Goal: Task Accomplishment & Management: Manage account settings

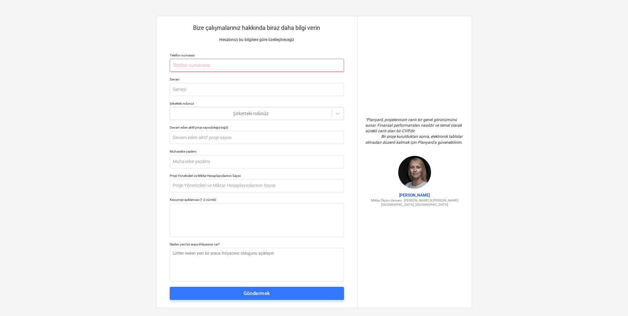
click at [210, 72] on input "text" at bounding box center [257, 65] width 174 height 13
click at [215, 68] on input "text" at bounding box center [257, 65] width 174 height 13
click at [216, 64] on input "text" at bounding box center [257, 65] width 174 height 13
type textarea "x"
click at [227, 66] on input "text" at bounding box center [257, 65] width 174 height 13
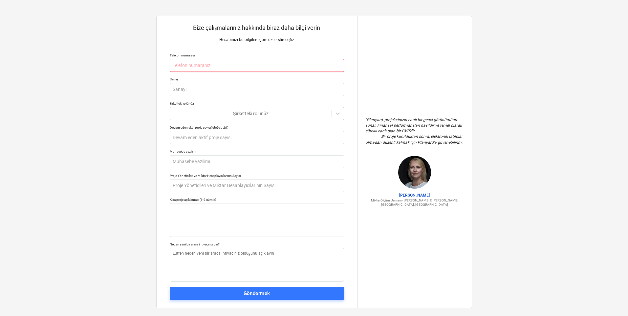
type input "8"
type textarea "x"
type input "89"
type textarea "x"
type input "892"
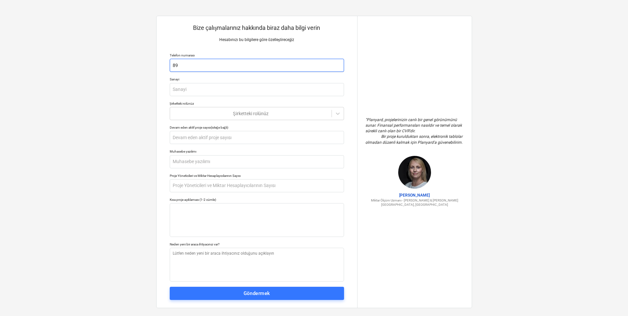
type textarea "x"
type input "8926"
type textarea "x"
type input "89266"
type textarea "x"
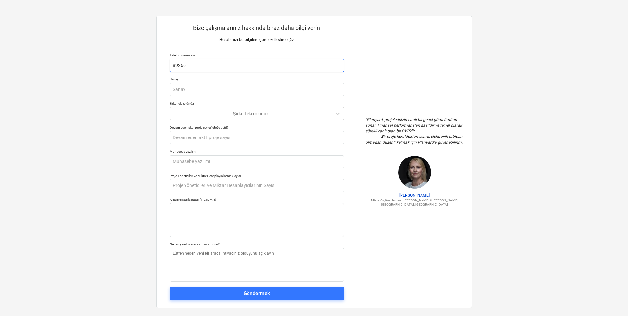
type input "892667"
type textarea "x"
type input "8926675"
type textarea "x"
type input "89266754"
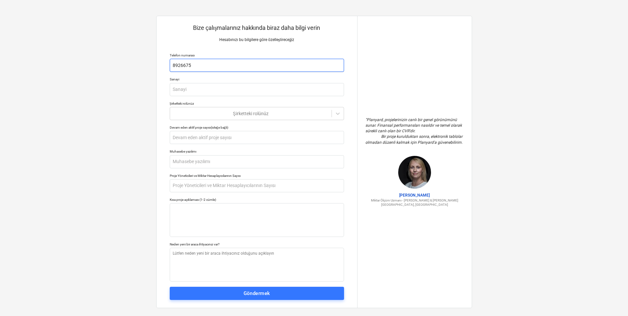
type textarea "x"
type input "892667547"
type textarea "x"
type input "8926675471"
type textarea "x"
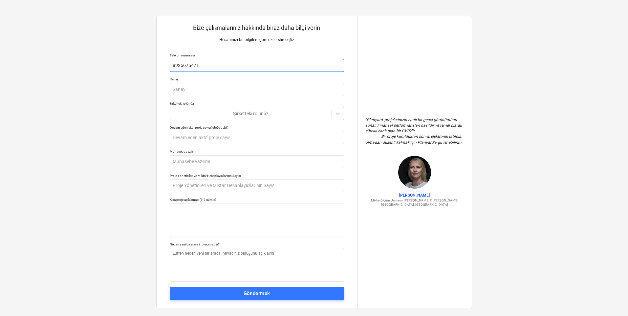
type input "89266754718"
type textarea "x"
type input "89266754718"
type textarea "x"
click at [217, 90] on input "text" at bounding box center [257, 89] width 174 height 13
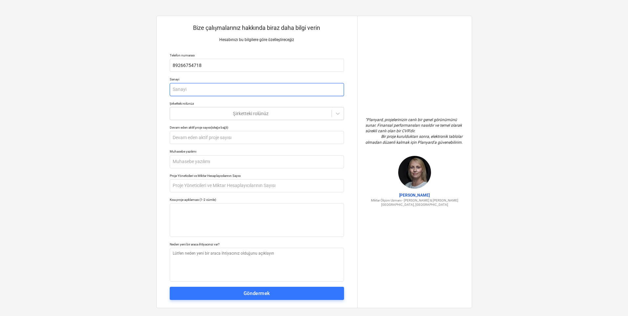
type input "c"
type textarea "x"
type input "cO"
type textarea "x"
type input "cON"
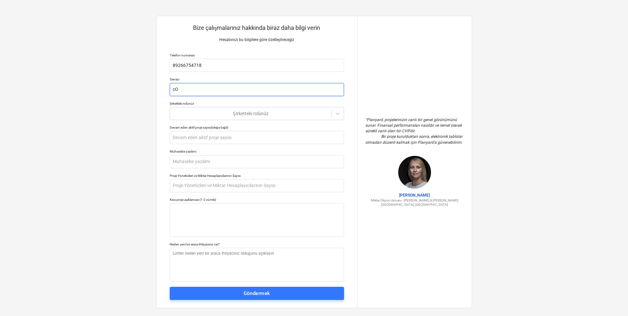
type textarea "x"
type input "cONS"
type textarea "x"
type input "cONS"
type textarea "x"
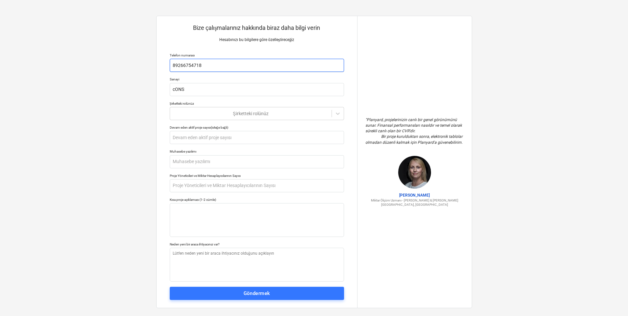
drag, startPoint x: 219, startPoint y: 67, endPoint x: 159, endPoint y: 57, distance: 60.9
click at [159, 57] on div "Bize çalışmalarınız hakkında biraz daha bilgi verin Hesabınızı bu bilgilere gör…" at bounding box center [257, 162] width 201 height 292
type input "0"
type textarea "x"
type input "05"
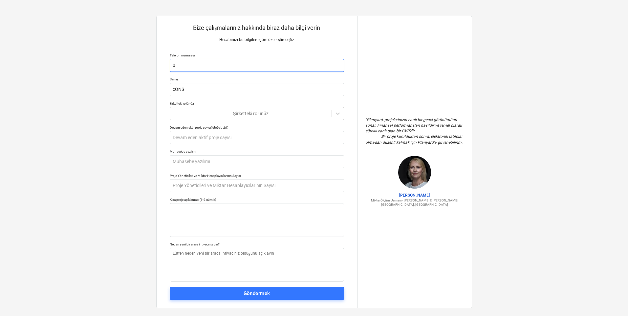
type textarea "x"
type input "053"
type textarea "x"
type input "0532"
type textarea "x"
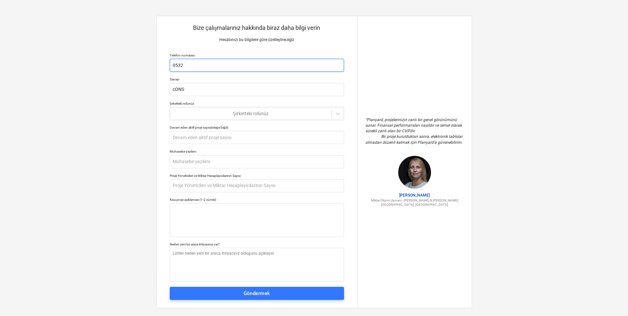
type input "053"
type textarea "x"
type input "05"
type textarea "x"
type input "050"
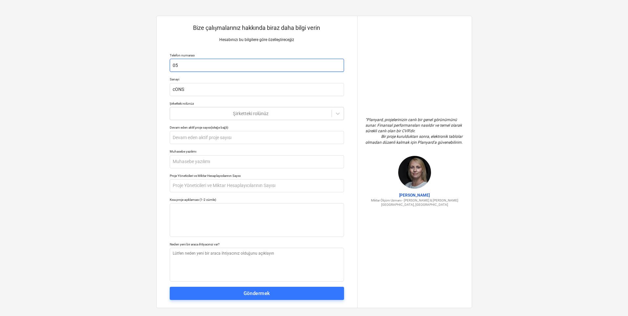
type textarea "x"
type input "0506"
type textarea "x"
type input "05068"
type textarea "x"
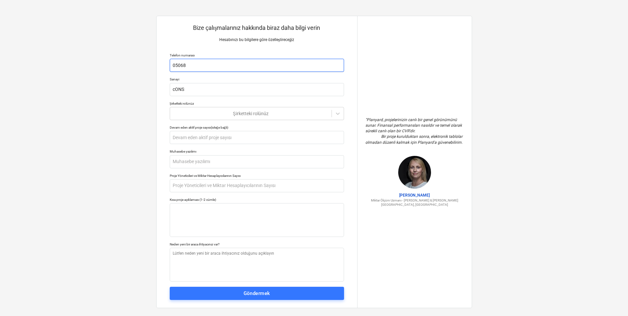
type input "050685"
type textarea "x"
type input "0506855"
type textarea "x"
type input "05068556"
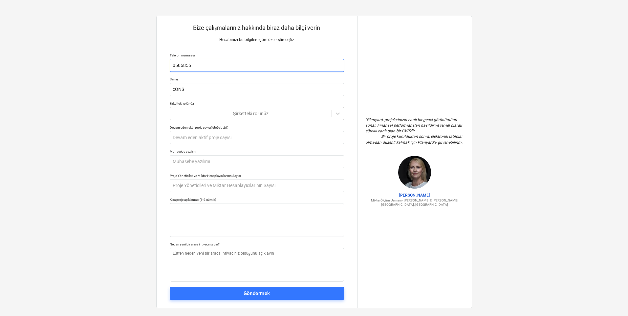
type textarea "x"
type input "050685560"
type textarea "x"
type input "0506855608"
type textarea "x"
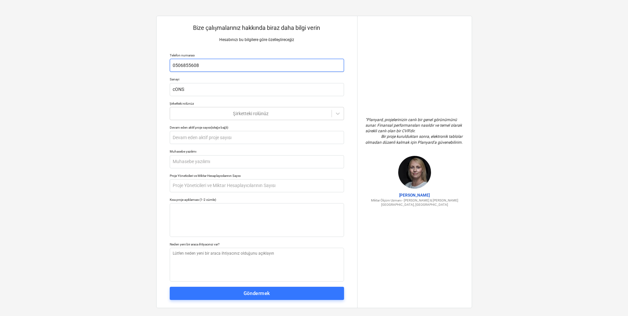
type input "05068556080"
type textarea "x"
type input "05068556080"
type textarea "x"
type input "C"
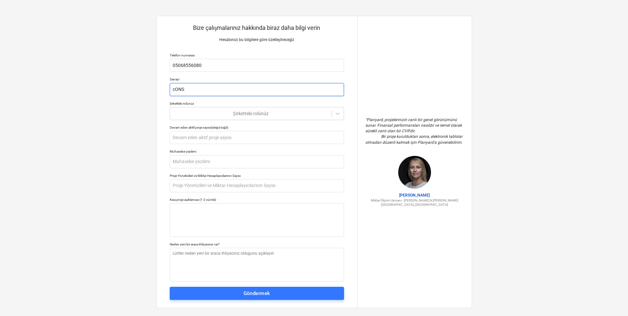
type textarea "x"
type input "CO"
type textarea "x"
type input "COA"
type textarea "x"
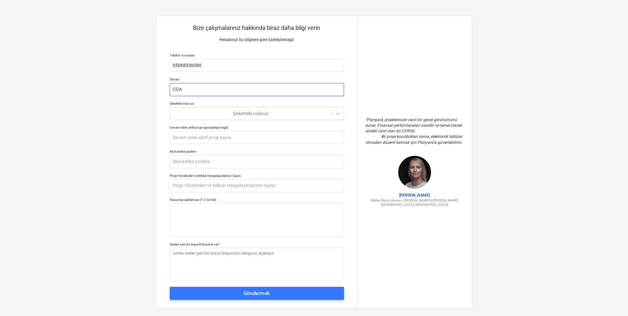
type input "CO"
type textarea "x"
type input "C"
type textarea "x"
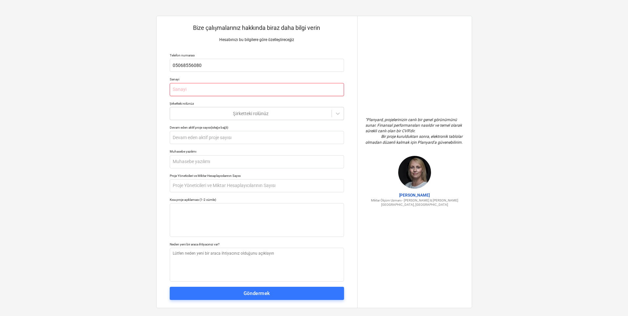
type input "C"
type textarea "x"
type input "CO"
type textarea "x"
type input "CON"
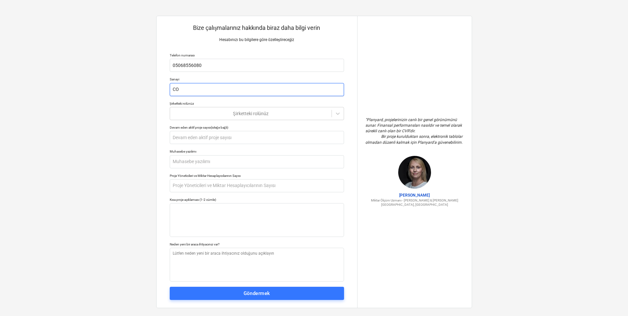
type textarea "x"
type input "CONS"
type textarea "x"
type input "CONST"
type textarea "x"
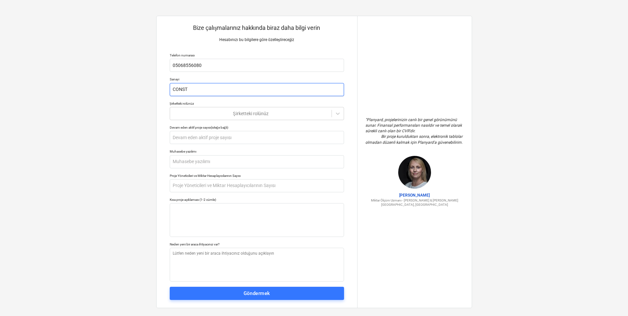
type input "CONSTR"
type textarea "x"
type input "CONSTRU"
type textarea "x"
type input "CONSTRUC"
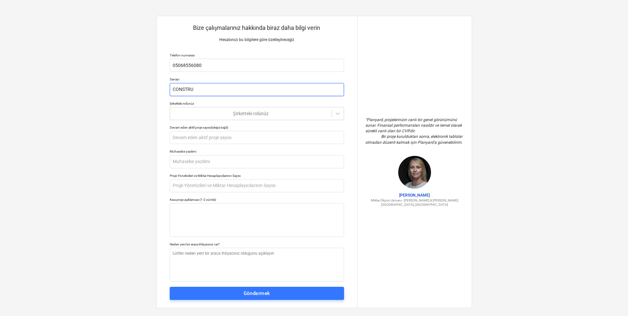
type textarea "x"
type input "CONSTRUCT"
type textarea "x"
type input "CONSTRUCTI"
type textarea "x"
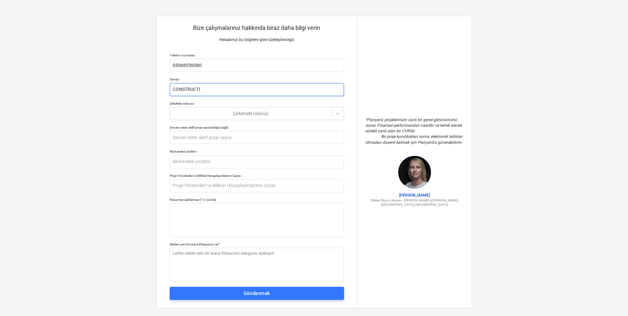
type input "CONSTRUCTIO"
type textarea "x"
type input "CONSTRUCTION"
type textarea "x"
type input "CONSTRUCTION"
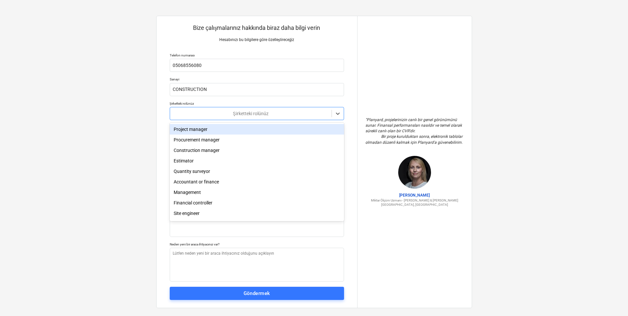
click at [212, 107] on div "Şirketteki rolünüz" at bounding box center [257, 113] width 174 height 13
click at [212, 128] on div "Proje Müdürü" at bounding box center [257, 129] width 174 height 11
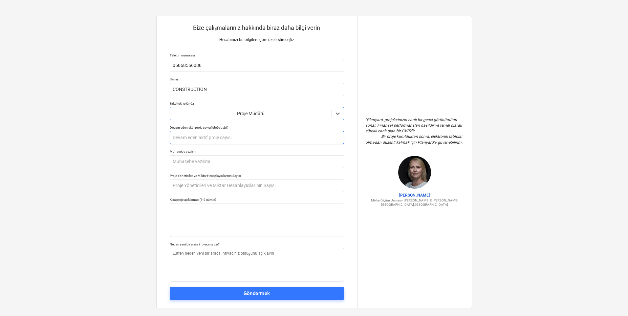
type textarea "x"
click at [224, 140] on input "text" at bounding box center [257, 137] width 174 height 13
type input "3"
type textarea "x"
type input "3"
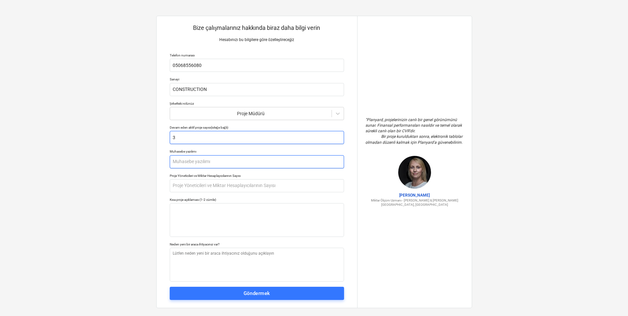
type textarea "x"
type input "p"
type textarea "x"
type input "L"
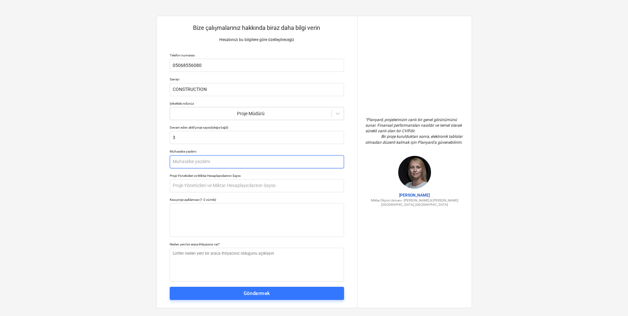
type textarea "x"
type input "LO"
type textarea "x"
type input "LOG"
type textarea "x"
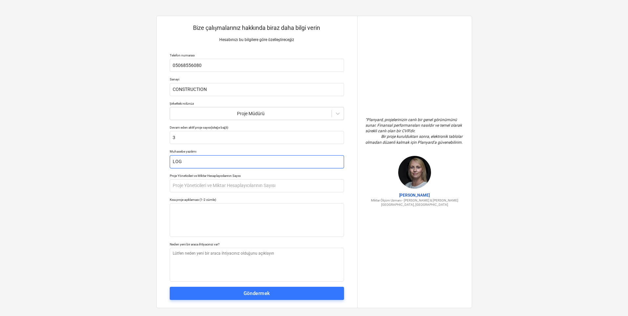
type input "LOGO"
type textarea "x"
type input "LOGO"
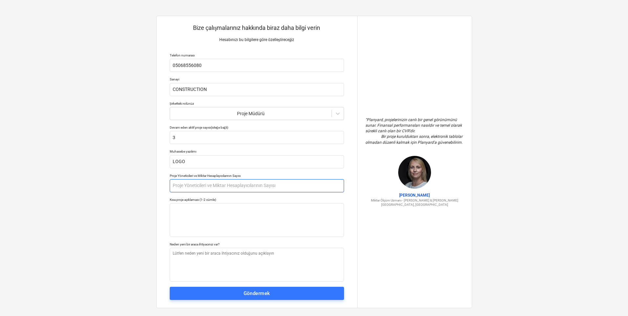
type textarea "x"
click at [253, 187] on input "text" at bounding box center [257, 185] width 174 height 13
click at [272, 187] on input "text" at bounding box center [257, 185] width 174 height 13
type input "1"
type textarea "x"
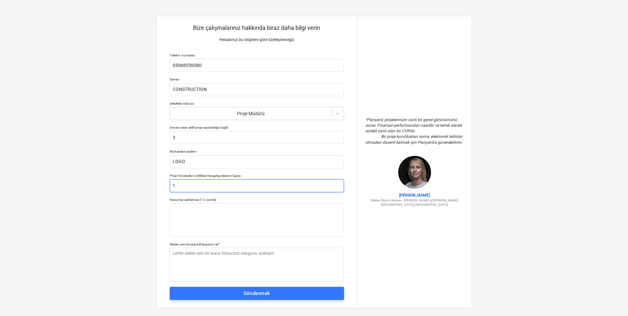
type input "10"
type textarea "x"
type input "10"
type textarea "x"
drag, startPoint x: 271, startPoint y: 187, endPoint x: 133, endPoint y: 179, distance: 138.2
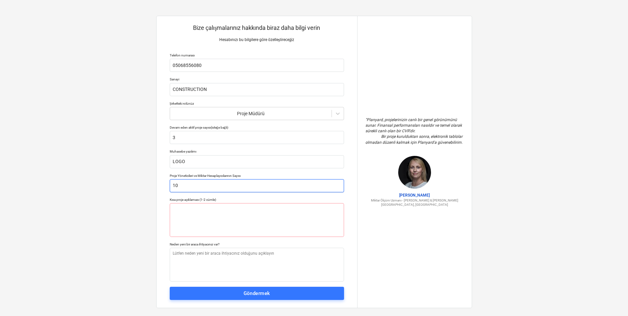
click at [135, 181] on div "Bize çalışmalarınız hakkında biraz daha bilgi verin Hesabınızı bu bilgilere gör…" at bounding box center [314, 162] width 628 height 324
type input "5"
type textarea "x"
type input "5"
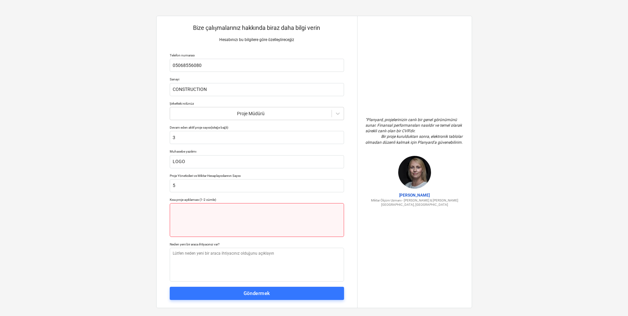
type textarea "x"
type textarea "C"
type textarea "x"
type textarea "CO"
type textarea "x"
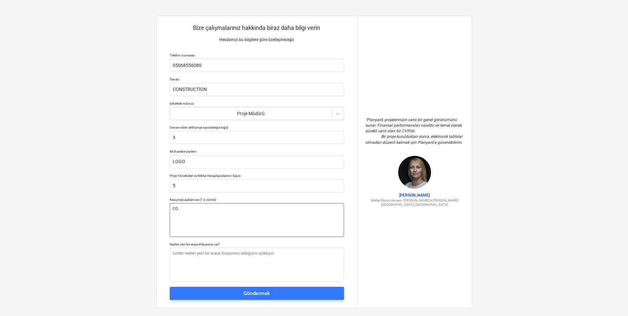
type textarea "CON"
type textarea "x"
type textarea "CONS"
type textarea "x"
type textarea "CONST"
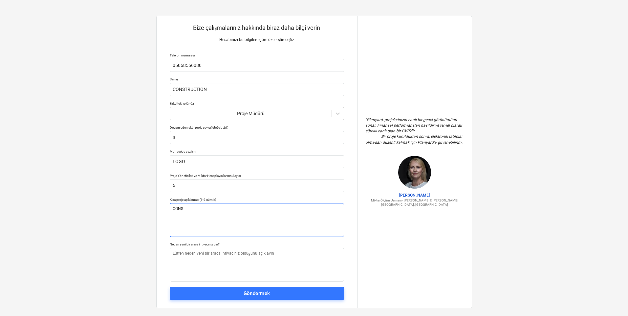
type textarea "x"
type textarea "CONSTU"
type textarea "x"
type textarea "CONSTUS"
type textarea "x"
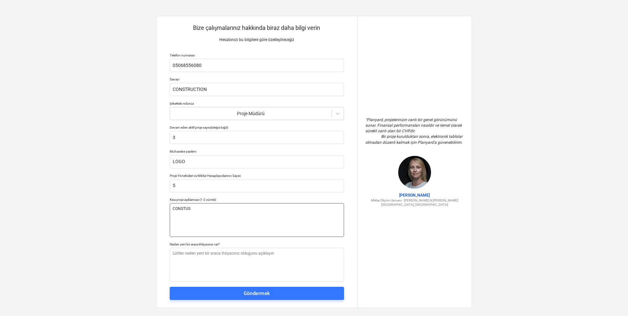
type textarea "CONSTU"
type textarea "x"
type textarea "CONSTUC"
type textarea "x"
type textarea "CONSTUCT"
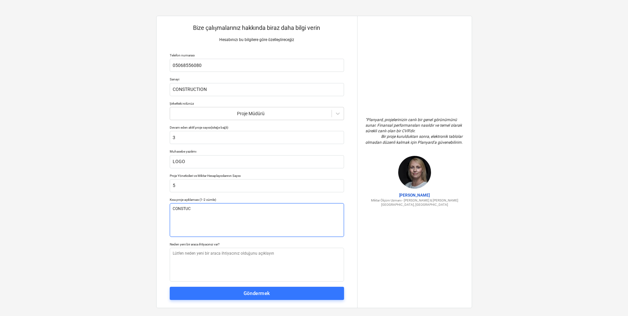
type textarea "x"
type textarea "CONSTUCTI"
type textarea "x"
type textarea "CONSTUCTIO"
type textarea "x"
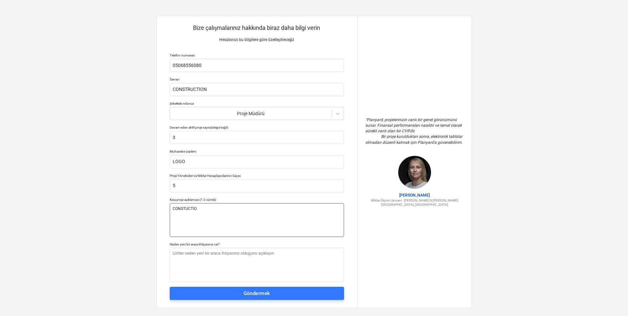
type textarea "CONSTUCTION"
type textarea "x"
type textarea "CONSTUCTION"
type textarea "x"
type textarea "CONSTUCTION C"
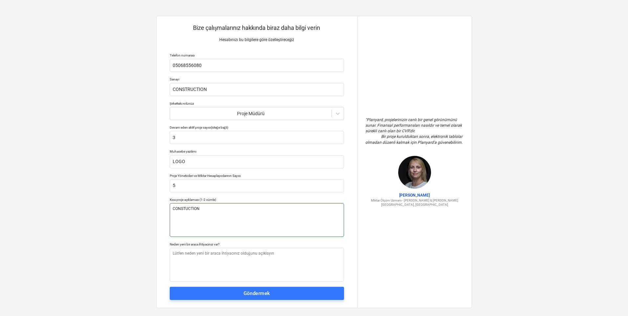
type textarea "x"
type textarea "CONSTUCTION CO"
type textarea "x"
type textarea "CONSTUCTION COM"
type textarea "x"
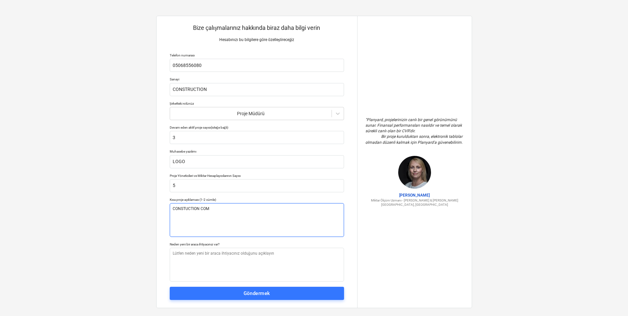
type textarea "CONSTUCTION COMP"
type textarea "x"
type textarea "CONSTUCTION COMPA"
type textarea "x"
type textarea "CONSTUCTION COMPAN"
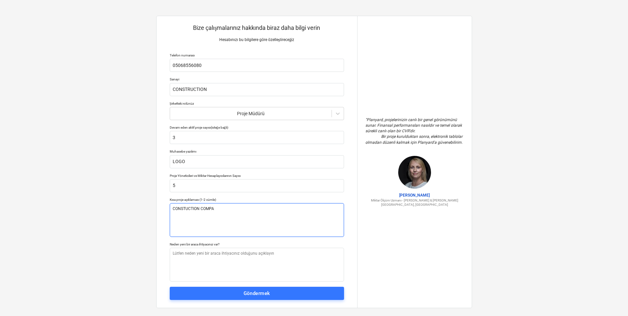
type textarea "x"
type textarea "CONSTUCTION COMPANY"
type textarea "x"
type textarea "CONSTUCTION COMPAN"
type textarea "x"
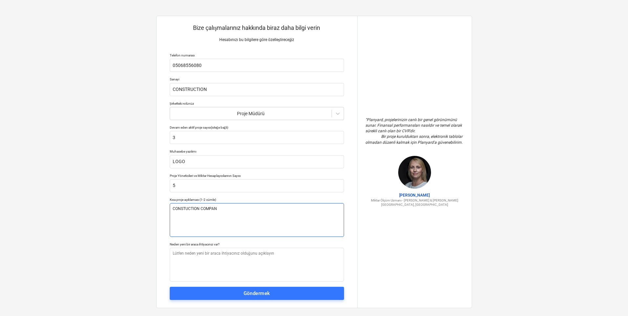
type textarea "CONSTUCTION COMPA"
type textarea "x"
type textarea "CONSTUCTION COMPAN"
type textarea "x"
type textarea "CONSTUCTION COMPANY"
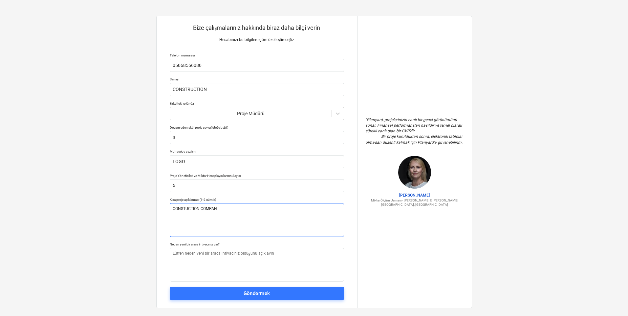
type textarea "x"
type textarea "CONSTUCTION COMPANY"
type textarea "x"
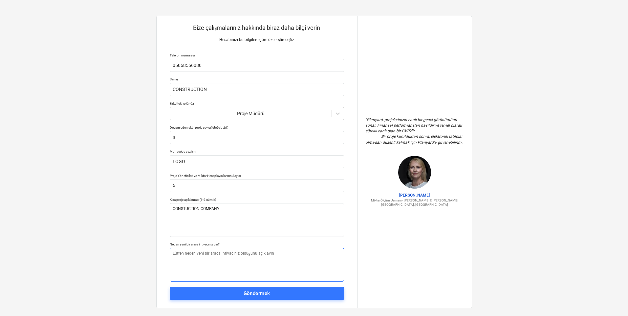
click at [249, 262] on textarea at bounding box center [257, 265] width 174 height 34
type textarea "C"
type textarea "x"
type textarea "CO"
type textarea "x"
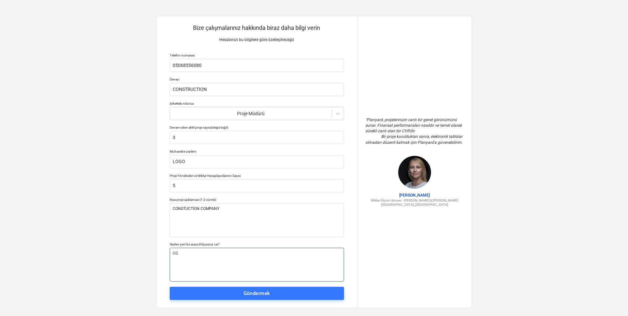
type textarea "CON"
type textarea "x"
type textarea "CONT"
type textarea "x"
type textarea "CONTR"
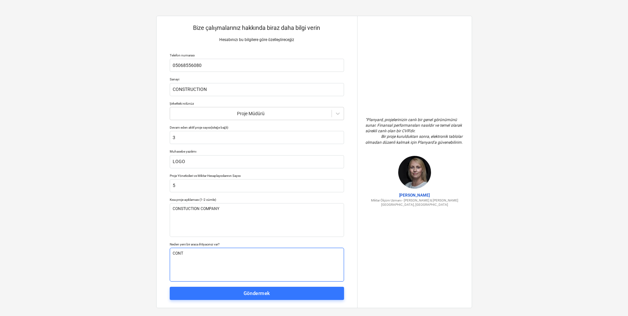
type textarea "x"
type textarea "CONTRO"
type textarea "x"
type textarea "CONTROL"
type textarea "x"
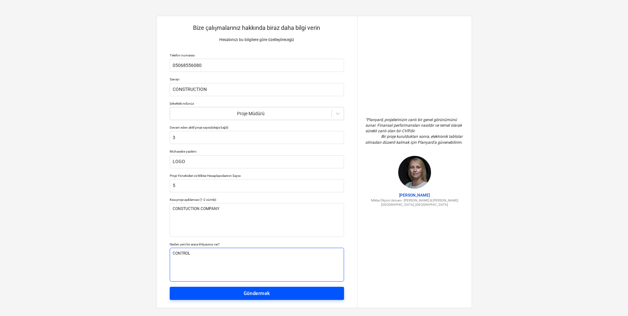
type textarea "CONTROL"
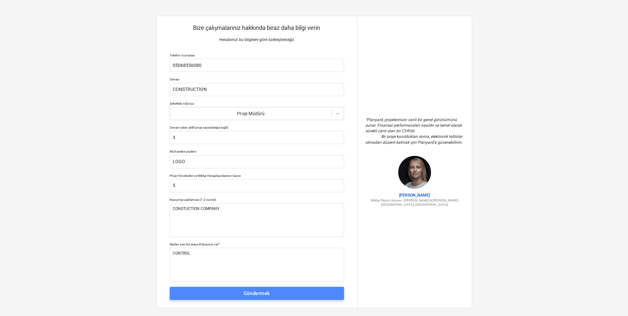
click at [290, 294] on span "Göndermek" at bounding box center [257, 293] width 160 height 9
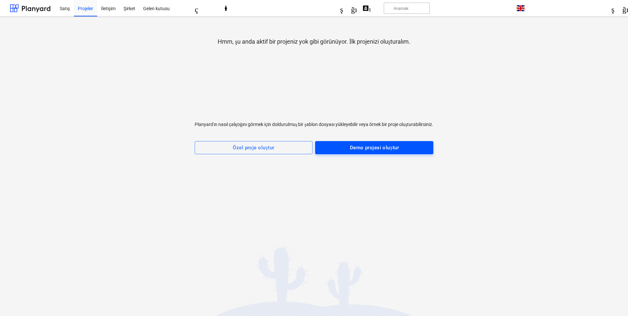
click at [372, 146] on font "Demo projesi oluştur" at bounding box center [374, 148] width 49 height 6
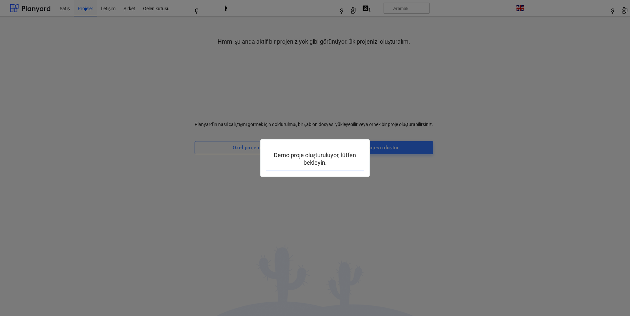
click at [426, 316] on html "Satış Projeler İletişim Şirket Gelen kutusu biçim_boyutu klavye_ok_aşağı yardım…" at bounding box center [315, 161] width 630 height 322
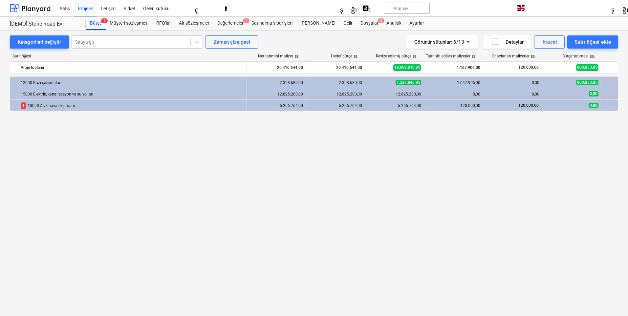
drag, startPoint x: 212, startPoint y: 147, endPoint x: 217, endPoint y: 142, distance: 7.2
click at [212, 147] on div "klavye_ok_sağ 12000 Kazı çalışmaları 2.328.680,00 2.328.680,00 1.527.846,95 1.0…" at bounding box center [314, 183] width 608 height 213
drag, startPoint x: 348, startPoint y: 126, endPoint x: 273, endPoint y: 155, distance: 80.4
click at [271, 159] on div "klavye_ok_sağ 12000 Kazı çalışmaları 2.328.680,00 2.328.680,00 1.527.846,95 1.0…" at bounding box center [314, 183] width 608 height 213
click at [510, 132] on div "klavye_ok_sağ 12000 Kazı çalışmaları 2.328.680,00 2.328.680,00 1.527.846,95 1.0…" at bounding box center [314, 183] width 608 height 213
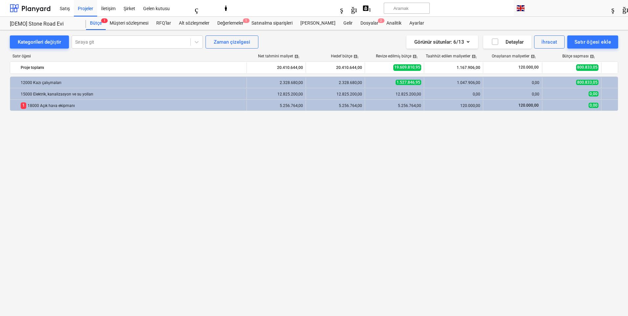
click at [515, 10] on div "biçim_boyutu klavye_ok_aşağı yardım aramak Aramak bildirimler 0 klavye_ok_aşağı…" at bounding box center [467, 8] width 577 height 16
click at [527, 8] on font "klavye_ok_aşağı" at bounding box center [577, 8] width 104 height 8
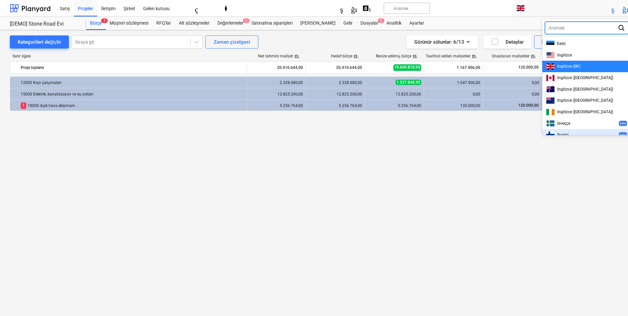
click at [511, 174] on div at bounding box center [314, 158] width 628 height 316
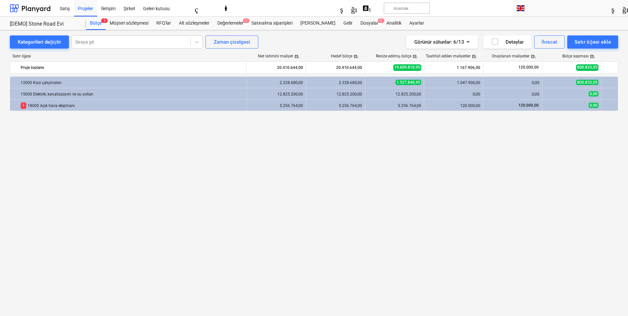
click at [480, 170] on div "klavye_ok_sağ 12000 Kazı çalışmaları 2.328.680,00 2.328.680,00 1.527.846,95 1.0…" at bounding box center [314, 183] width 608 height 213
click at [520, 11] on div "klavye_ok_aşağı" at bounding box center [572, 8] width 112 height 16
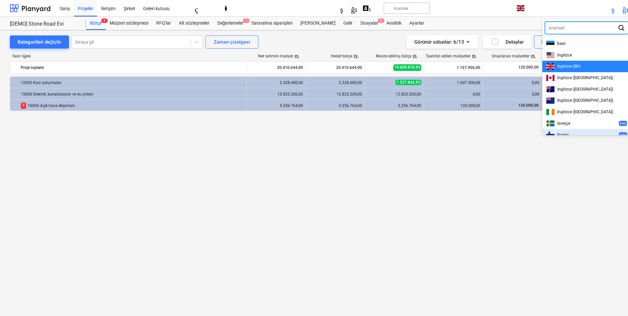
click at [548, 150] on div at bounding box center [314, 158] width 628 height 316
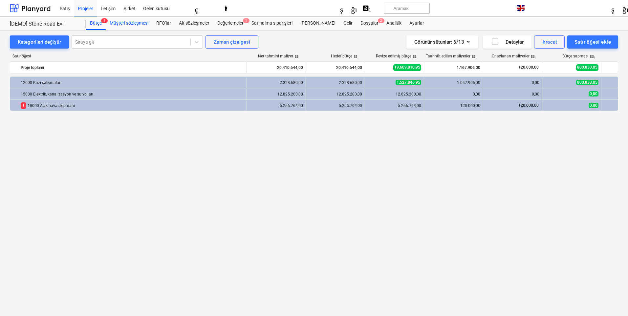
click at [136, 24] on font "Müşteri sözleşmesi" at bounding box center [129, 22] width 39 height 5
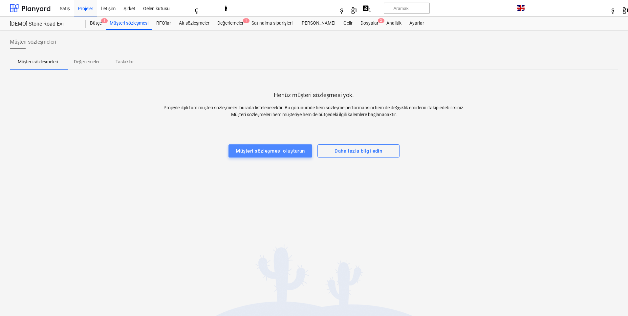
click at [289, 148] on font "Müşteri sözleşmesi oluşturun" at bounding box center [270, 151] width 69 height 6
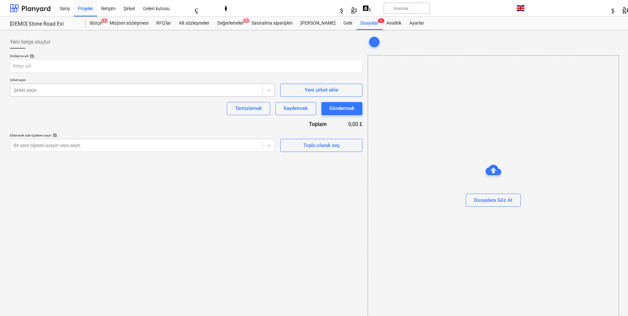
click at [182, 96] on div "Şirket seçin" at bounding box center [142, 90] width 265 height 13
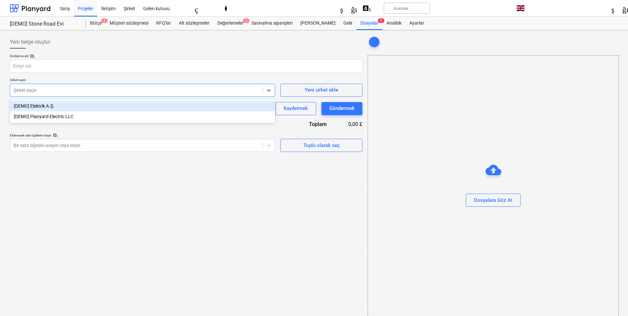
click at [116, 105] on div "[DEMO] Elektrik A.Ş." at bounding box center [142, 106] width 265 height 11
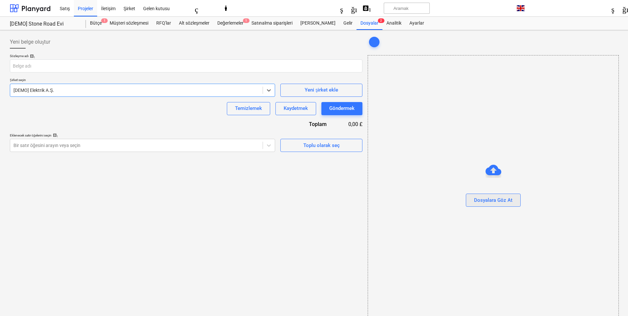
click at [474, 201] on font "Dosyalara Göz At" at bounding box center [493, 200] width 38 height 6
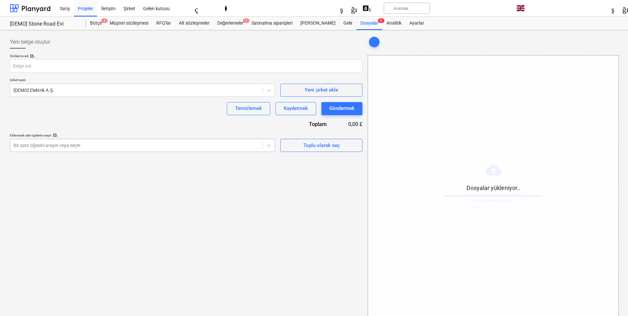
click at [150, 147] on div "Bir satır öğesini arayın veya seçin" at bounding box center [136, 145] width 252 height 9
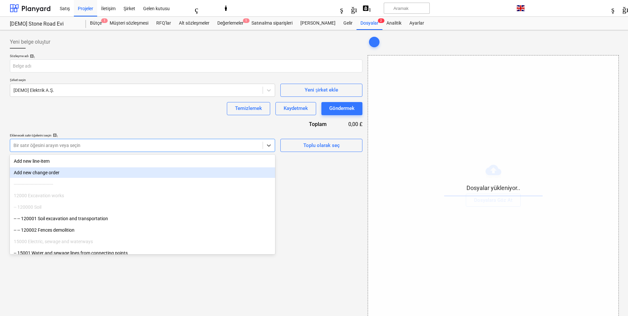
click at [372, 209] on div "Dosyalar yükleniyor.." at bounding box center [493, 186] width 251 height 263
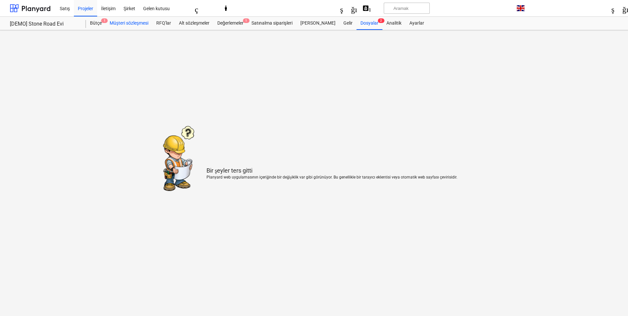
click at [131, 24] on font "Müşteri sözleşmesi" at bounding box center [129, 22] width 39 height 5
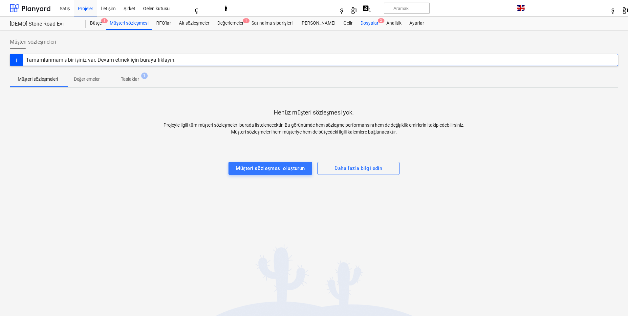
click at [366, 24] on font "Dosyalar" at bounding box center [370, 22] width 18 height 5
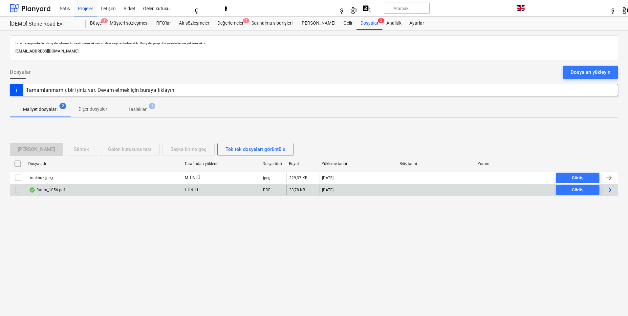
click at [53, 191] on font "fatura_1056.pdf" at bounding box center [50, 190] width 29 height 5
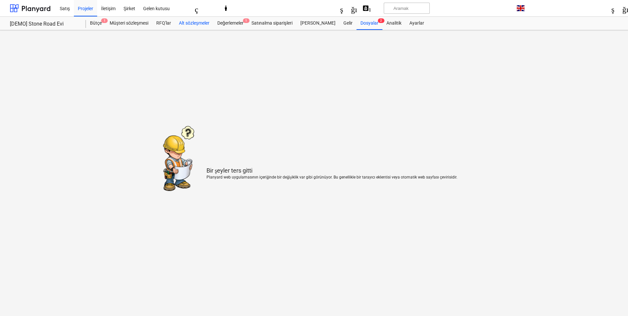
click at [179, 22] on div "Alt sözleşmeler" at bounding box center [194, 23] width 38 height 13
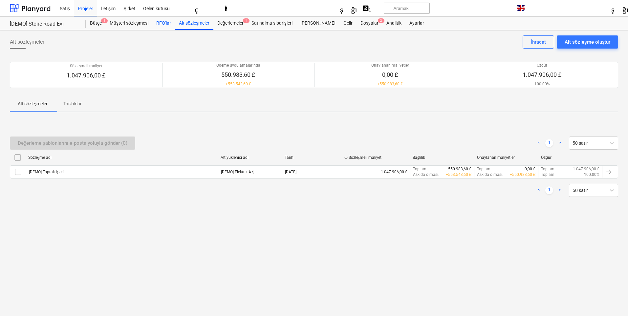
click at [169, 27] on div "RFQ'lar" at bounding box center [163, 23] width 23 height 13
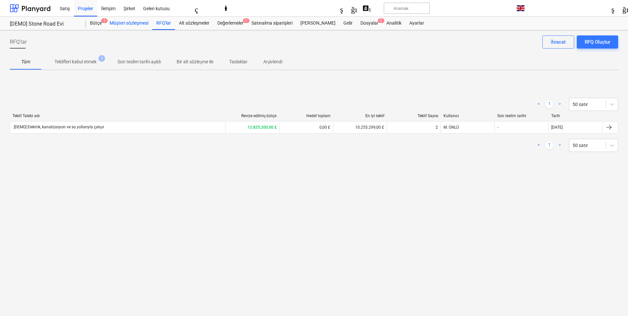
click at [122, 23] on font "Müşteri sözleşmesi" at bounding box center [129, 22] width 39 height 5
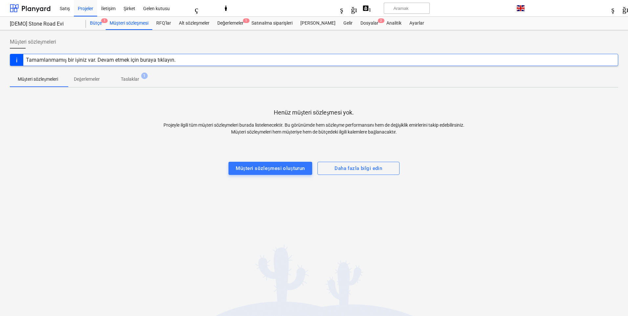
click at [97, 22] on font "Bütçe" at bounding box center [96, 22] width 12 height 5
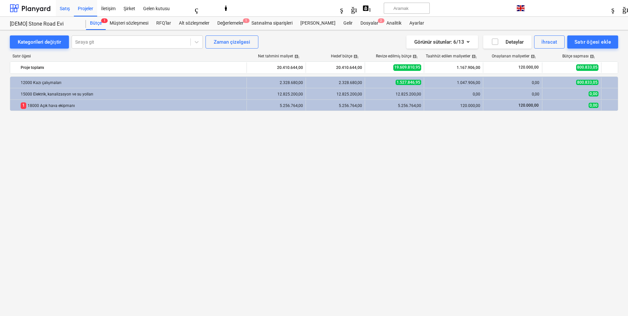
click at [65, 8] on font "Satış" at bounding box center [65, 8] width 10 height 5
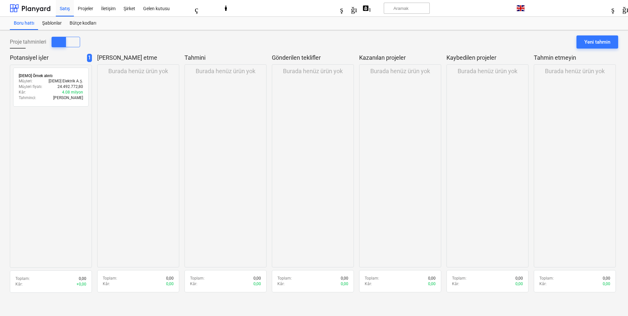
click at [192, 92] on div "Burada henüz ürün yok" at bounding box center [226, 165] width 82 height 203
click at [80, 46] on button "görünüm_listesi" at bounding box center [73, 42] width 14 height 11
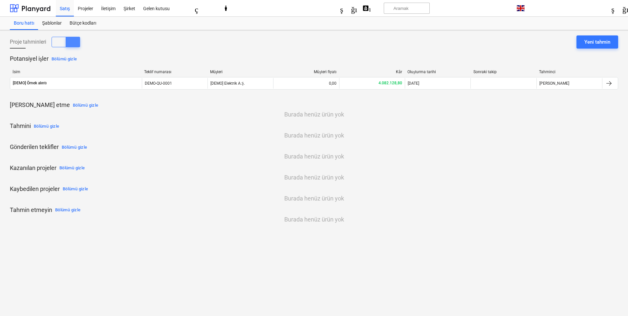
click at [68, 43] on button "görünüm_listesi" at bounding box center [73, 42] width 14 height 11
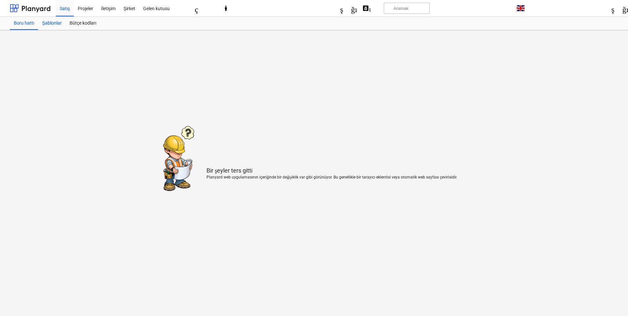
click at [50, 25] on font "Şablonlar" at bounding box center [52, 22] width 20 height 5
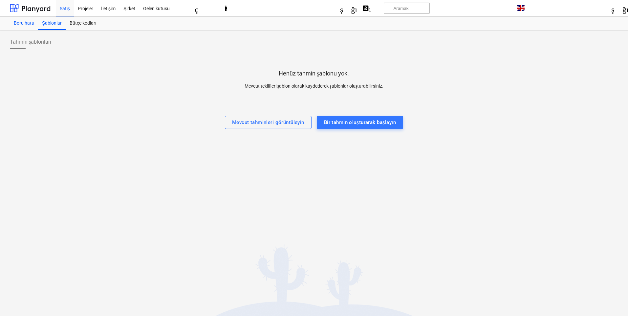
click at [33, 25] on font "Boru hattı" at bounding box center [24, 22] width 20 height 5
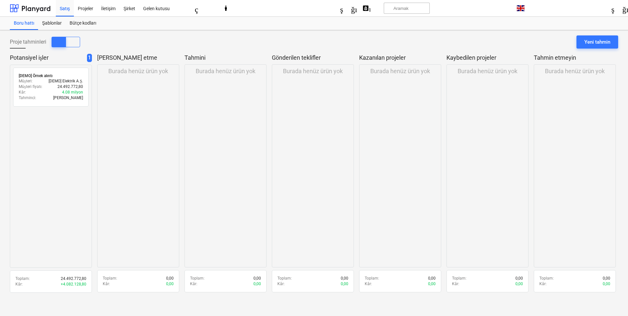
drag, startPoint x: 56, startPoint y: 126, endPoint x: 44, endPoint y: 122, distance: 13.3
click at [44, 122] on div "radyo_düğmesi_işaretlenmemiş [DEMO] Örnek alıntı daha fazla_dikey Müşteri : [DE…" at bounding box center [51, 166] width 82 height 203
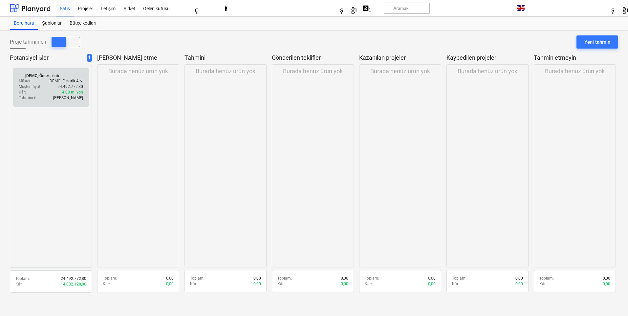
click at [53, 95] on div "Tahminci : [PERSON_NAME]" at bounding box center [51, 98] width 64 height 6
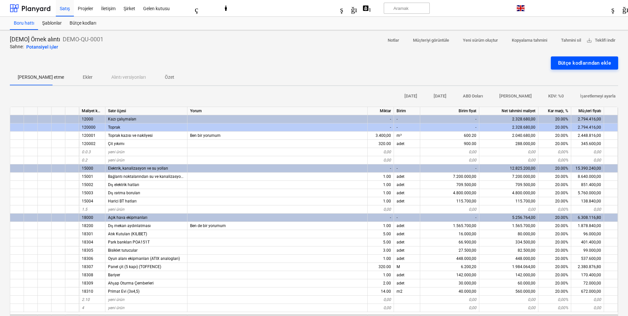
click at [598, 60] on font "Bütçe kodlarından ekle" at bounding box center [584, 63] width 53 height 6
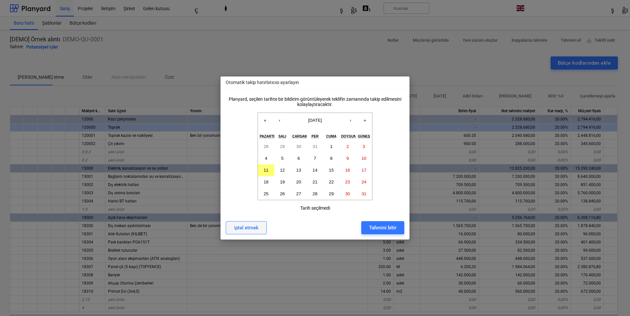
click at [247, 229] on font "İptal etmek" at bounding box center [246, 228] width 25 height 6
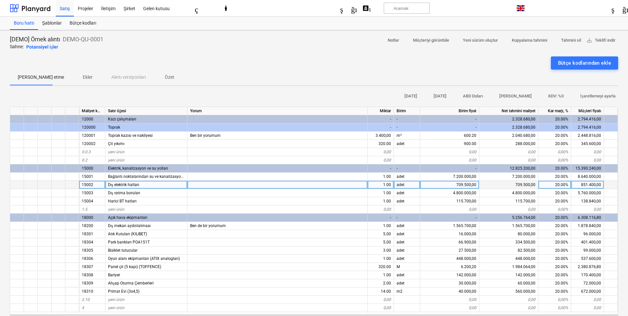
click at [132, 184] on font "Dış elektrik hatları" at bounding box center [123, 185] width 31 height 5
click at [157, 184] on input "External electric lines" at bounding box center [146, 185] width 82 height 8
click at [227, 187] on div at bounding box center [277, 185] width 180 height 8
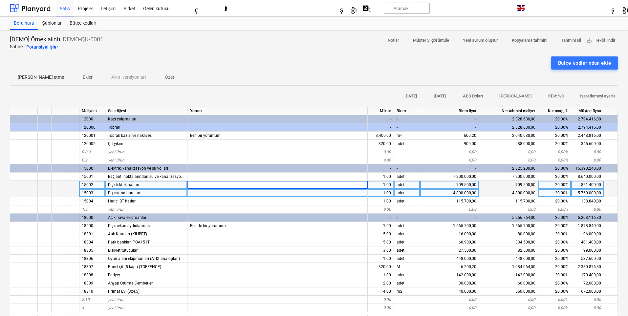
click at [371, 192] on div "1.00" at bounding box center [381, 193] width 26 height 8
click at [432, 192] on div "4.800.000,00" at bounding box center [449, 193] width 59 height 8
click at [72, 72] on span "Ekler" at bounding box center [88, 77] width 32 height 11
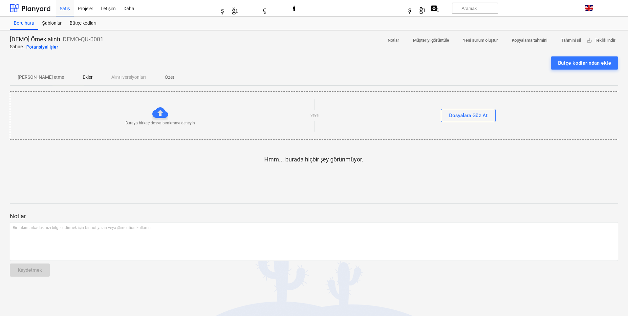
click at [42, 74] on p "[PERSON_NAME] etme" at bounding box center [41, 77] width 46 height 7
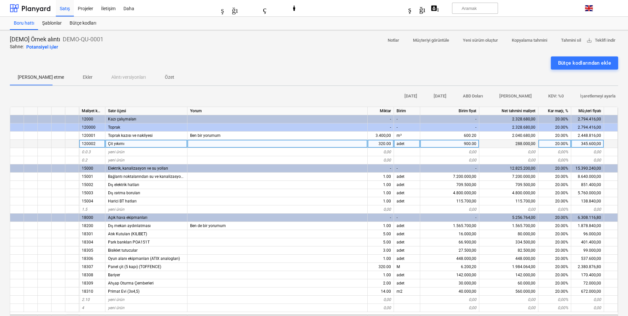
click at [131, 145] on div "Çit yıkımı" at bounding box center [146, 144] width 82 height 8
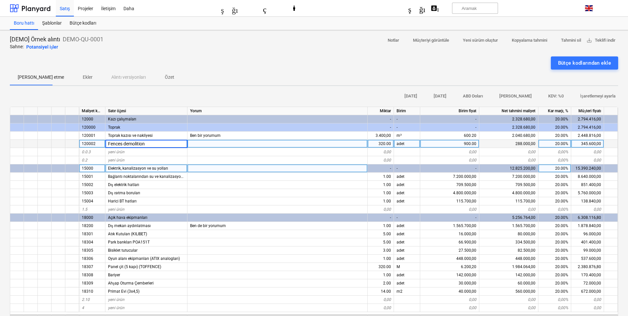
click at [157, 167] on font "Elektrik, kanalizasyon ve su yolları" at bounding box center [138, 168] width 60 height 5
click at [48, 140] on div "temizlemek" at bounding box center [45, 144] width 14 height 8
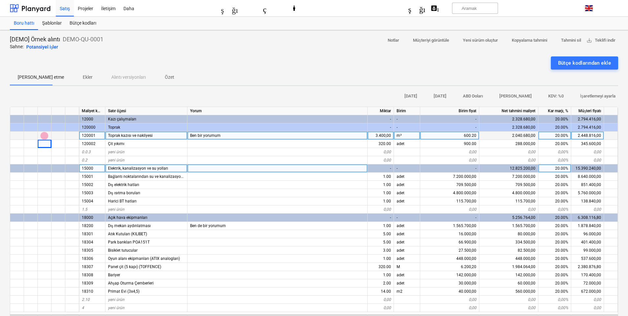
click at [45, 137] on font "temizlemek" at bounding box center [79, 136] width 79 height 8
click at [45, 137] on main "[DEMO] Örnek alıntı DEMO-QU-0001 Sahne: Potansiyel işler aşağı_açılan_ok notlar…" at bounding box center [314, 272] width 628 height 485
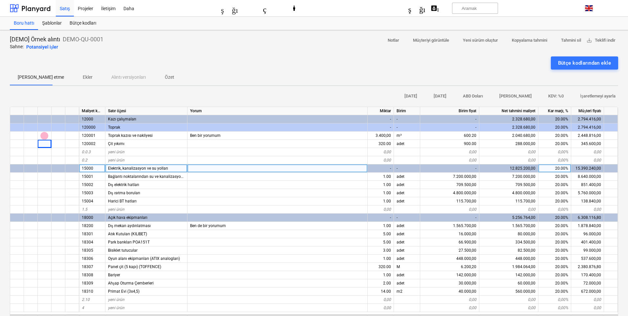
click at [46, 137] on main "[DEMO] Örnek alıntı DEMO-QU-0001 Sahne: Potansiyel işler aşağı_açılan_ok notlar…" at bounding box center [314, 272] width 628 height 485
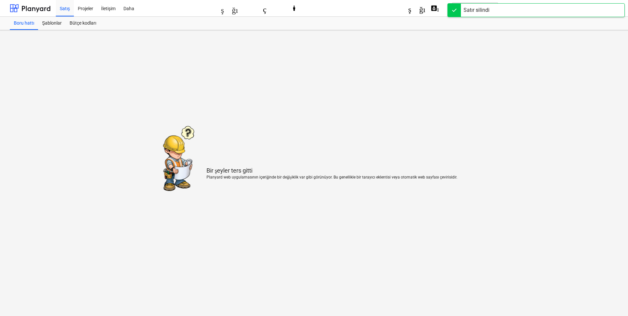
drag, startPoint x: 46, startPoint y: 96, endPoint x: 68, endPoint y: 77, distance: 28.2
click at [68, 77] on main "Bir şeyler ters gitti Planyard web uygulamasının içeriğinde bir değişiklik var …" at bounding box center [314, 173] width 628 height 286
click at [34, 23] on div "Boru hattı" at bounding box center [24, 23] width 28 height 13
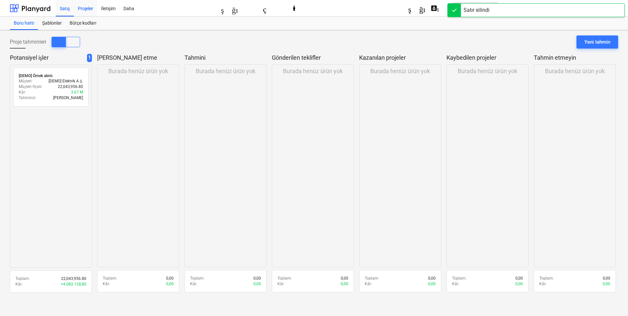
click at [76, 7] on div "Projeler" at bounding box center [85, 8] width 23 height 17
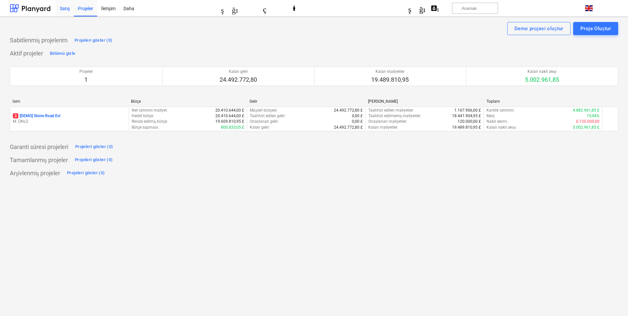
click at [68, 9] on font "Satış" at bounding box center [65, 8] width 10 height 5
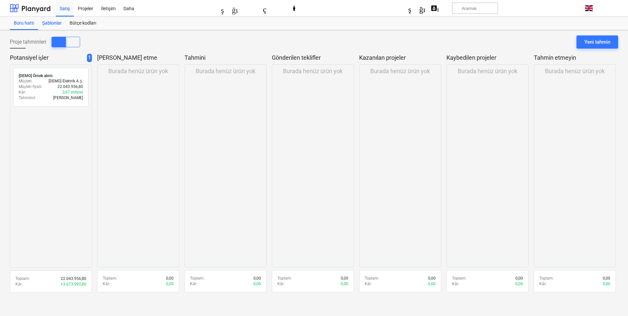
click at [52, 24] on font "Şablonlar" at bounding box center [52, 22] width 20 height 5
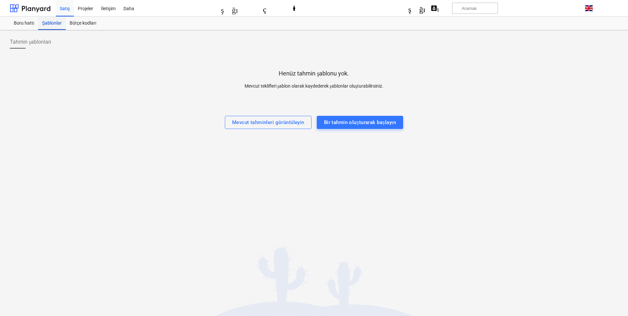
click at [80, 25] on font "Bütçe kodları" at bounding box center [83, 22] width 27 height 5
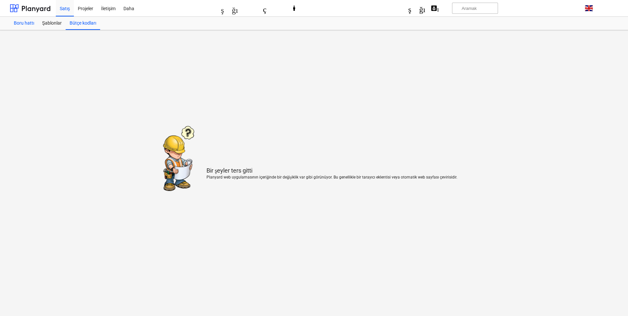
click at [23, 23] on font "Boru hattı" at bounding box center [24, 22] width 20 height 5
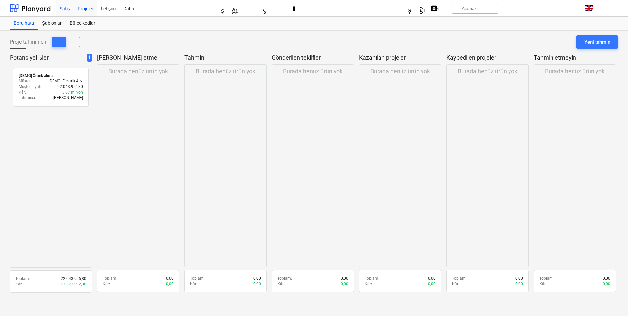
click at [88, 11] on font "Projeler" at bounding box center [85, 8] width 15 height 5
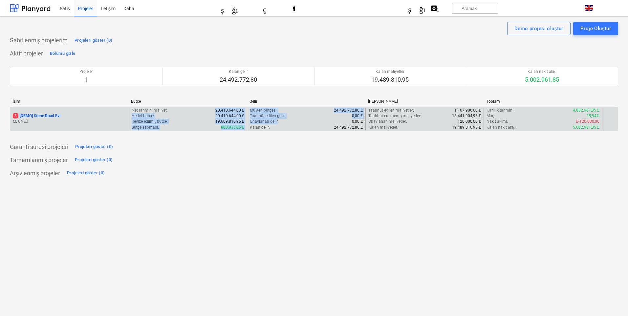
drag, startPoint x: 204, startPoint y: 110, endPoint x: 277, endPoint y: 122, distance: 73.5
click at [277, 122] on div "3 [DEMO] Stone Road Evi M. ÜNLÜ Net tahmini maliyet : 20.410.644,00 £ Hedef büt…" at bounding box center [314, 119] width 608 height 23
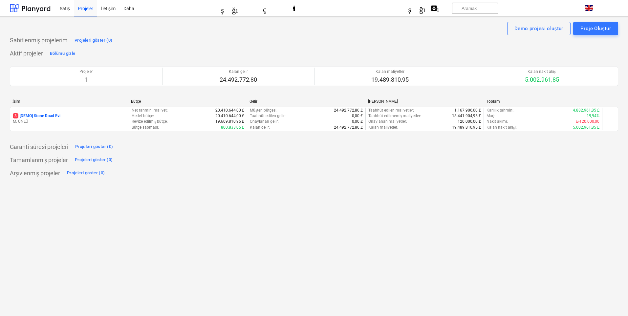
click at [296, 173] on div "Arşivlenmiş projeler Projeleri göster (0)" at bounding box center [314, 173] width 608 height 11
click at [340, 182] on div "Demo projesi oluştur Proje Oluştur Sabitlenmiş projelerim Projeleri göster (0) …" at bounding box center [314, 166] width 628 height 299
drag, startPoint x: 5, startPoint y: 35, endPoint x: 205, endPoint y: 55, distance: 200.6
click at [205, 55] on div "Demo projesi oluştur Proje Oluştur Sabitlenmiş projelerim Projeleri göster (0) …" at bounding box center [314, 166] width 628 height 299
click at [230, 45] on div "Sabitlenmiş projelerim Projeleri göster (0)" at bounding box center [314, 40] width 608 height 11
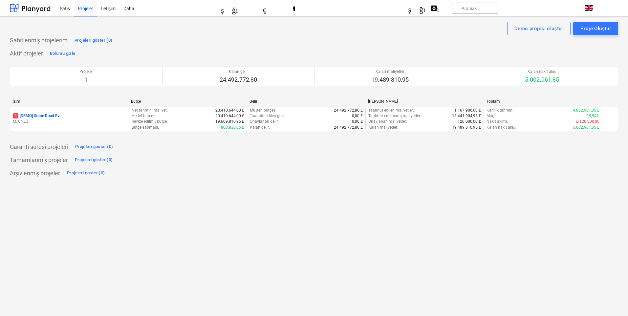
click at [204, 180] on div "Demo projesi oluştur Proje Oluştur Sabitlenmiş projelerim Projeleri göster (0) …" at bounding box center [314, 166] width 628 height 299
click at [96, 145] on font "Projeleri göster (0)" at bounding box center [94, 146] width 38 height 5
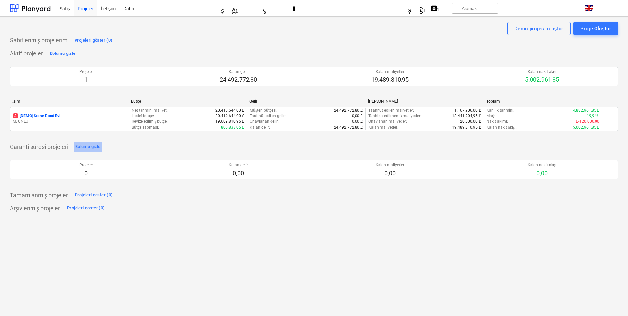
click at [95, 150] on font "Bölümü gizle" at bounding box center [87, 147] width 25 height 8
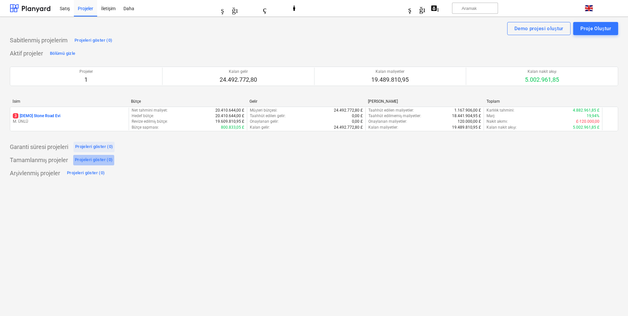
click at [102, 161] on font "Projeleri göster (0)" at bounding box center [94, 159] width 38 height 5
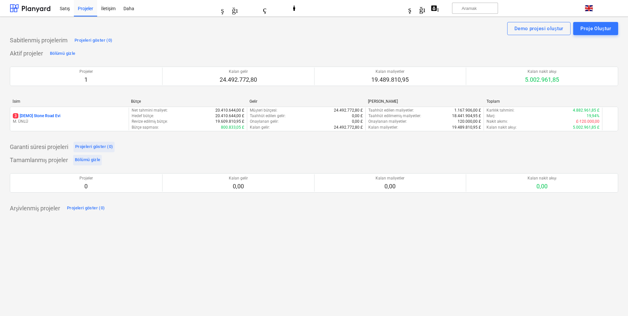
click at [96, 163] on font "Bölümü gizle" at bounding box center [87, 160] width 25 height 8
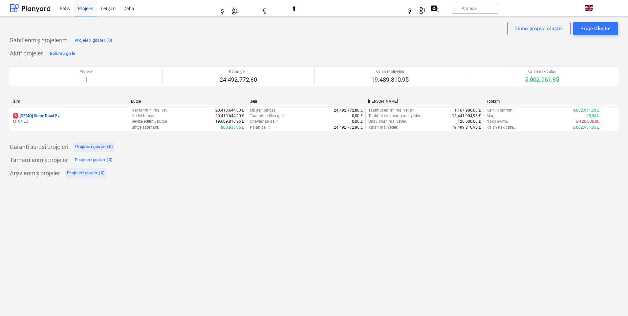
click at [93, 172] on font "Projeleri göster (0)" at bounding box center [86, 172] width 38 height 5
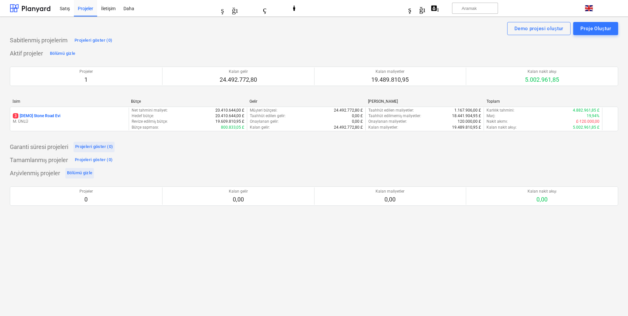
click at [92, 172] on font "Bölümü gizle" at bounding box center [79, 172] width 25 height 5
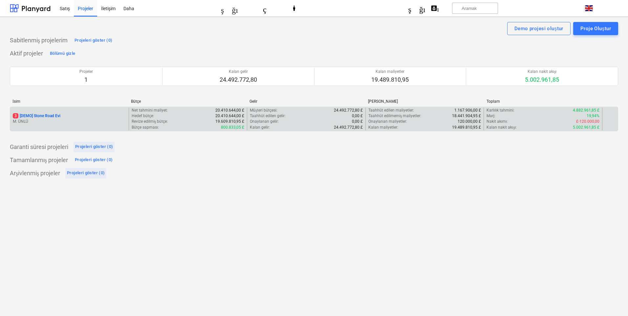
click at [42, 116] on font "[DEMO] Stone Road Evi" at bounding box center [40, 116] width 41 height 5
click at [582, 123] on font "£-120.000,00" at bounding box center [587, 121] width 23 height 5
click at [583, 122] on font "£-120.000,00" at bounding box center [587, 121] width 23 height 5
click at [583, 121] on font "£-120.000,00" at bounding box center [587, 121] width 23 height 5
drag, startPoint x: 576, startPoint y: 125, endPoint x: 604, endPoint y: 126, distance: 27.9
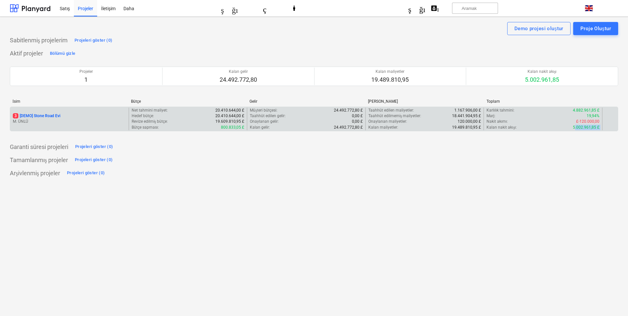
click at [604, 126] on div "3 [DEMO] Stone Road Evi M. ÜNLÜ Net tahmini maliyet : 20.410.644,00 £ Hedef büt…" at bounding box center [314, 119] width 608 height 23
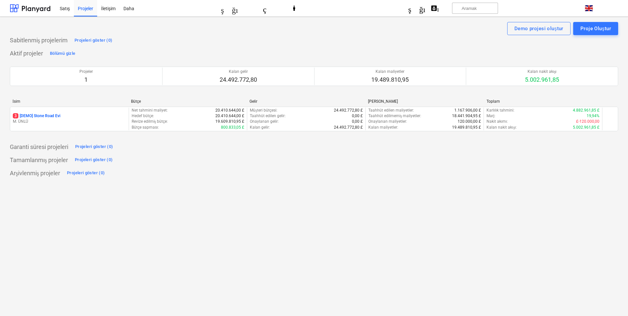
click at [568, 140] on div "Sabitlenmiş projelerim Projeleri göster (0) Aktif projeler Bölümü gizle Projele…" at bounding box center [314, 106] width 608 height 143
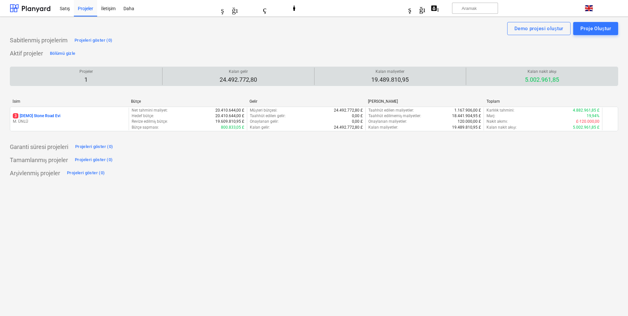
click at [85, 76] on font "1" at bounding box center [85, 79] width 3 height 7
drag, startPoint x: 200, startPoint y: 87, endPoint x: 197, endPoint y: 82, distance: 5.8
click at [200, 87] on div "Projeler 1 Kalan gelir 24.492.772,80 Kalan maliyetler 19.489.810,95 Kalan nakit…" at bounding box center [314, 76] width 608 height 25
click at [84, 77] on font "1" at bounding box center [85, 79] width 3 height 7
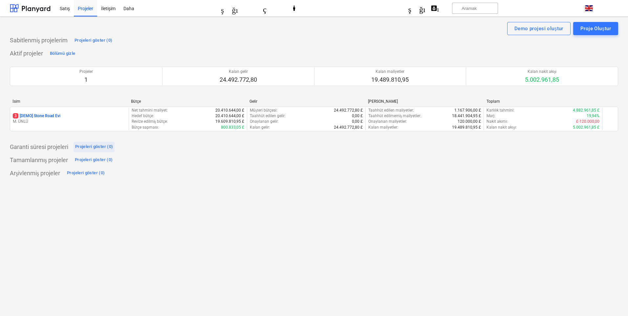
click at [88, 146] on font "Projeleri göster (0)" at bounding box center [94, 146] width 38 height 5
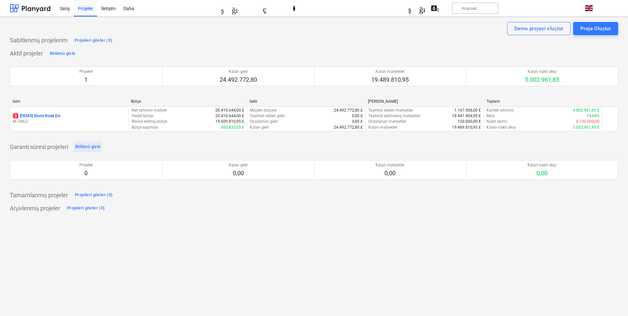
click at [88, 146] on font "Bölümü gizle" at bounding box center [87, 146] width 25 height 5
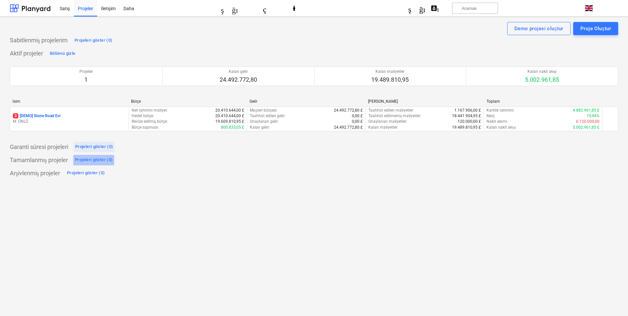
click at [91, 160] on font "Projeleri göster (0)" at bounding box center [94, 159] width 38 height 5
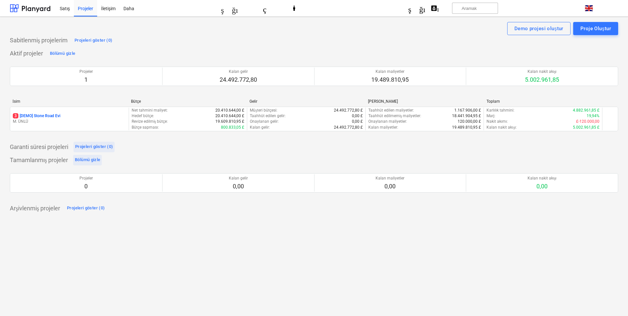
click at [90, 161] on font "Bölümü gizle" at bounding box center [87, 159] width 25 height 5
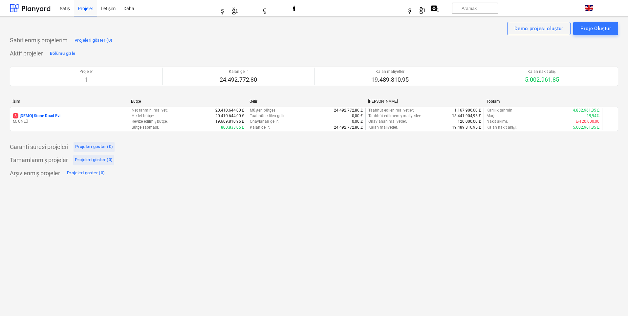
click at [105, 150] on font "Projeleri göster (0)" at bounding box center [94, 147] width 38 height 8
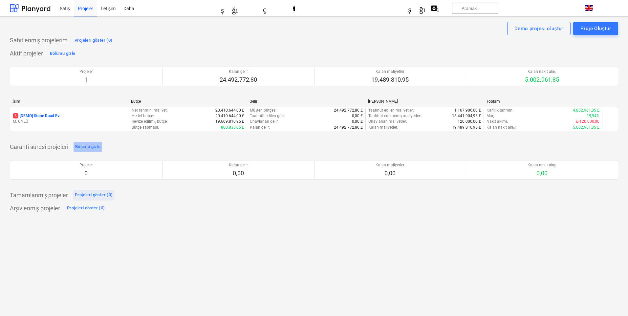
click at [100, 147] on font "Bölümü gizle" at bounding box center [87, 146] width 25 height 5
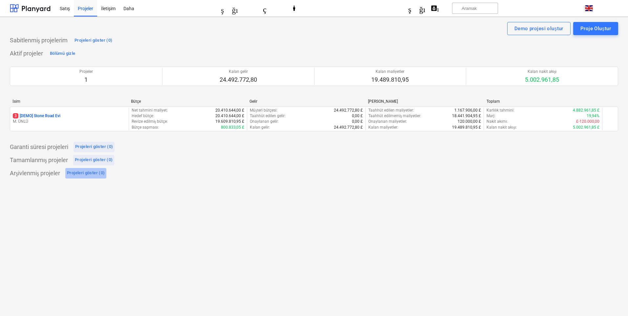
click at [96, 175] on font "Projeleri göster (0)" at bounding box center [86, 173] width 38 height 8
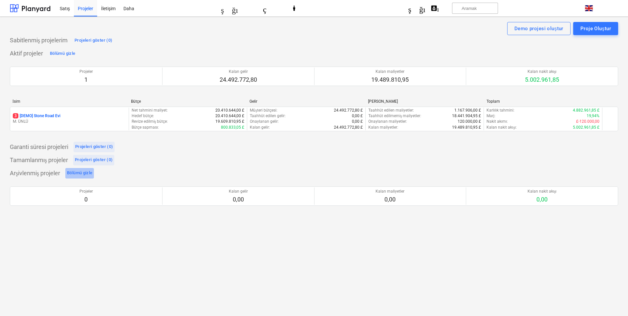
click at [92, 171] on font "Bölümü gizle" at bounding box center [79, 172] width 25 height 5
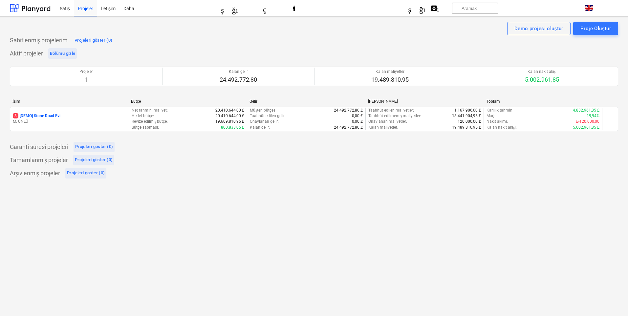
click at [68, 53] on font "Bölümü gizle" at bounding box center [62, 53] width 25 height 5
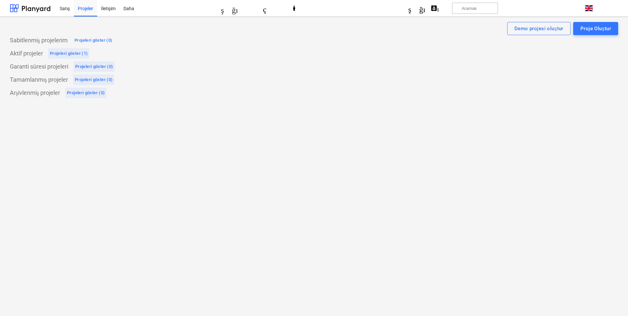
click at [66, 53] on font "Projeleri göster (1)" at bounding box center [69, 53] width 38 height 5
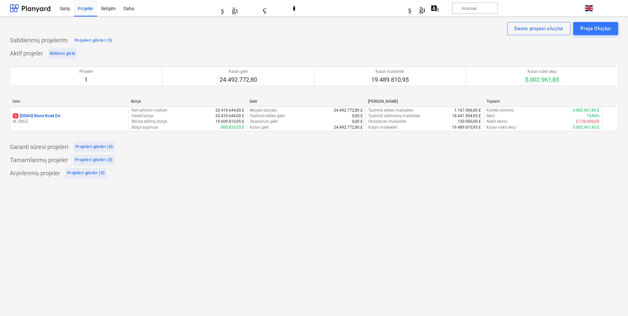
click at [71, 55] on font "Bölümü gizle" at bounding box center [62, 53] width 25 height 5
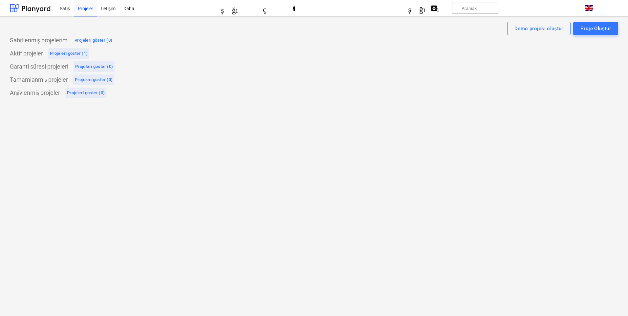
click at [68, 51] on font "Projeleri göster (1)" at bounding box center [69, 53] width 38 height 5
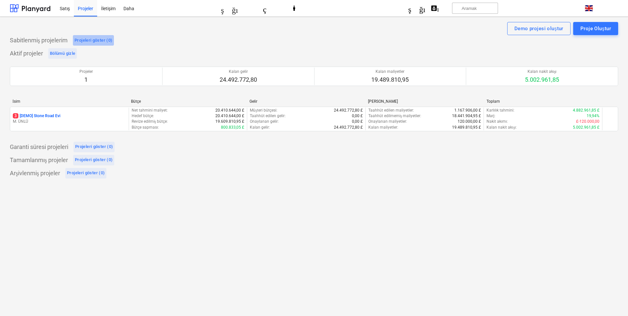
click at [105, 41] on font "Projeleri göster (0)" at bounding box center [94, 40] width 38 height 5
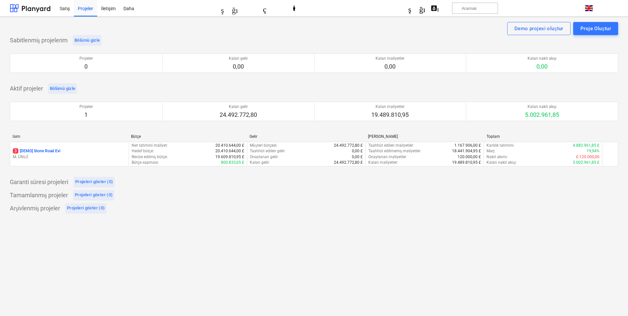
click at [95, 39] on font "Bölümü gizle" at bounding box center [87, 40] width 25 height 5
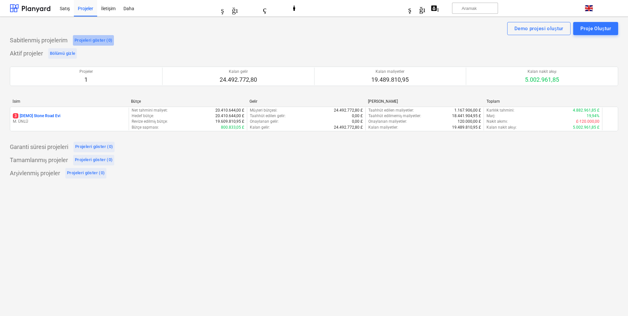
click at [94, 44] on font "Projeleri göster (0)" at bounding box center [94, 41] width 38 height 8
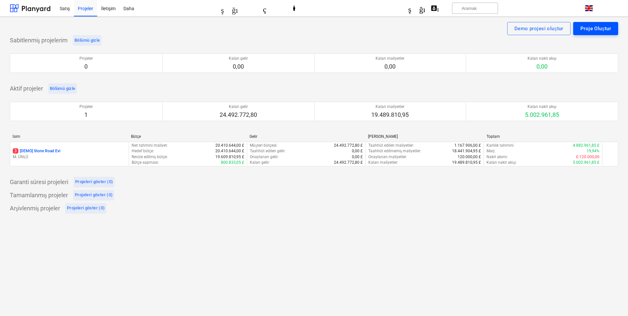
click at [596, 31] on font "Proje Oluştur" at bounding box center [596, 29] width 31 height 6
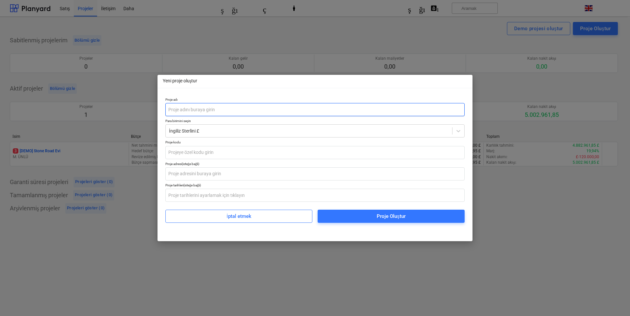
click at [220, 112] on input "text" at bounding box center [314, 109] width 299 height 13
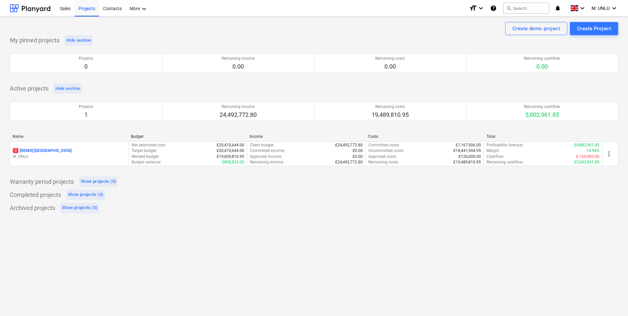
click at [192, 194] on div "Completed projects Show projects (0)" at bounding box center [314, 195] width 608 height 11
click at [101, 180] on div "Show projects (0)" at bounding box center [98, 182] width 35 height 8
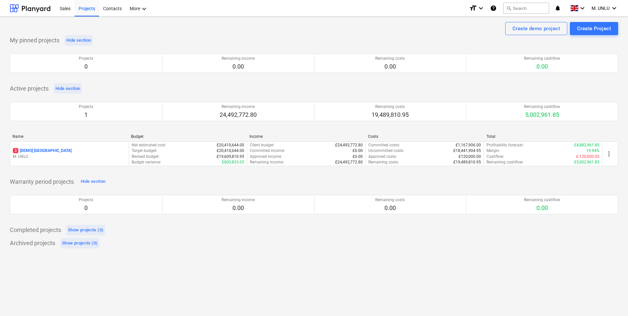
click at [99, 175] on div "My pinned projects Hide section Projects 0 Remaining income 0.00 Remaining cost…" at bounding box center [314, 141] width 608 height 213
click at [87, 228] on div "Show projects (0)" at bounding box center [85, 231] width 35 height 8
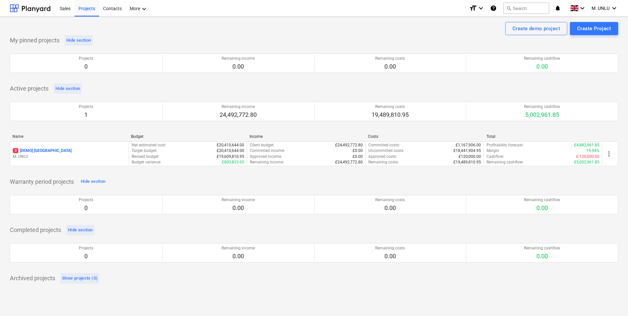
click at [87, 227] on div "Hide section" at bounding box center [80, 231] width 25 height 8
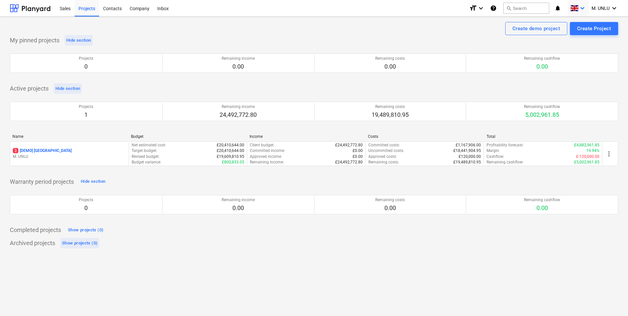
click at [570, 6] on div "keyboard_arrow_down" at bounding box center [578, 8] width 21 height 16
click at [183, 26] on div "Create demo project Create Project" at bounding box center [314, 28] width 608 height 13
click at [118, 10] on div "Contacts" at bounding box center [112, 8] width 27 height 17
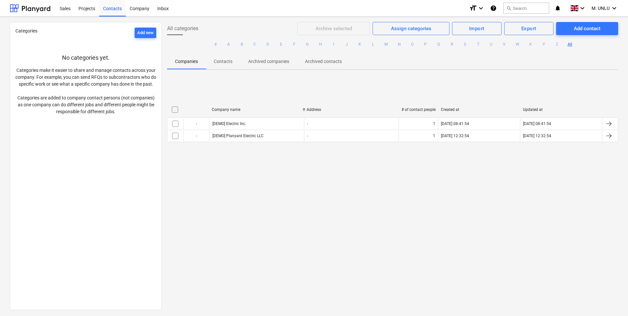
click at [311, 192] on div "All categories Archive selected Assign categories Import Export Add contact # A…" at bounding box center [393, 166] width 462 height 288
click at [220, 62] on p "Contacts" at bounding box center [223, 61] width 19 height 7
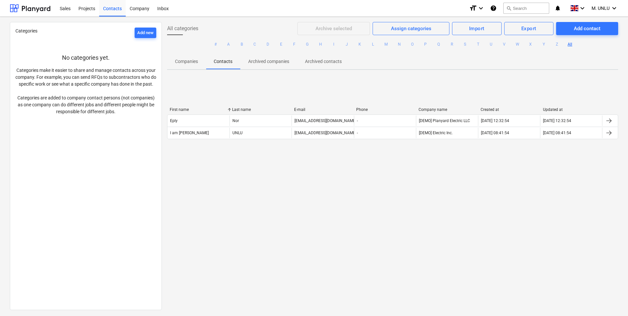
click at [195, 66] on span "Companies" at bounding box center [186, 61] width 39 height 11
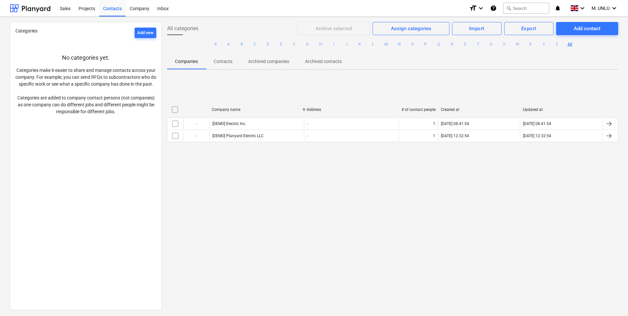
click at [234, 62] on span "Contacts" at bounding box center [223, 61] width 34 height 11
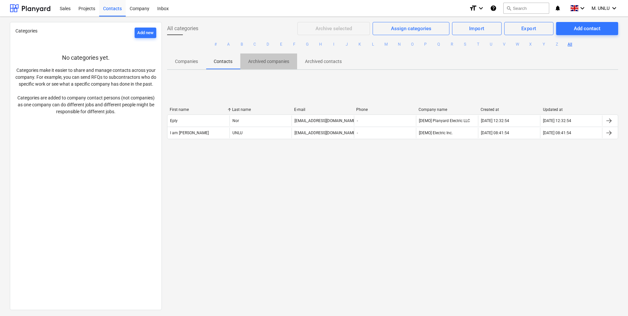
click at [274, 65] on span "Archived companies" at bounding box center [268, 61] width 57 height 11
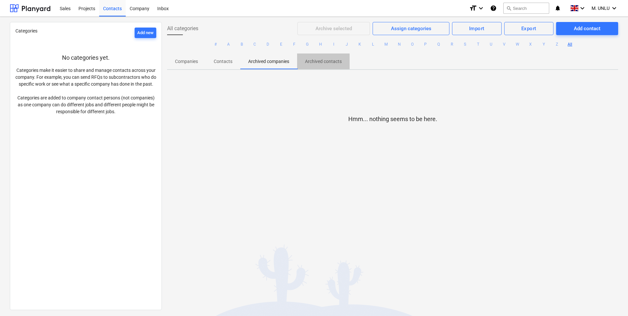
click at [318, 61] on p "Archived contacts" at bounding box center [323, 61] width 37 height 7
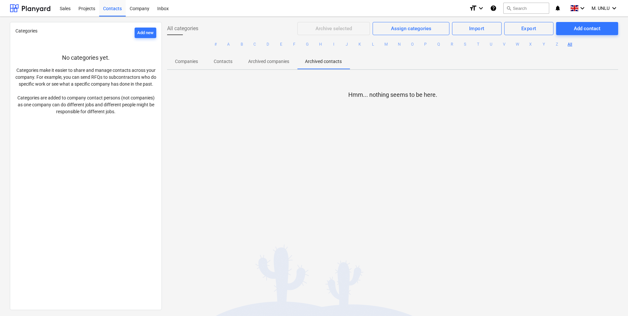
click at [233, 61] on span "Contacts" at bounding box center [223, 61] width 34 height 11
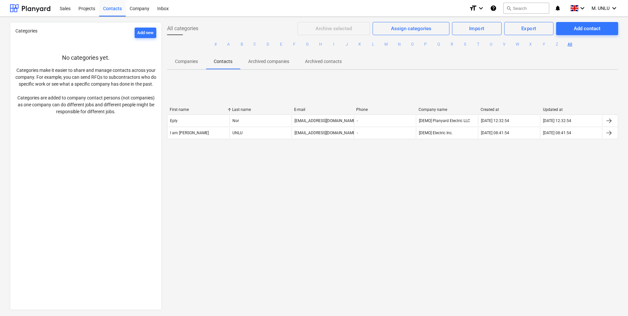
click at [190, 63] on p "Companies" at bounding box center [186, 61] width 23 height 7
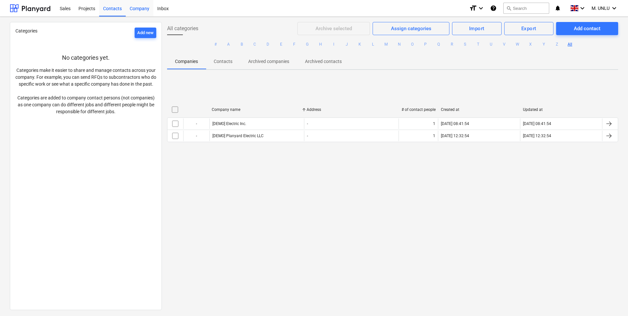
click at [139, 8] on div "Company" at bounding box center [140, 8] width 28 height 17
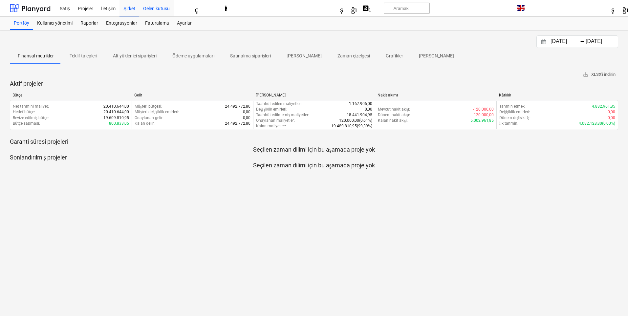
click at [151, 10] on font "Gelen kutusu" at bounding box center [156, 8] width 27 height 5
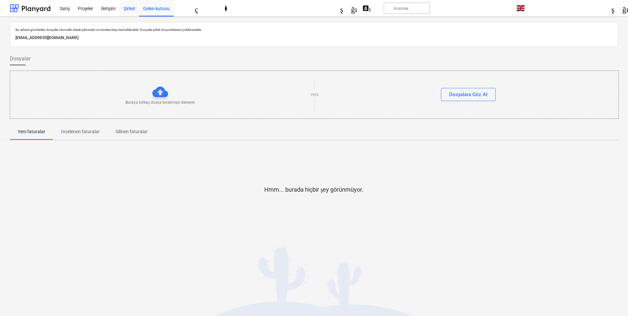
click at [134, 9] on font "Şirket" at bounding box center [129, 8] width 12 height 5
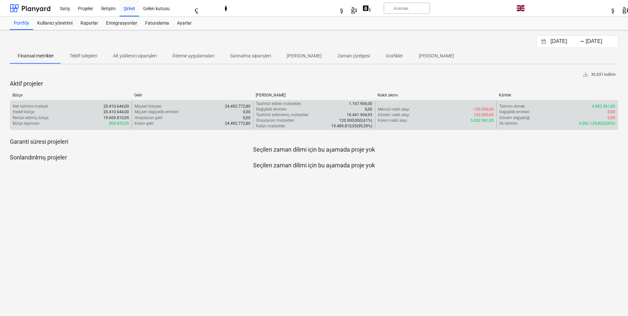
click at [182, 121] on div "Kalan gelir : 24.492.772,80" at bounding box center [193, 124] width 116 height 6
click at [101, 119] on div "Revize edilmiş bütçe : 19.609.810,95" at bounding box center [71, 118] width 116 height 6
click at [128, 113] on font "20.410.644,00" at bounding box center [116, 112] width 26 height 5
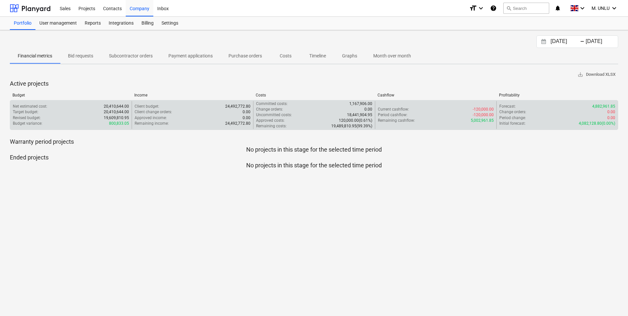
click at [515, 69] on div "[DATE] Press the down arrow key to interact with the calendar and select a date…" at bounding box center [314, 173] width 628 height 286
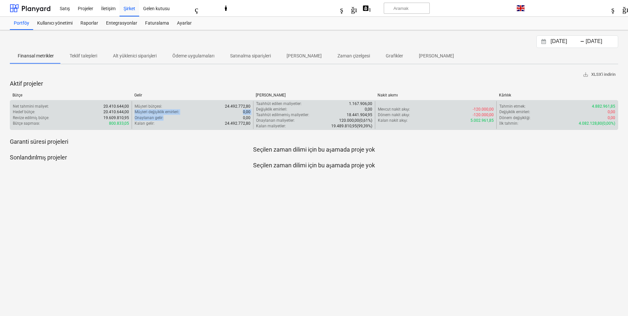
drag, startPoint x: 166, startPoint y: 117, endPoint x: 136, endPoint y: 112, distance: 31.3
click at [136, 112] on div "Müşteri bütçesi : 24.492.772,80 Müşteri değişiklik emirleri : 0,00 Onaylanan ge…" at bounding box center [193, 115] width 116 height 23
drag, startPoint x: 154, startPoint y: 123, endPoint x: 139, endPoint y: 125, distance: 15.3
click at [139, 125] on p "Kalan gelir :" at bounding box center [145, 124] width 20 height 6
drag, startPoint x: 269, startPoint y: 105, endPoint x: 320, endPoint y: 100, distance: 51.8
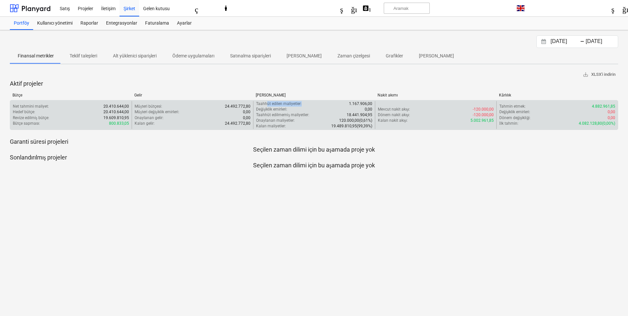
click at [321, 100] on div "Net tahmini maliyet : 20.410.644,00 Hedef bütçe : 20.410.644,00 Revize edilmiş …" at bounding box center [314, 115] width 608 height 30
click at [276, 109] on font "Değişiklik emirleri" at bounding box center [271, 109] width 30 height 5
drag, startPoint x: 266, startPoint y: 111, endPoint x: 294, endPoint y: 110, distance: 27.9
click at [294, 110] on div "Değişiklik emirleri : 0,00" at bounding box center [314, 110] width 116 height 6
drag, startPoint x: 262, startPoint y: 115, endPoint x: 304, endPoint y: 116, distance: 41.4
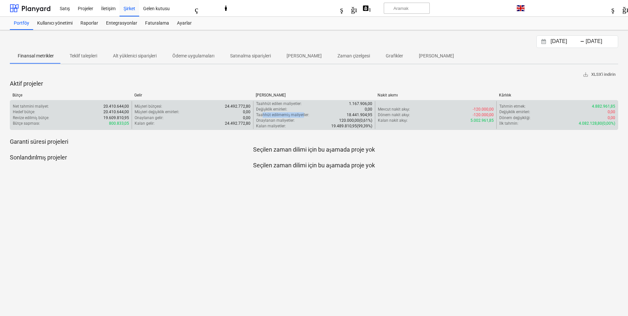
click at [304, 116] on font "Taahhüt edilmemiş maliyetler" at bounding box center [282, 115] width 52 height 5
drag, startPoint x: 270, startPoint y: 121, endPoint x: 294, endPoint y: 121, distance: 23.3
click at [300, 121] on div "Onaylanan maliyetler : 120.000,00 ( 0,61% )" at bounding box center [314, 121] width 116 height 6
drag, startPoint x: 270, startPoint y: 124, endPoint x: 333, endPoint y: 123, distance: 63.7
click at [333, 123] on div "Taahhüt edilen maliyetler : 1.167.906,00 Değişiklik emirleri : 0,00 Taahhüt edi…" at bounding box center [314, 115] width 116 height 28
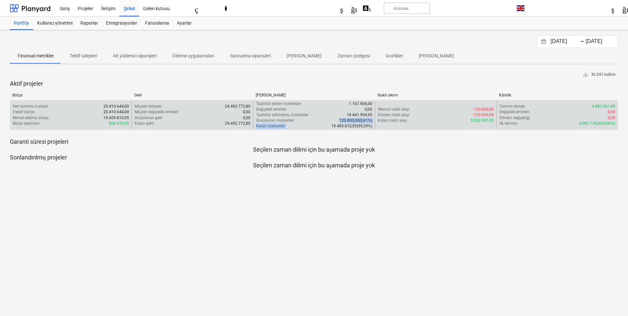
click at [308, 123] on div "Taahhüt edilen maliyetler : 1.167.906,00 Değişiklik emirleri : 0,00 Taahhüt edi…" at bounding box center [314, 115] width 116 height 28
click at [292, 127] on div "Kalan maliyetler : 19.489.810,95 ( 99,39% )" at bounding box center [314, 126] width 116 height 6
drag, startPoint x: 295, startPoint y: 125, endPoint x: 266, endPoint y: 127, distance: 28.4
click at [266, 127] on div "Kalan maliyetler : 19.489.810,95 ( 99,39% )" at bounding box center [314, 126] width 116 height 6
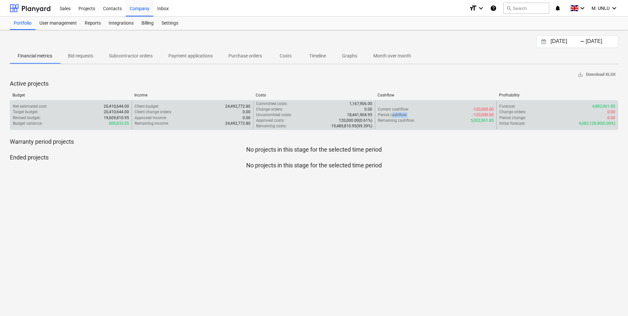
drag, startPoint x: 407, startPoint y: 117, endPoint x: 391, endPoint y: 117, distance: 16.1
click at [391, 117] on div "Period cashflow : -120,000.00" at bounding box center [436, 115] width 116 height 6
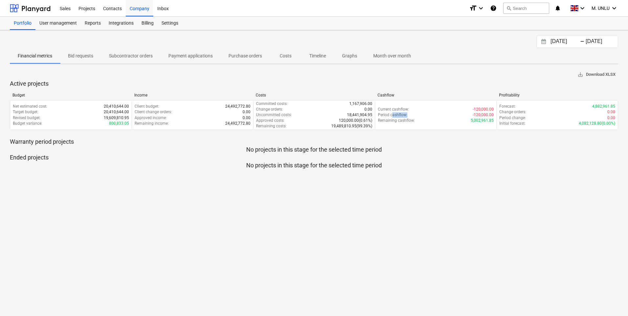
click at [594, 75] on span "save_alt Download XLSX" at bounding box center [597, 75] width 38 height 8
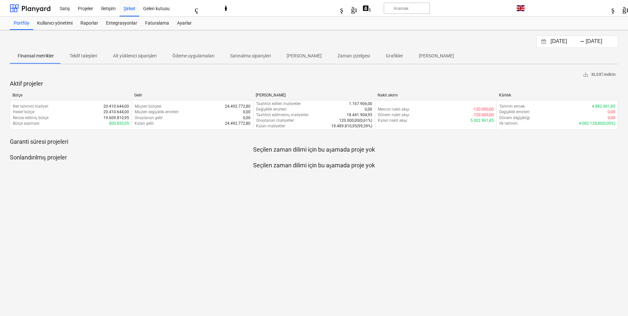
click at [54, 58] on font "Finansal metrikler" at bounding box center [36, 55] width 36 height 5
click at [70, 55] on font "Teklif talepleri" at bounding box center [84, 55] width 28 height 5
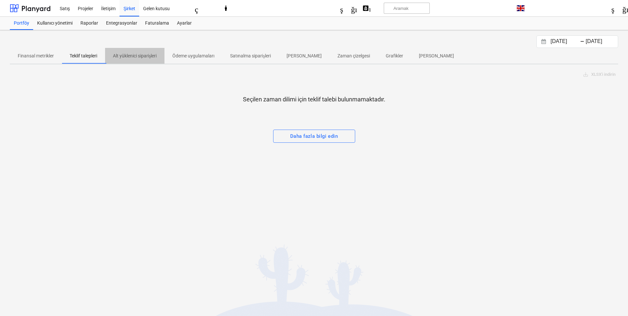
click at [143, 55] on font "Alt yüklenici siparişleri" at bounding box center [135, 55] width 44 height 5
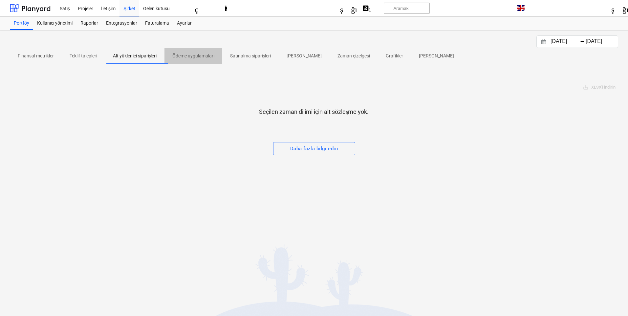
click at [204, 58] on font "Ödeme uygulamaları" at bounding box center [193, 55] width 42 height 5
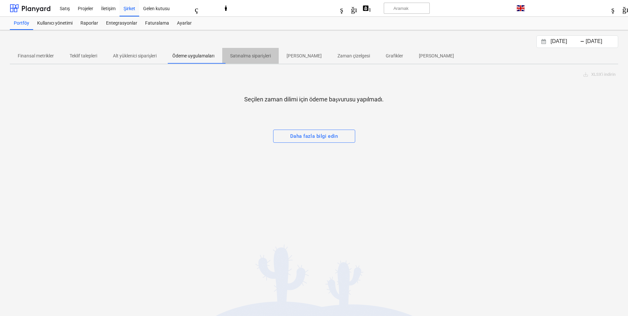
click at [269, 56] on font "Satınalma siparişleri" at bounding box center [250, 55] width 40 height 5
click at [304, 63] on button "[PERSON_NAME]" at bounding box center [304, 56] width 51 height 16
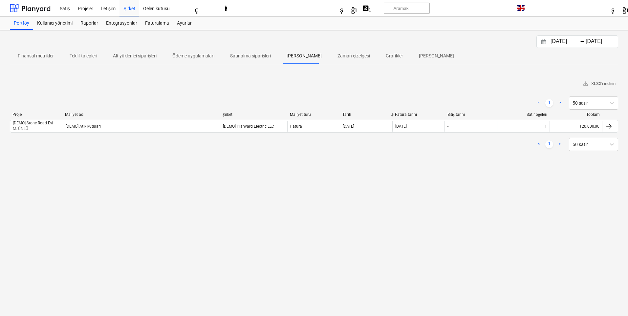
click at [339, 59] on p "Zaman çizelgesi" at bounding box center [354, 56] width 33 height 7
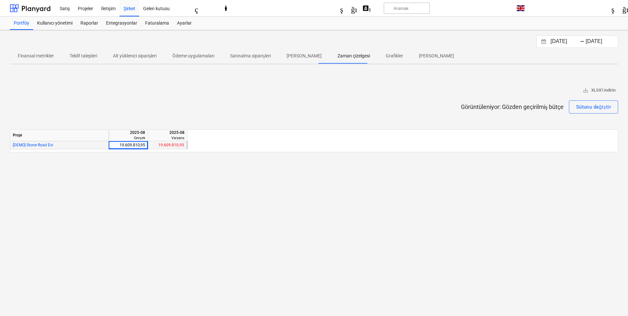
click at [124, 144] on font "19.609.810,95" at bounding box center [133, 145] width 26 height 5
click at [47, 146] on font "[DEMO] Stone Road Evi" at bounding box center [33, 145] width 40 height 5
click at [392, 55] on font "Grafikler" at bounding box center [394, 55] width 17 height 5
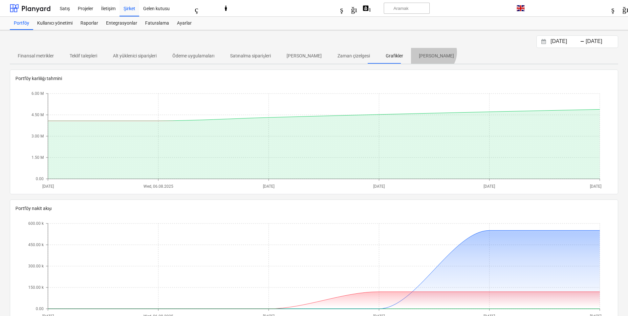
click at [422, 53] on p "[PERSON_NAME]" at bounding box center [436, 56] width 35 height 7
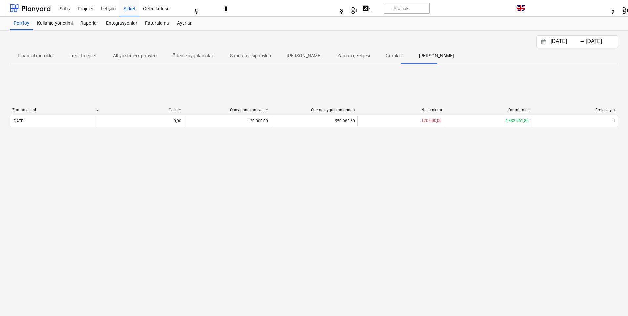
click at [390, 57] on font "Grafikler" at bounding box center [394, 55] width 17 height 5
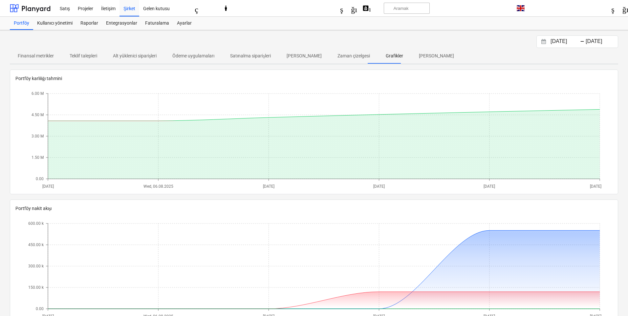
click at [50, 59] on span "Finansal metrikler" at bounding box center [36, 56] width 52 height 11
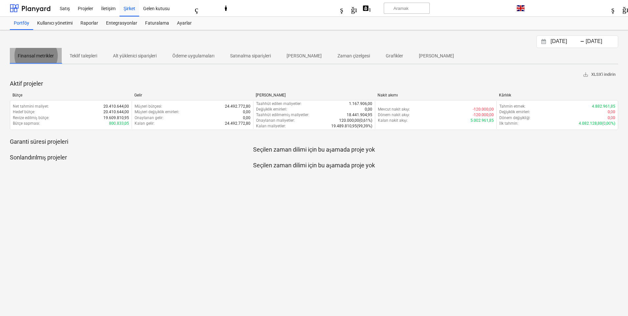
click at [38, 62] on button "Finansal metrikler" at bounding box center [36, 56] width 52 height 16
click at [45, 63] on span at bounding box center [36, 63] width 52 height 1
click at [95, 55] on font "Teklif talepleri" at bounding box center [84, 55] width 28 height 5
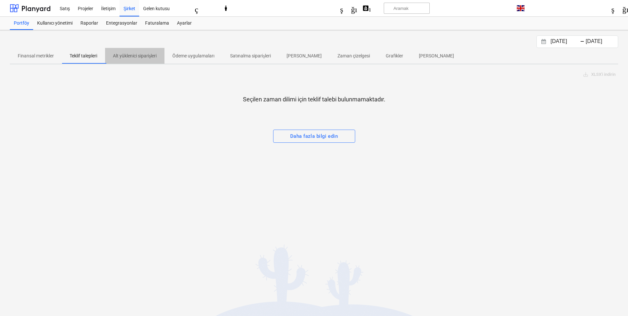
click at [128, 55] on font "Alt yüklenici siparişleri" at bounding box center [135, 55] width 44 height 5
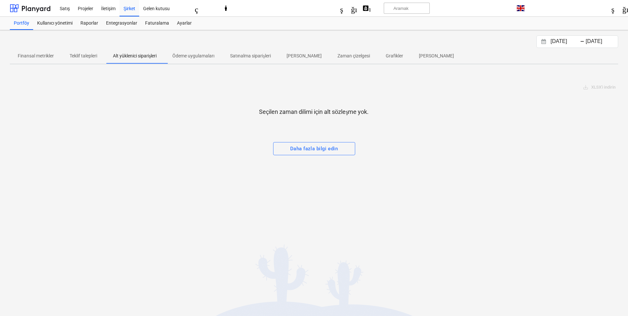
click at [76, 56] on font "Teklif talepleri" at bounding box center [84, 55] width 28 height 5
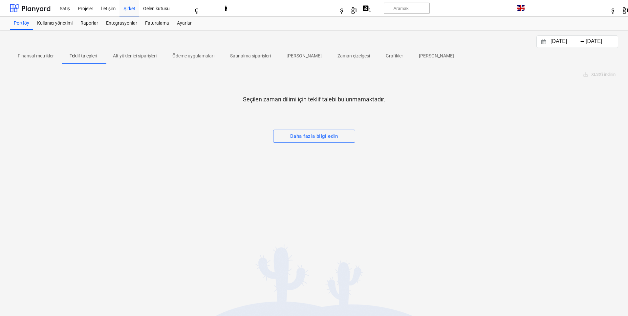
click at [126, 58] on font "Alt yüklenici siparişleri" at bounding box center [135, 55] width 44 height 5
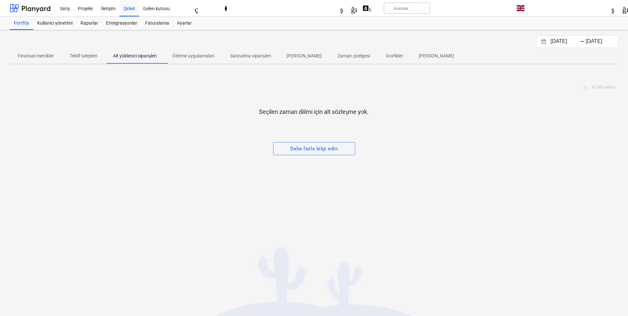
click at [187, 56] on font "Ödeme uygulamaları" at bounding box center [193, 55] width 42 height 5
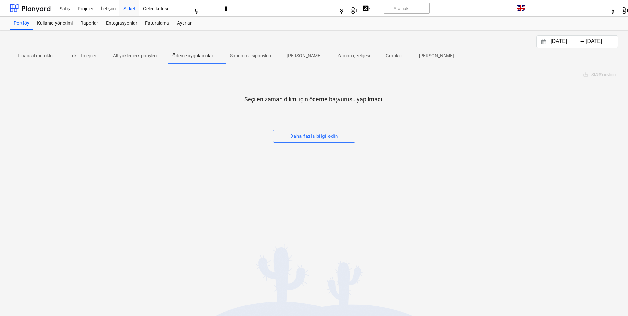
click at [247, 62] on button "Satınalma siparişleri" at bounding box center [250, 56] width 56 height 16
click at [83, 56] on font "Teklif talepleri" at bounding box center [84, 55] width 28 height 5
click at [138, 57] on font "Alt yüklenici siparişleri" at bounding box center [135, 55] width 44 height 5
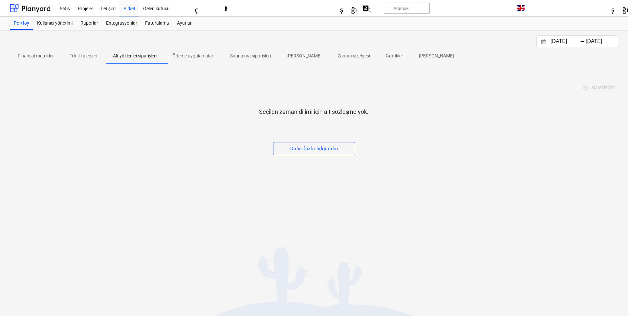
click at [90, 58] on font "Teklif talepleri" at bounding box center [84, 55] width 28 height 5
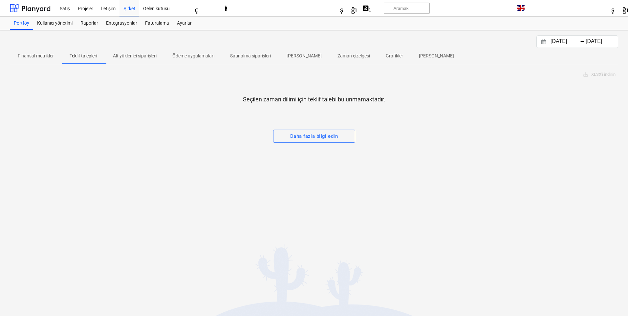
click at [150, 59] on span "Alt yüklenici siparişleri" at bounding box center [134, 56] width 59 height 11
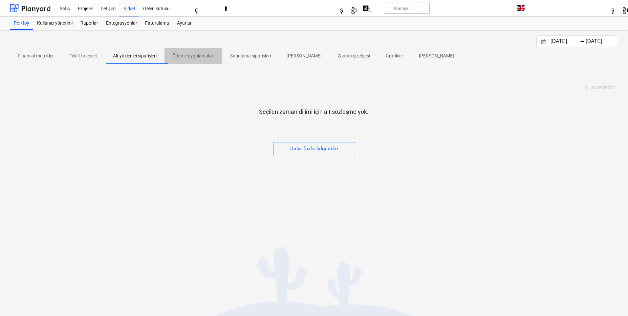
click at [190, 62] on button "Ödeme uygulamaları" at bounding box center [194, 56] width 58 height 16
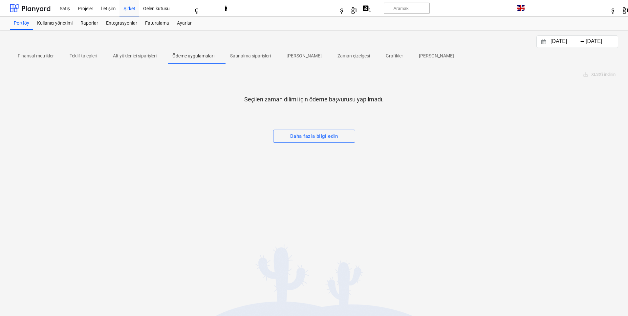
click at [236, 54] on font "Satınalma siparişleri" at bounding box center [250, 55] width 40 height 5
click at [302, 57] on font "[PERSON_NAME]" at bounding box center [304, 55] width 35 height 5
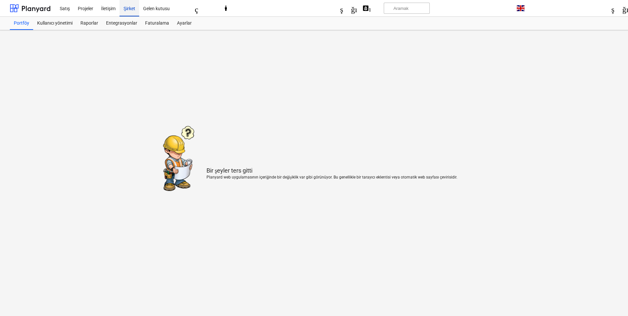
click at [128, 8] on font "Şirket" at bounding box center [129, 8] width 12 height 5
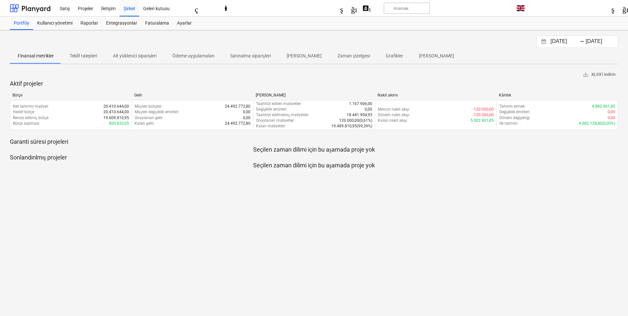
click at [307, 55] on font "[PERSON_NAME]" at bounding box center [304, 55] width 35 height 5
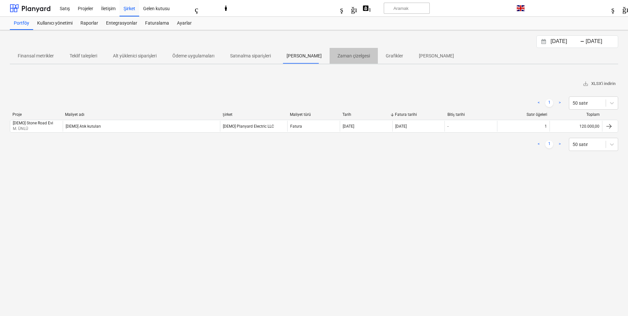
click at [347, 51] on span "Zaman çizelgesi" at bounding box center [354, 56] width 48 height 11
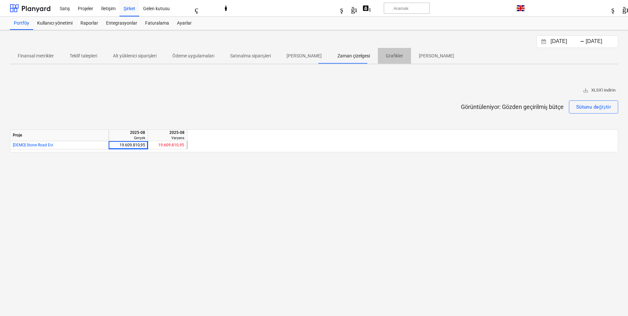
click at [388, 56] on font "Grafikler" at bounding box center [394, 55] width 17 height 5
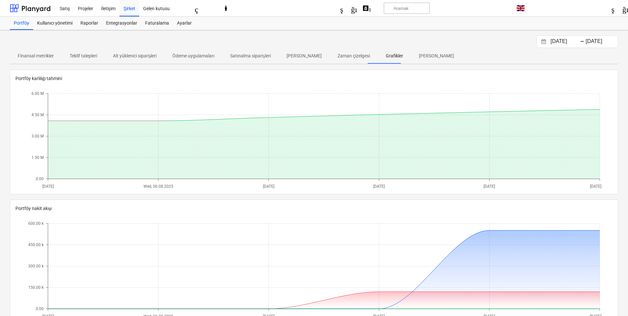
click at [419, 55] on font "[PERSON_NAME]" at bounding box center [436, 55] width 35 height 5
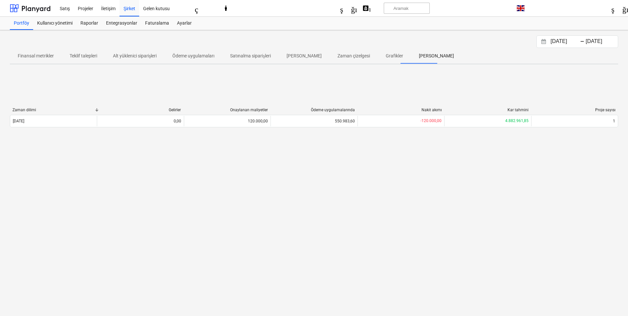
click at [127, 200] on div "[DATE] Takvimle etkileşim kurmak ve bir tarih seçmek için aşağı ok tuşuna basın…" at bounding box center [314, 173] width 628 height 286
click at [308, 191] on div "[DATE] Takvimle etkileşim kurmak ve bir tarih seçmek için aşağı ok tuşuna basın…" at bounding box center [314, 173] width 628 height 286
click at [333, 165] on div "Zaman dilimi Gelirler Onaylanan maliyetler Ödeme uygulamalarında Nakit akımı Ka…" at bounding box center [314, 119] width 608 height 99
click at [187, 40] on div "[DATE] Takvimle etkileşim kurmak ve bir tarih seçmek için aşağı ok tuşuna basın…" at bounding box center [314, 41] width 608 height 12
click at [130, 11] on font "Şirket" at bounding box center [129, 8] width 12 height 5
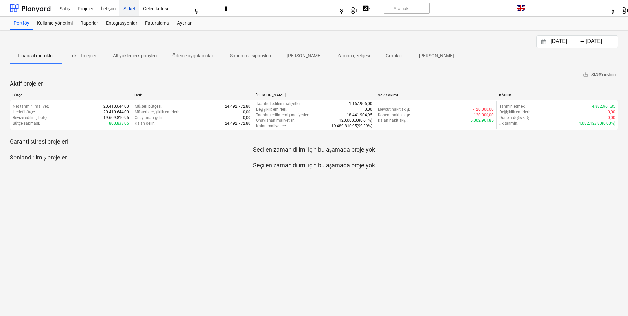
click at [131, 11] on font "Şirket" at bounding box center [129, 8] width 12 height 5
click at [152, 8] on font "Gelen kutusu" at bounding box center [156, 8] width 27 height 5
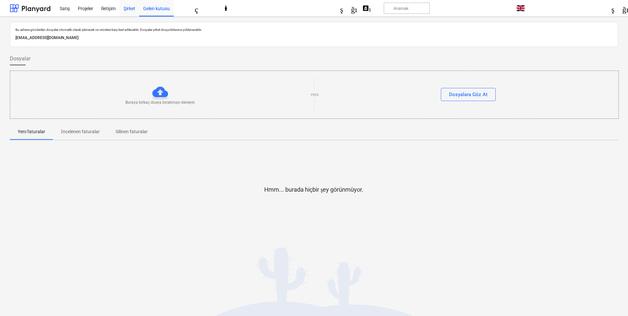
click at [132, 8] on font "Şirket" at bounding box center [129, 8] width 12 height 5
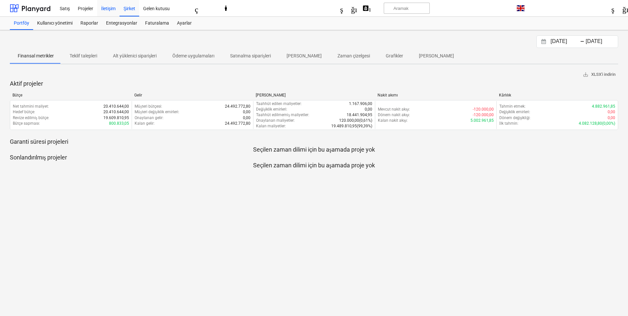
click at [115, 8] on font "İletişim" at bounding box center [108, 8] width 14 height 5
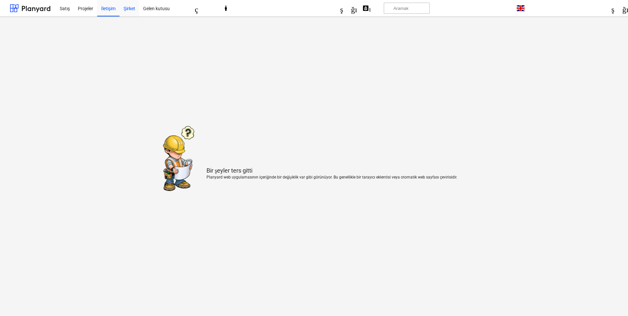
click at [135, 7] on font "Şirket" at bounding box center [129, 8] width 12 height 5
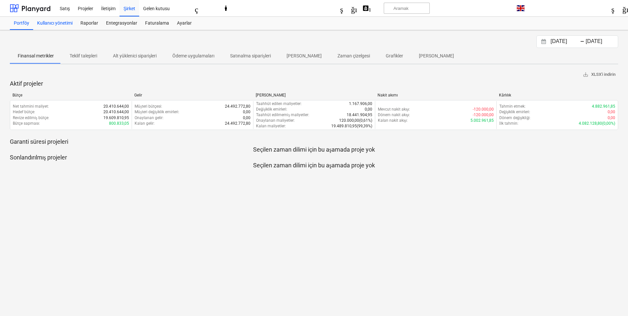
click at [53, 24] on font "Kullanıcı yönetimi" at bounding box center [54, 22] width 35 height 5
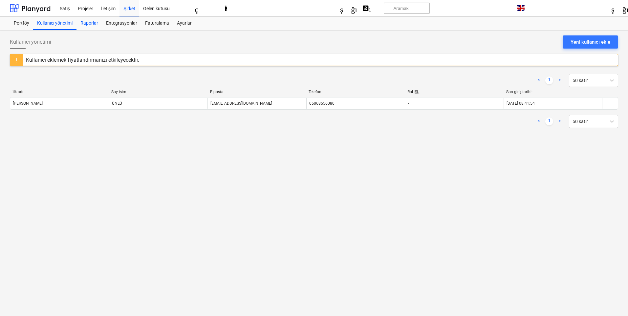
click at [91, 22] on font "Raporlar" at bounding box center [89, 22] width 18 height 5
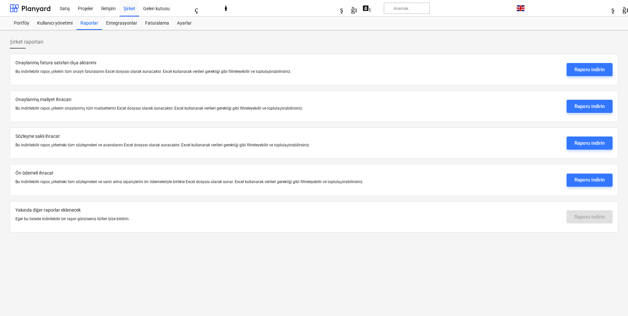
click at [162, 78] on div at bounding box center [288, 77] width 546 height 5
click at [159, 73] on font "Bu indirilebilir rapor, şirketin tüm onaylı faturalarını Excel dosyası olarak s…" at bounding box center [153, 71] width 276 height 5
drag, startPoint x: 79, startPoint y: 101, endPoint x: 24, endPoint y: 101, distance: 54.5
click at [24, 101] on p "Onaylanmış maliyet ihracatı" at bounding box center [288, 99] width 546 height 7
drag, startPoint x: 65, startPoint y: 132, endPoint x: 21, endPoint y: 131, distance: 44.0
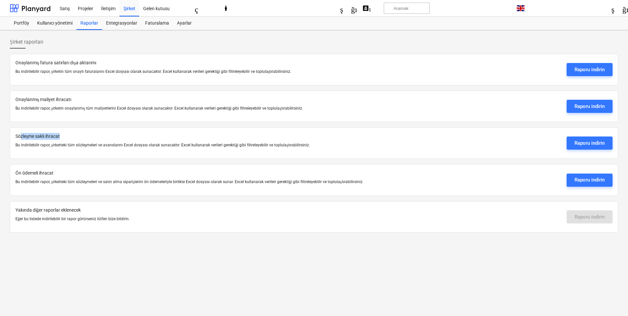
click at [21, 131] on div "Sözleşme saklı ihracat Bu indirilebilir rapor, şirketteki tüm sözleşmeleri ve a…" at bounding box center [314, 143] width 608 height 32
drag, startPoint x: 36, startPoint y: 172, endPoint x: 11, endPoint y: 171, distance: 25.3
click at [1, 174] on div "Şirket raporları Onaylanmış fatura satırları dışa aktarımı Bu indirilebilir rap…" at bounding box center [314, 173] width 628 height 286
click at [133, 24] on font "Entegrasyonlar" at bounding box center [121, 22] width 31 height 5
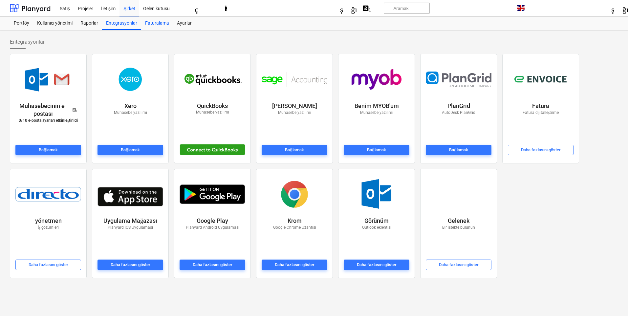
click at [163, 23] on font "Faturalama" at bounding box center [157, 22] width 24 height 5
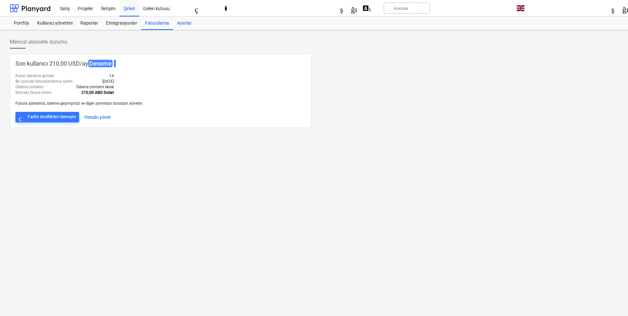
click at [180, 21] on font "Ayarlar" at bounding box center [184, 22] width 15 height 5
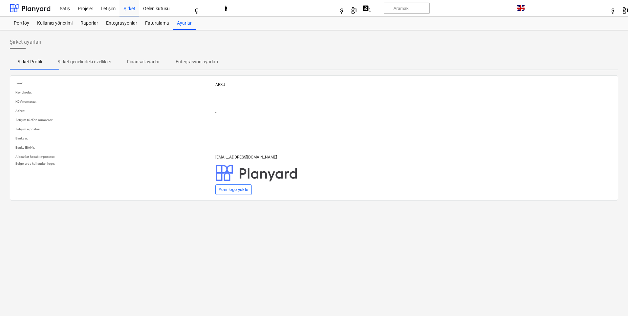
click at [89, 61] on font "Şirket genelindeki özellikler" at bounding box center [85, 61] width 54 height 5
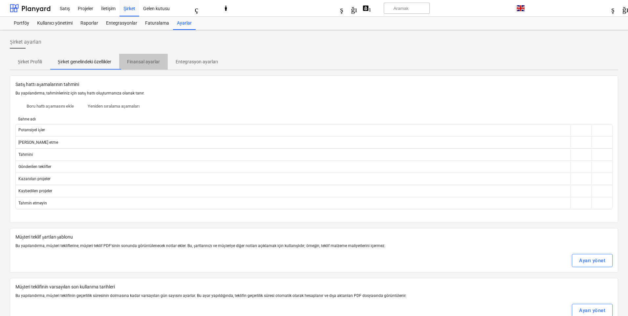
click at [164, 62] on span "Finansal ayarlar" at bounding box center [143, 61] width 49 height 11
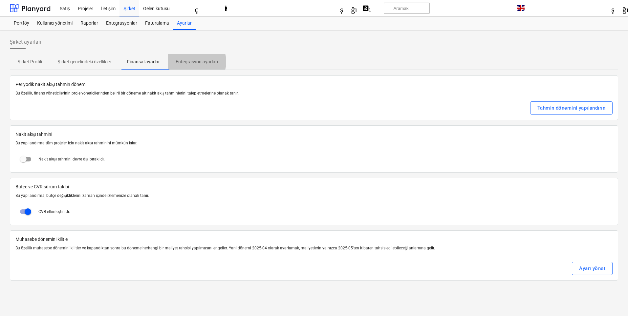
click at [194, 62] on font "Entegrasyon ayarları" at bounding box center [197, 61] width 42 height 5
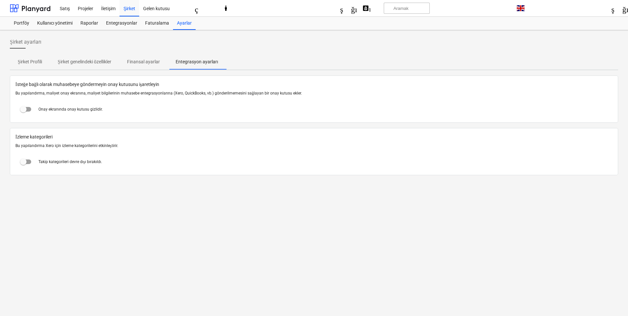
click at [142, 63] on font "Finansal ayarlar" at bounding box center [143, 61] width 33 height 5
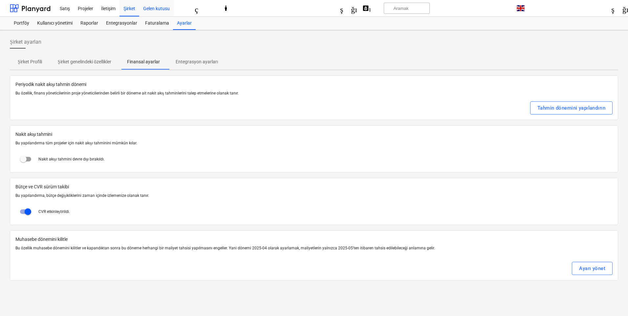
click at [166, 10] on font "Gelen kutusu" at bounding box center [156, 8] width 27 height 5
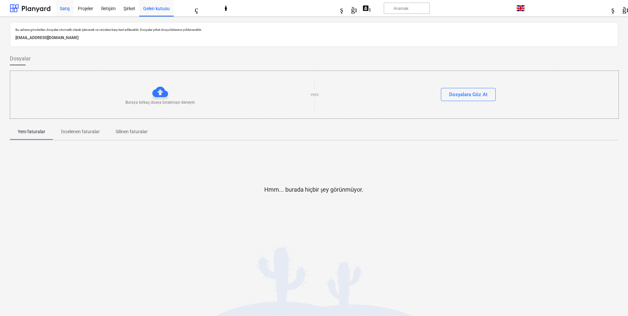
click at [64, 10] on font "Satış" at bounding box center [65, 8] width 10 height 5
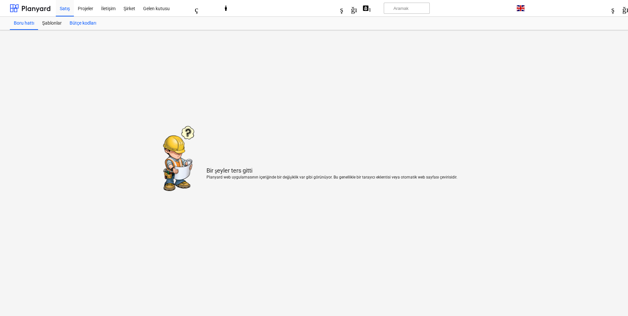
click at [76, 24] on font "Bütçe kodları" at bounding box center [83, 22] width 27 height 5
click at [36, 13] on div at bounding box center [30, 8] width 41 height 16
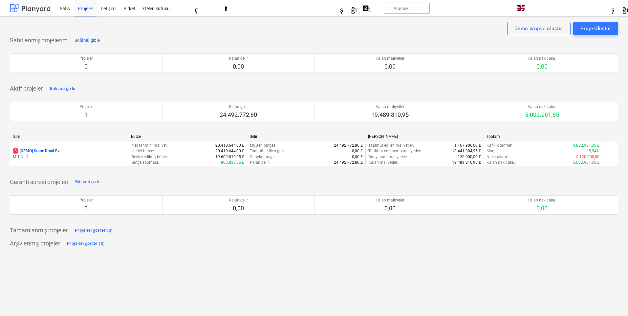
click at [34, 8] on div at bounding box center [30, 8] width 41 height 16
click at [105, 9] on font "İletişim" at bounding box center [108, 8] width 14 height 5
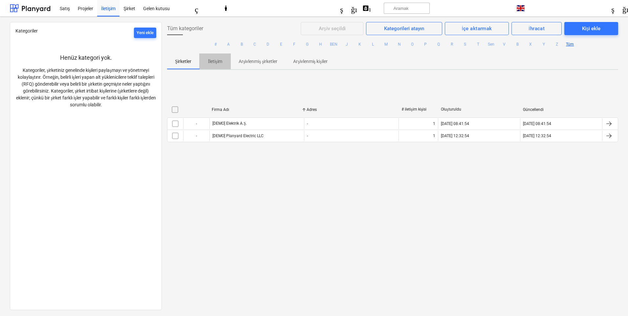
click at [209, 61] on font "İletişim" at bounding box center [215, 61] width 14 height 5
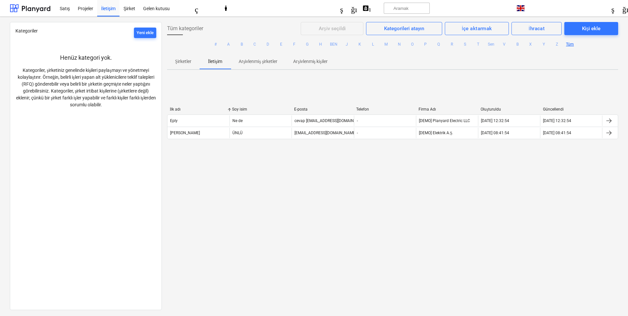
click at [257, 64] on font "Arşivlenmiş şirketler" at bounding box center [258, 61] width 39 height 5
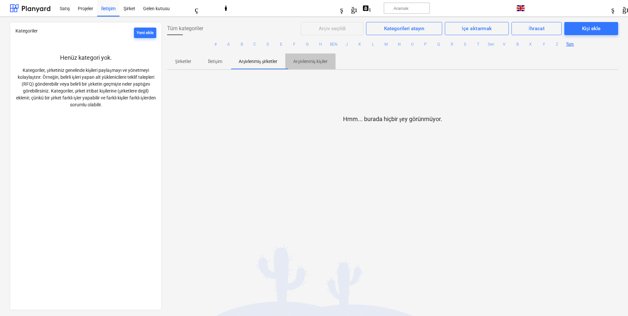
click at [311, 64] on p "Arşivlenmiş kişiler" at bounding box center [310, 61] width 34 height 7
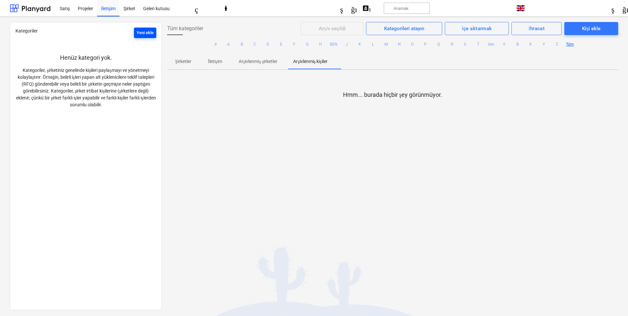
click at [149, 33] on font "Yeni ekle" at bounding box center [145, 32] width 17 height 5
click at [203, 90] on div "Hmm... burada hiçbir şey görünmüyor." at bounding box center [392, 124] width 451 height 99
click at [129, 10] on font "Şirket" at bounding box center [129, 8] width 12 height 5
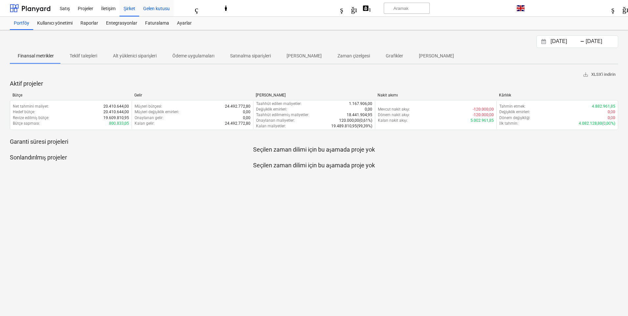
click at [166, 10] on font "Gelen kutusu" at bounding box center [156, 8] width 27 height 5
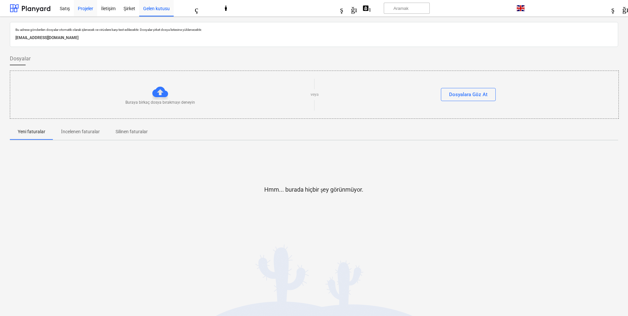
click at [90, 11] on font "Projeler" at bounding box center [85, 8] width 15 height 5
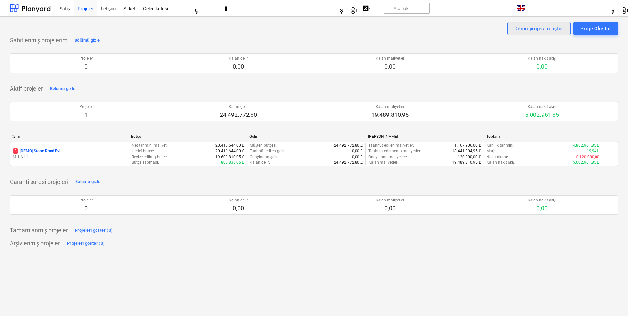
click at [555, 29] on font "Demo projesi oluştur" at bounding box center [539, 29] width 49 height 6
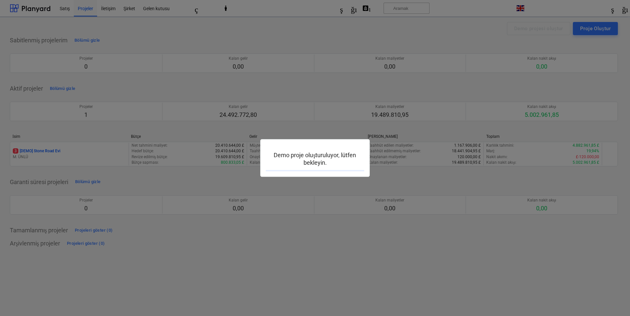
click at [399, 175] on div at bounding box center [315, 158] width 630 height 316
click at [51, 9] on div at bounding box center [315, 158] width 630 height 316
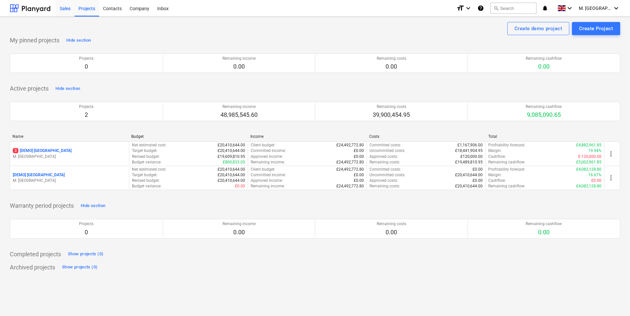
click at [63, 5] on div "Sales" at bounding box center [65, 8] width 19 height 17
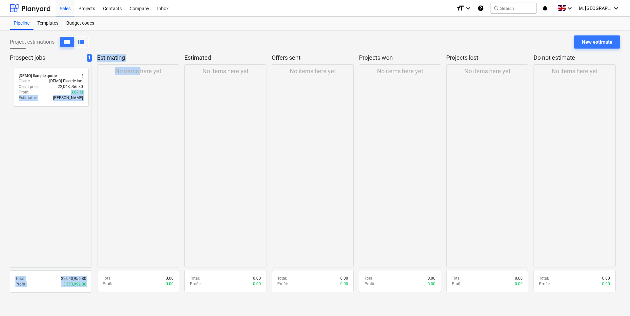
drag, startPoint x: 47, startPoint y: 91, endPoint x: 140, endPoint y: 106, distance: 94.5
click at [140, 106] on div "Prospect jobs 1 radio_button_unchecked [DEMO] Sample quote more_vert Client : […" at bounding box center [315, 175] width 611 height 243
click at [162, 118] on div "No items here yet" at bounding box center [138, 165] width 82 height 203
drag, startPoint x: 62, startPoint y: 92, endPoint x: 152, endPoint y: 110, distance: 91.8
click at [153, 110] on div "Prospect jobs 1 radio_button_unchecked [DEMO] Sample quote more_vert Client : […" at bounding box center [315, 175] width 611 height 243
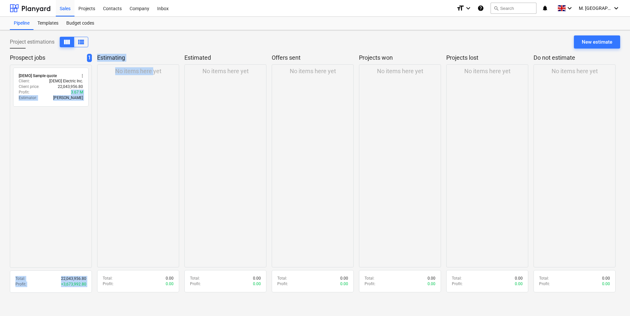
click at [123, 104] on div "No items here yet" at bounding box center [138, 165] width 82 height 203
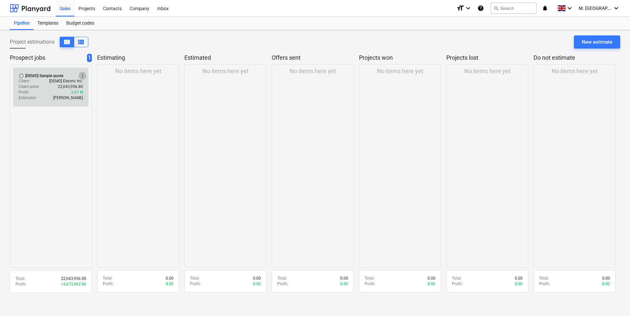
click at [83, 76] on span "more_vert" at bounding box center [82, 75] width 5 height 5
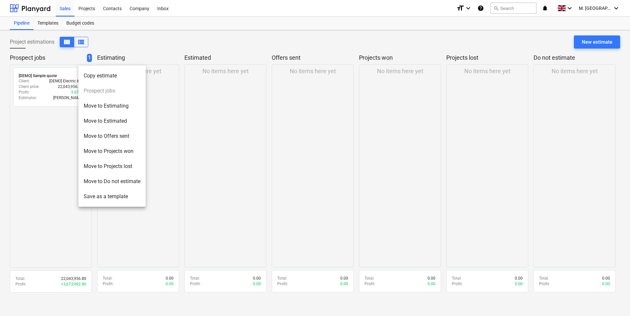
click at [118, 103] on li "Move to Estimating" at bounding box center [111, 106] width 67 height 15
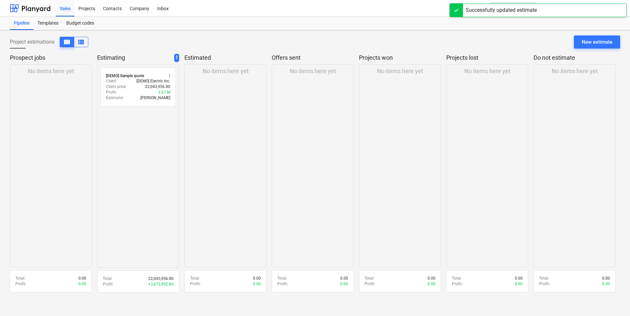
drag, startPoint x: 140, startPoint y: 95, endPoint x: 212, endPoint y: 85, distance: 73.5
click at [212, 85] on div "No items here yet" at bounding box center [226, 165] width 82 height 203
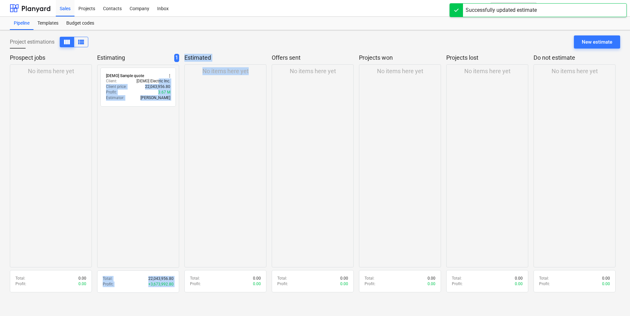
drag, startPoint x: 159, startPoint y: 83, endPoint x: 253, endPoint y: 88, distance: 94.0
click at [253, 88] on div "Prospect jobs No items here yet Total : 0.00 Profit : 0.00 Estimating 1 radio_b…" at bounding box center [315, 175] width 611 height 243
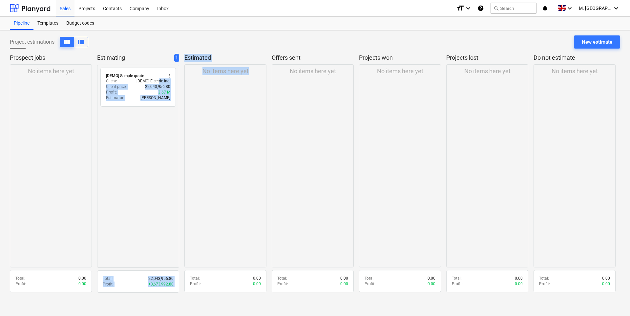
click at [190, 94] on div "No items here yet" at bounding box center [226, 165] width 82 height 203
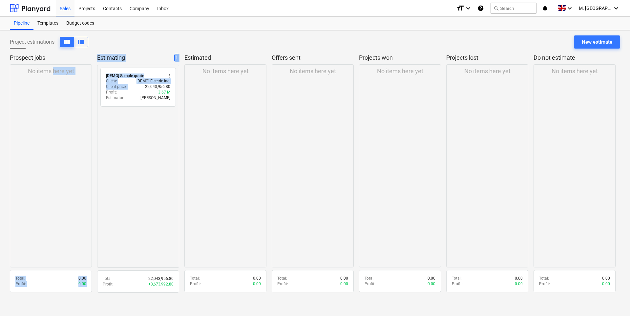
drag, startPoint x: 133, startPoint y: 88, endPoint x: 127, endPoint y: 107, distance: 19.8
click at [53, 86] on div "Prospect jobs No items here yet Total : 0.00 Profit : 0.00 Estimating 1 radio_b…" at bounding box center [315, 175] width 611 height 243
click at [148, 152] on div "radio_button_unchecked [DEMO] Sample quote more_vert Client : [DEMO] Electric I…" at bounding box center [138, 166] width 82 height 203
click at [79, 43] on span "view_list" at bounding box center [81, 42] width 8 height 8
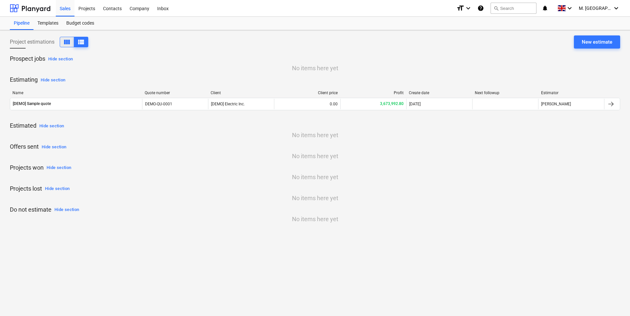
click at [68, 43] on span "view_column" at bounding box center [67, 42] width 8 height 8
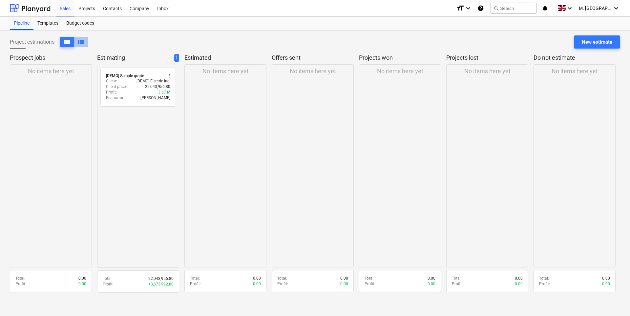
click at [85, 42] on span "view_list" at bounding box center [81, 42] width 8 height 8
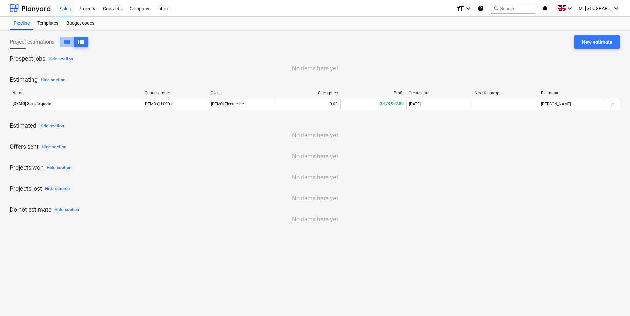
click at [70, 42] on span "view_column" at bounding box center [67, 42] width 8 height 8
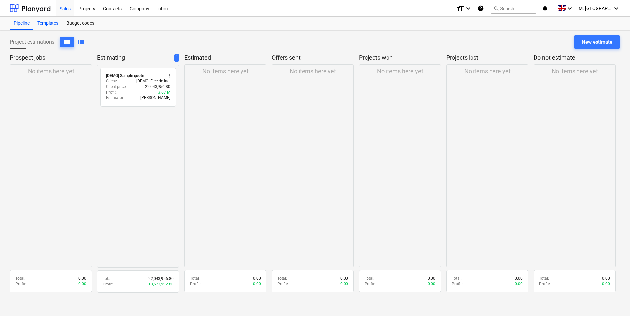
click at [53, 23] on div "Templates" at bounding box center [47, 23] width 29 height 13
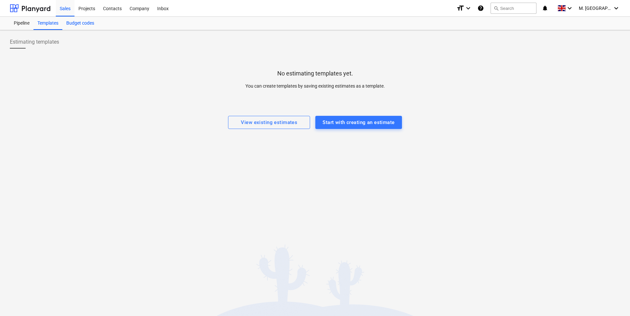
click at [76, 23] on div "Budget codes" at bounding box center [80, 23] width 36 height 13
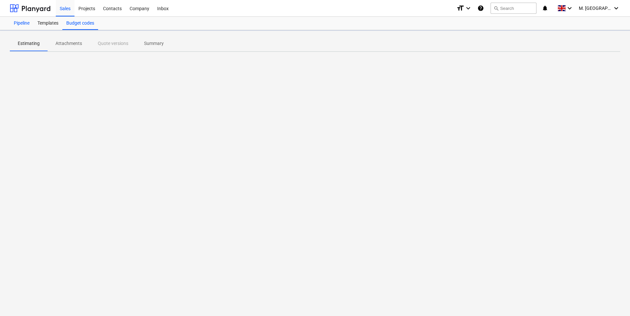
click at [22, 24] on div "Pipeline" at bounding box center [22, 23] width 24 height 13
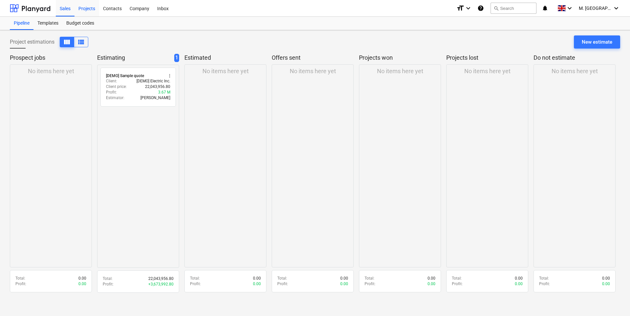
click at [91, 10] on div "Projects" at bounding box center [87, 8] width 25 height 17
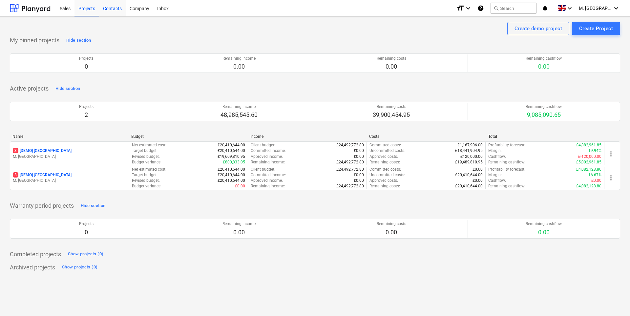
click at [121, 8] on div "Contacts" at bounding box center [112, 8] width 27 height 17
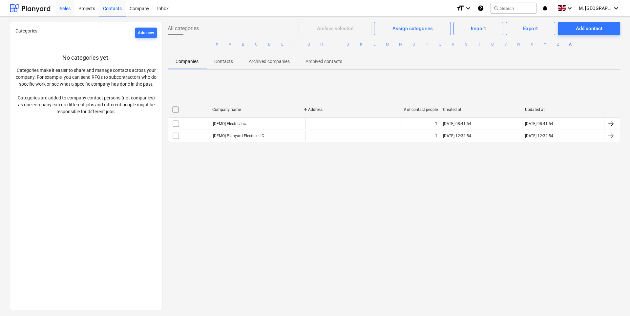
click at [71, 10] on div "Sales" at bounding box center [65, 8] width 19 height 17
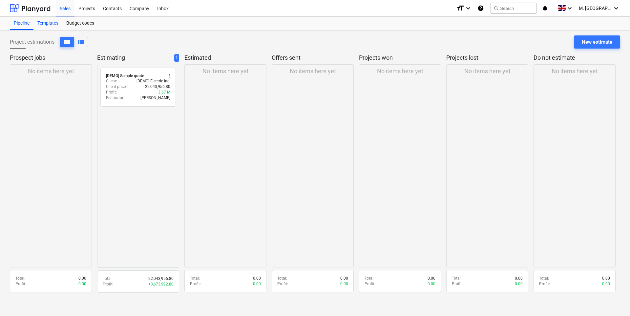
click at [48, 23] on div "Templates" at bounding box center [47, 23] width 29 height 13
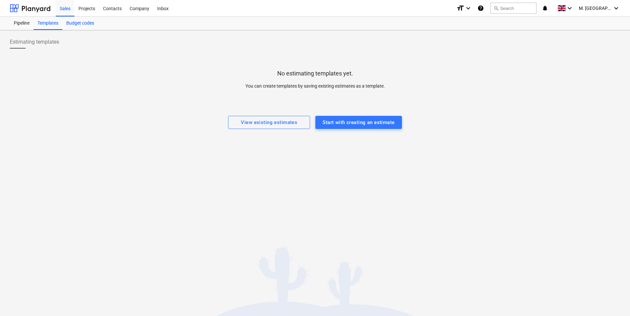
click at [77, 23] on div "Budget codes" at bounding box center [80, 23] width 36 height 13
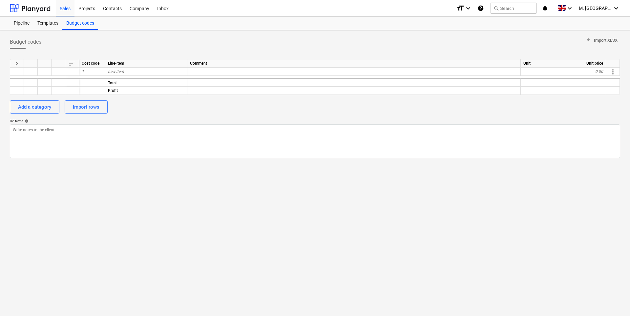
type textarea "x"
click at [108, 87] on div "Profit" at bounding box center [146, 91] width 82 height 8
click at [115, 83] on div "Total" at bounding box center [146, 82] width 82 height 8
click at [112, 82] on div "Total" at bounding box center [146, 82] width 82 height 8
click at [110, 11] on div "Contacts" at bounding box center [112, 8] width 27 height 17
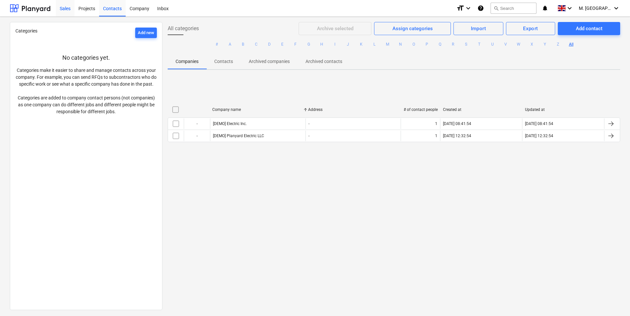
click at [67, 11] on div "Sales" at bounding box center [65, 8] width 19 height 17
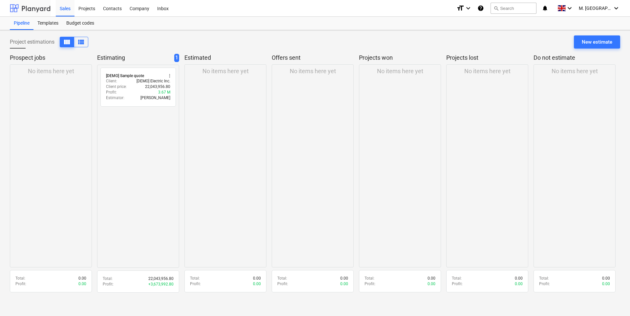
click at [37, 5] on div at bounding box center [30, 8] width 41 height 16
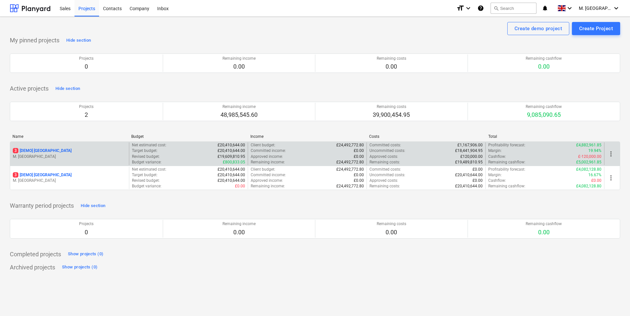
click at [36, 151] on p "3 [DEMO] Stone Road House" at bounding box center [42, 151] width 59 height 6
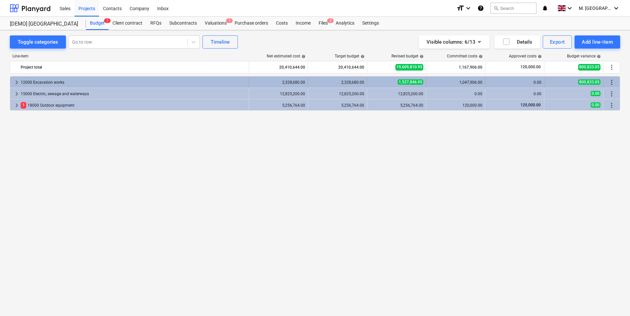
click at [17, 83] on span "keyboard_arrow_right" at bounding box center [17, 82] width 8 height 8
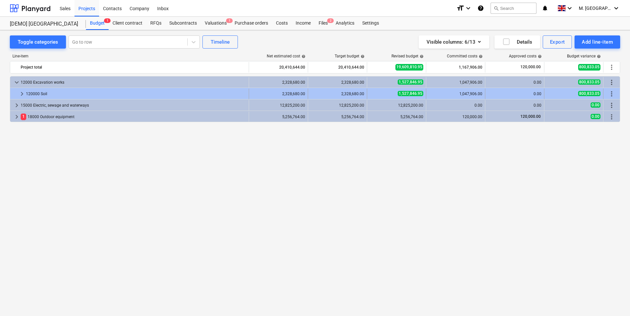
click at [24, 95] on span "keyboard_arrow_right" at bounding box center [22, 94] width 8 height 8
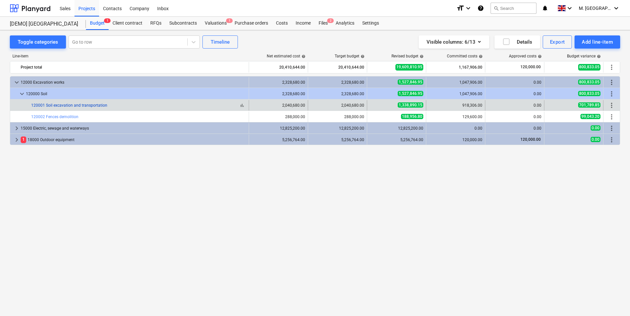
click at [43, 104] on link "120001 Soil excavation and transportation" at bounding box center [69, 105] width 76 height 5
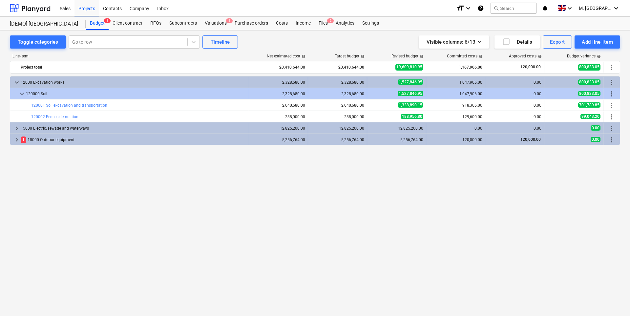
click at [49, 76] on div "keyboard_arrow_down 12000 Excavation works 2,328,680.00 2,328,680.00 1,527,846.…" at bounding box center [315, 81] width 611 height 11
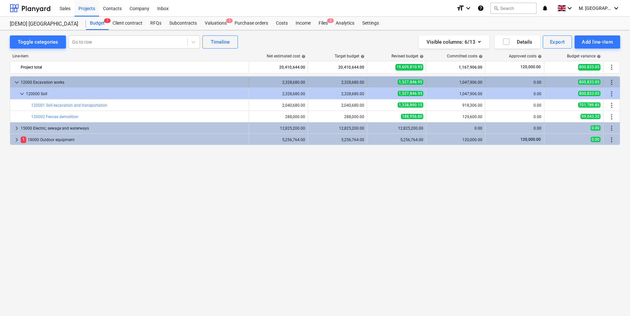
click at [49, 79] on div "12000 Excavation works" at bounding box center [134, 82] width 226 height 11
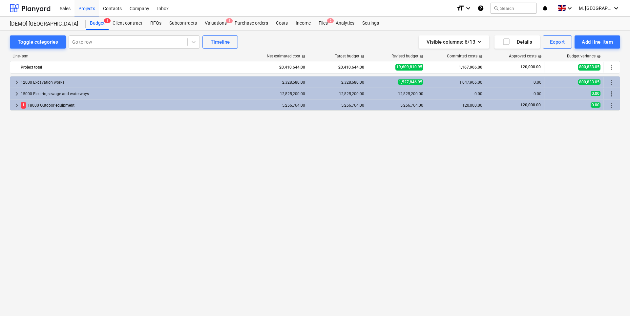
click at [49, 79] on div "12000 Excavation works" at bounding box center [134, 82] width 226 height 11
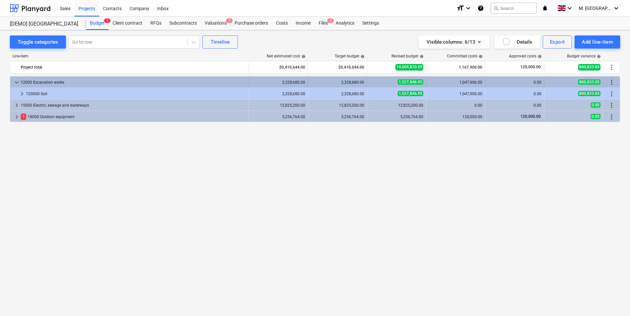
click at [49, 80] on div "12000 Excavation works" at bounding box center [134, 82] width 226 height 11
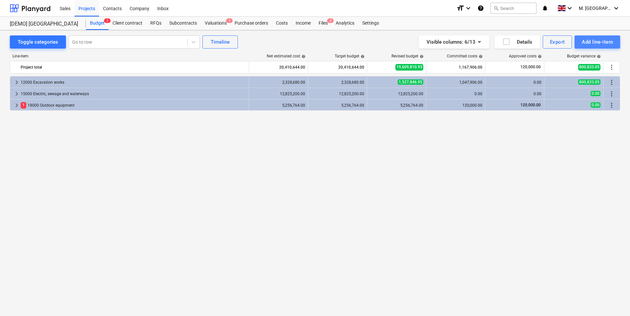
click at [586, 42] on div "Add line-item" at bounding box center [597, 42] width 31 height 9
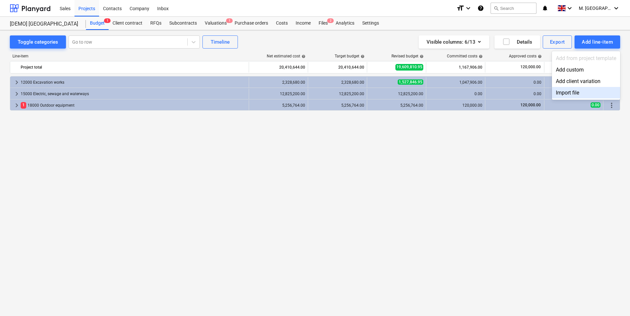
click at [395, 176] on div at bounding box center [315, 158] width 630 height 316
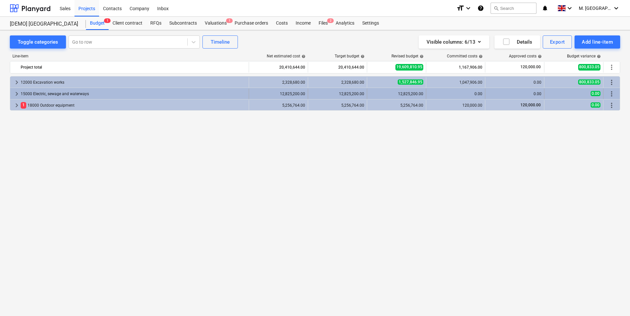
click at [209, 92] on div "15000 Electric, sewage and waterways" at bounding box center [134, 94] width 226 height 11
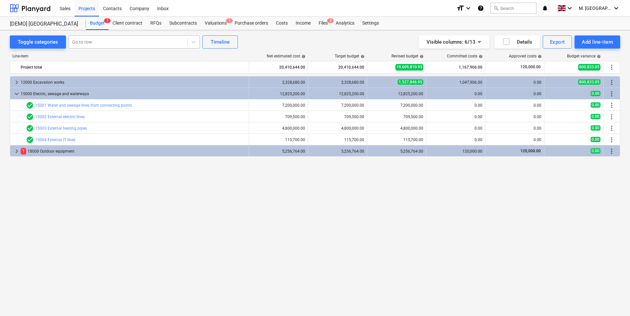
click at [152, 42] on div at bounding box center [128, 42] width 112 height 7
click at [278, 35] on div "Toggle categories Go to row Timeline Visible columns : 6/13 Details Export Add …" at bounding box center [315, 166] width 630 height 272
click at [129, 25] on div "Client contract" at bounding box center [128, 23] width 38 height 13
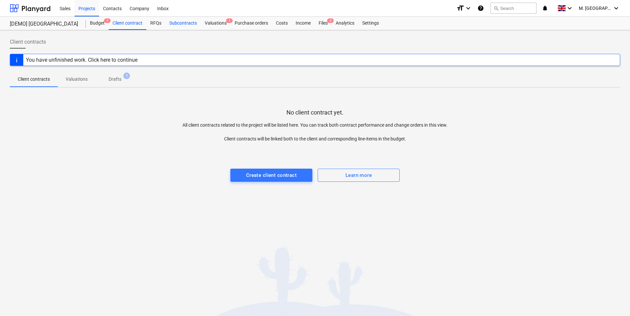
click at [167, 29] on div "Subcontracts" at bounding box center [182, 23] width 35 height 13
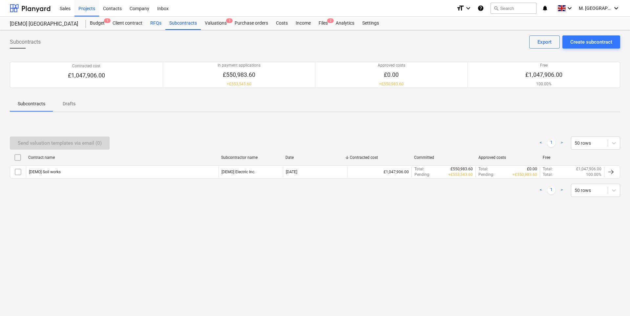
click at [158, 26] on div "RFQs" at bounding box center [155, 23] width 19 height 13
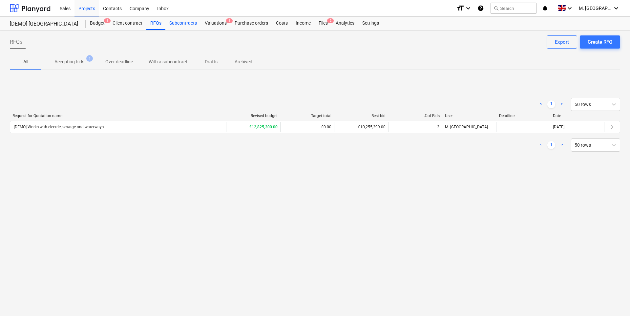
click at [174, 26] on div "Subcontracts" at bounding box center [182, 23] width 35 height 13
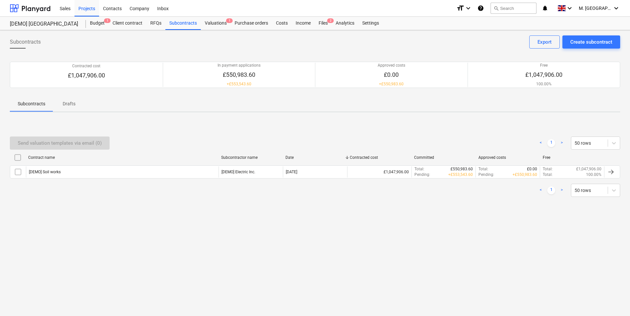
drag, startPoint x: 388, startPoint y: 27, endPoint x: 526, endPoint y: 32, distance: 138.6
click at [526, 32] on div "Subcontracts Create subcontract Export Contracted cost £1,047,906.00 In payment…" at bounding box center [315, 173] width 630 height 286
click at [577, 9] on div "keyboard_arrow_down" at bounding box center [565, 8] width 21 height 16
click at [574, 10] on icon "keyboard_arrow_down" at bounding box center [570, 8] width 8 height 8
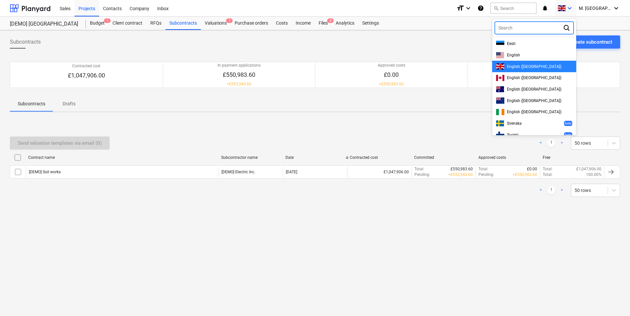
click at [472, 49] on div at bounding box center [315, 158] width 630 height 316
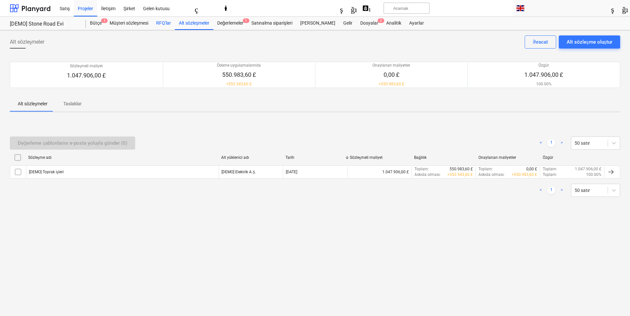
click at [167, 24] on font "RFQ'lar" at bounding box center [163, 22] width 15 height 5
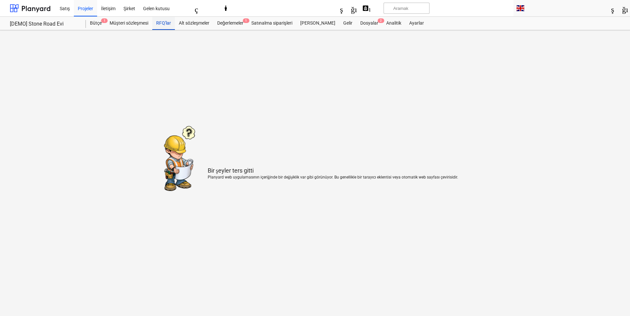
click at [167, 23] on font "RFQ'lar" at bounding box center [163, 22] width 15 height 5
click at [193, 21] on font "Alt sözleşmeler" at bounding box center [194, 22] width 31 height 5
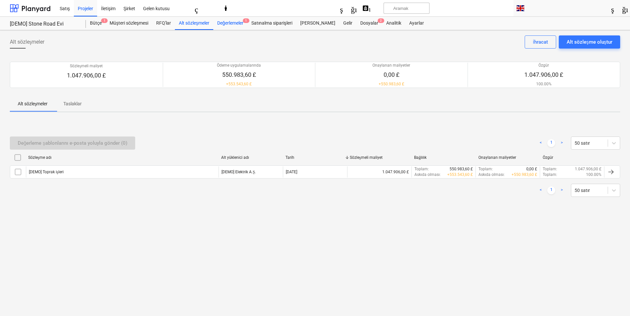
click at [223, 25] on font "Değerlemeler" at bounding box center [230, 22] width 26 height 5
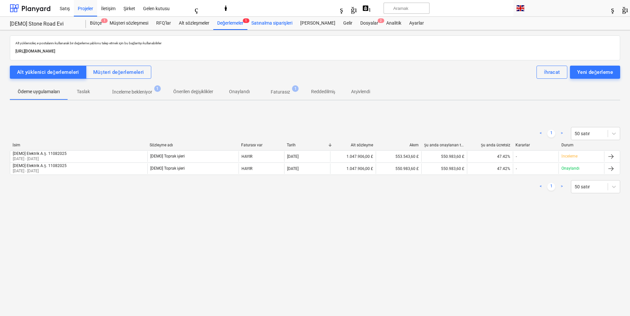
click at [268, 22] on font "Satınalma siparişleri" at bounding box center [272, 22] width 41 height 5
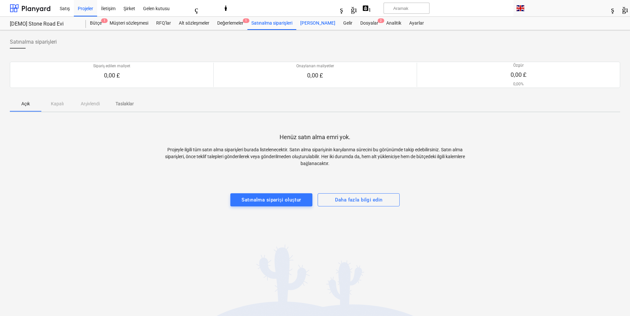
click at [317, 24] on font "[PERSON_NAME]" at bounding box center [317, 22] width 35 height 5
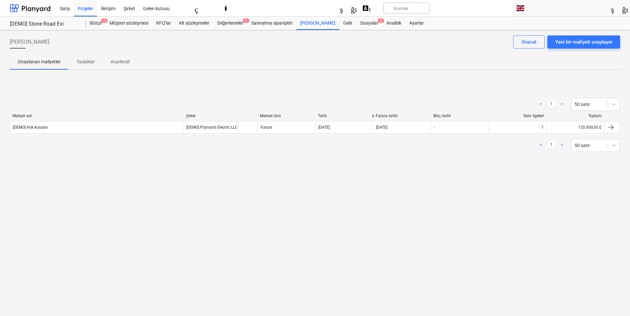
click at [349, 30] on div "Satış Projeler İletişim Şirket Gelen kutusu biçim_boyutu klavye_ok_aşağı yardım…" at bounding box center [315, 158] width 630 height 316
click at [343, 26] on font "Gelir" at bounding box center [347, 22] width 9 height 5
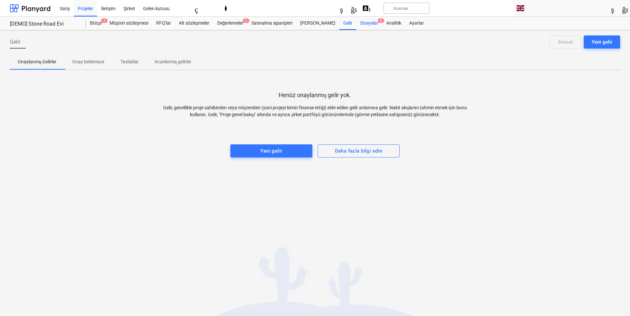
click at [361, 26] on div "Dosyalar 2" at bounding box center [370, 23] width 26 height 13
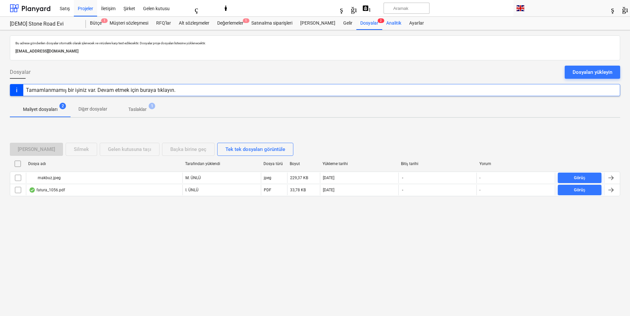
click at [386, 25] on font "Analitik" at bounding box center [393, 22] width 15 height 5
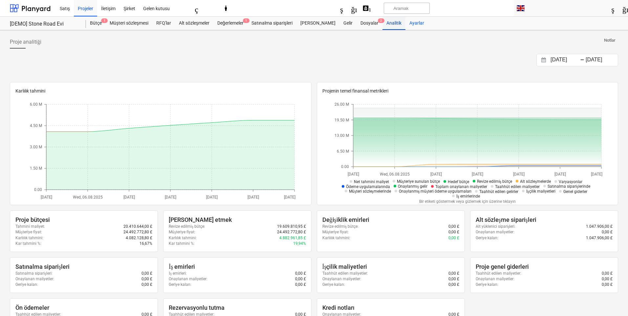
click at [409, 23] on font "Ayarlar" at bounding box center [416, 22] width 15 height 5
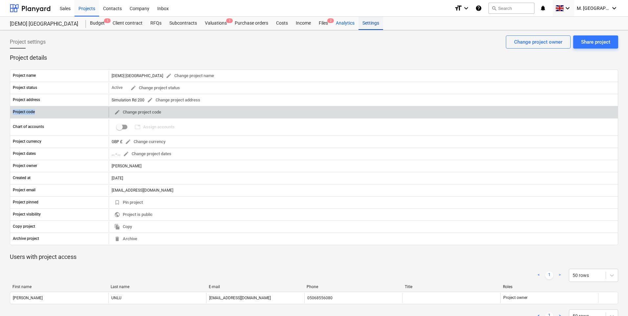
drag, startPoint x: 38, startPoint y: 114, endPoint x: 11, endPoint y: 112, distance: 27.3
click at [11, 112] on div "Project code" at bounding box center [59, 112] width 99 height 11
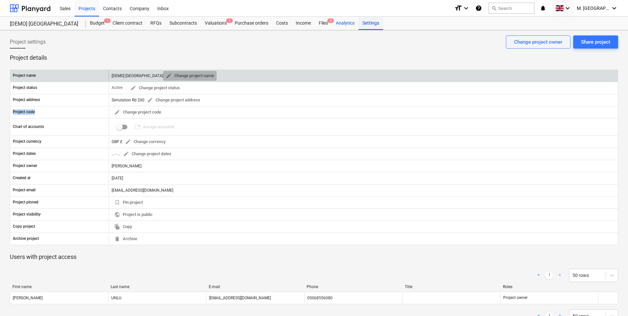
click at [166, 76] on span "edit" at bounding box center [169, 76] width 6 height 6
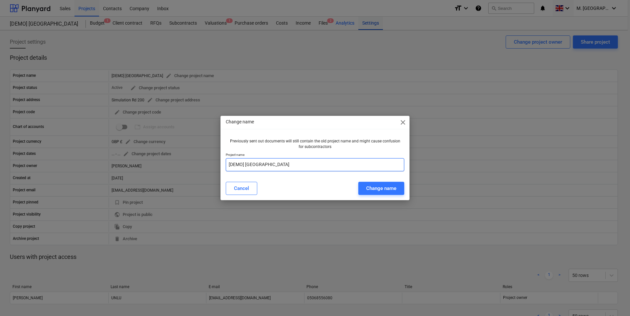
click at [296, 166] on input "[DEMO] [GEOGRAPHIC_DATA]" at bounding box center [315, 164] width 179 height 13
click at [403, 124] on span "close" at bounding box center [403, 123] width 8 height 8
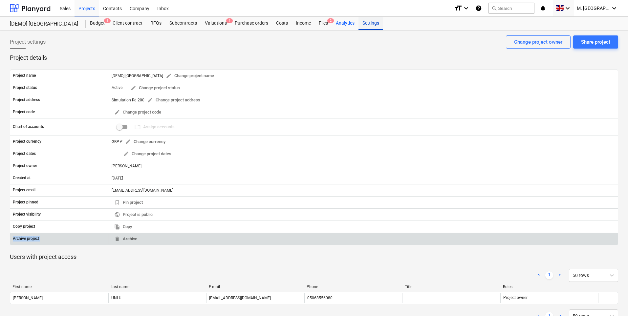
drag, startPoint x: 164, startPoint y: 231, endPoint x: 166, endPoint y: 237, distance: 6.5
click at [166, 237] on div "Project name [DEMO] Stone Road House edit Change project name Project status Ac…" at bounding box center [314, 158] width 608 height 176
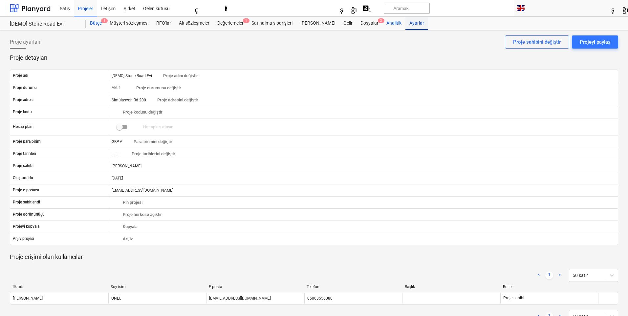
click at [95, 23] on font "Bütçe" at bounding box center [96, 22] width 12 height 5
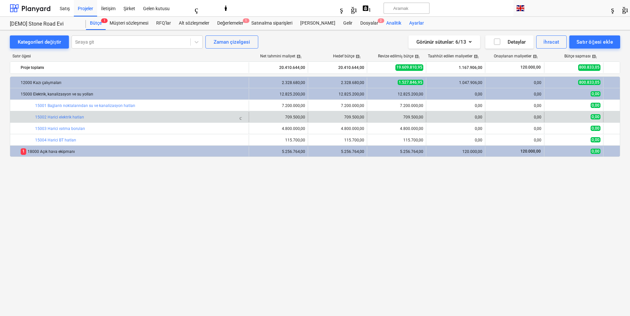
click at [192, 113] on div "çubuk_grafik kontrol_daire 15002 Harici elektrik hatları" at bounding box center [136, 117] width 220 height 8
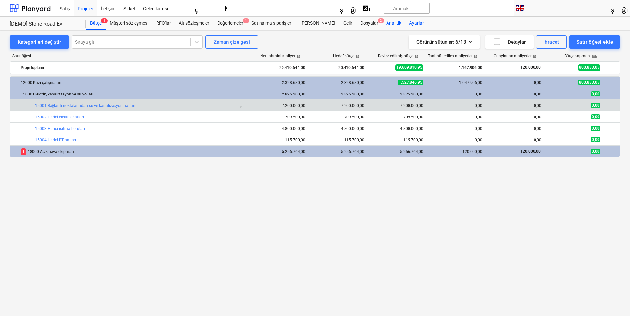
click at [198, 102] on div "çubuk_grafik kontrol_daire 15001 Bağlantı noktalarından su ve kanalizasyon hatl…" at bounding box center [136, 106] width 220 height 8
click at [97, 108] on div "kontrol_daire 15001 Bağlantı noktalarından su ve kanalizasyon hatları" at bounding box center [80, 106] width 109 height 8
click at [99, 105] on font "15001 Bağlantı noktalarından su ve kanalizasyon hatları" at bounding box center [85, 105] width 100 height 5
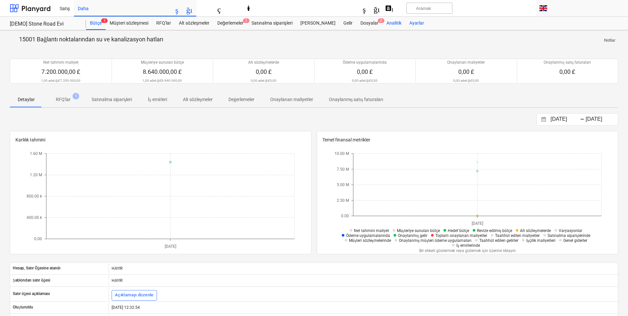
click at [61, 96] on span "RFQ'lar 1" at bounding box center [63, 100] width 41 height 12
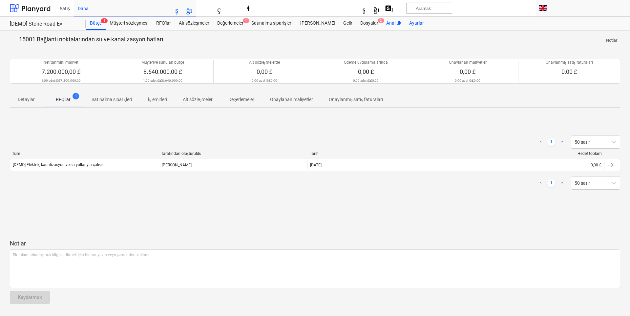
click at [101, 96] on p "Satınalma siparişleri" at bounding box center [112, 99] width 40 height 7
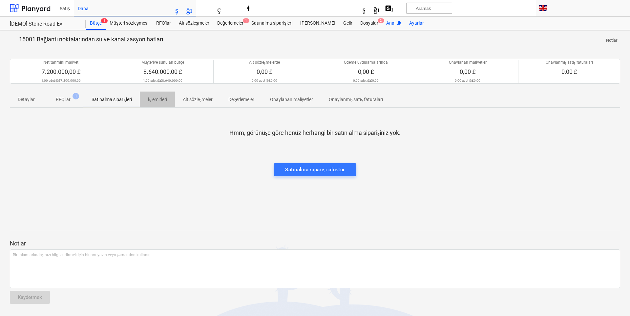
click at [160, 101] on font "İş emirleri" at bounding box center [157, 99] width 19 height 5
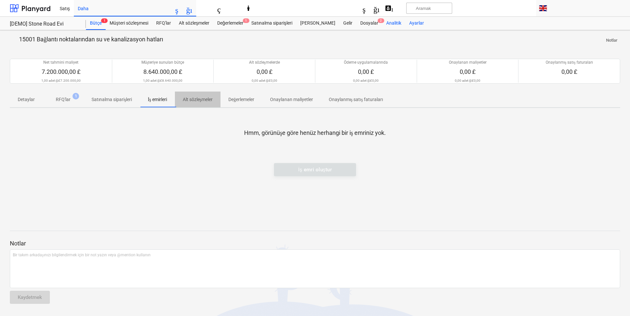
click at [204, 97] on font "Alt sözleşmeler" at bounding box center [198, 99] width 30 height 5
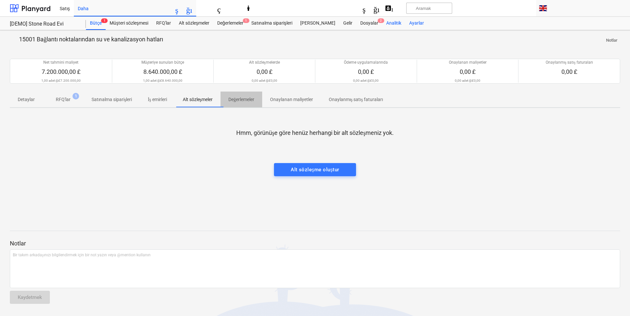
click at [248, 93] on button "Değerlemeler" at bounding box center [242, 100] width 42 height 16
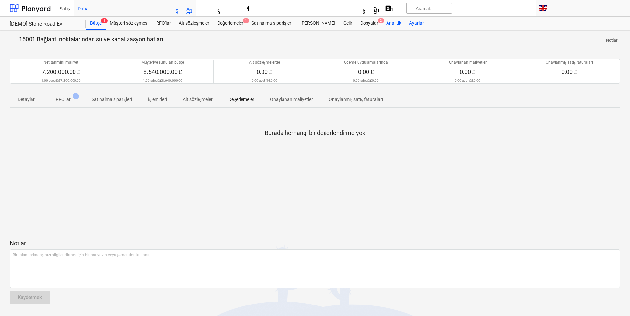
click at [280, 101] on font "Onaylanan maliyetler" at bounding box center [291, 99] width 43 height 5
click at [355, 101] on font "Onaylanmış satış faturaları" at bounding box center [356, 99] width 54 height 5
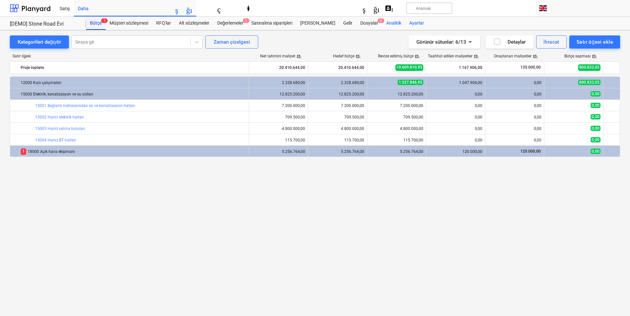
click at [95, 24] on font "Bütçe" at bounding box center [96, 22] width 12 height 5
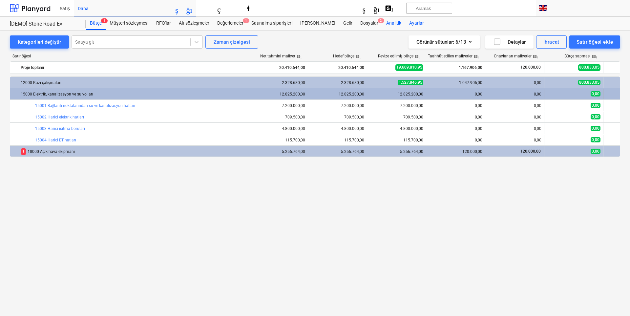
click at [79, 92] on font "15000 Elektrik, kanalizasyon ve su yolları" at bounding box center [57, 94] width 73 height 5
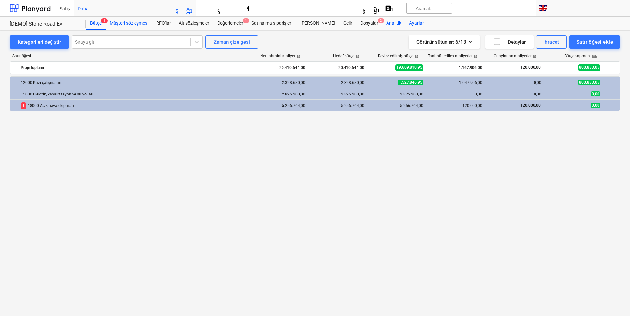
click at [124, 22] on font "Müşteri sözleşmesi" at bounding box center [129, 22] width 39 height 5
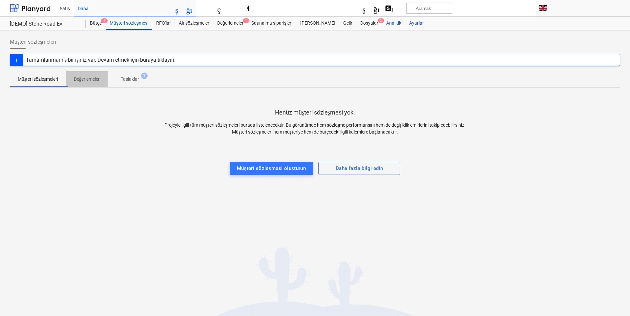
click at [72, 81] on span "Değerlemeler" at bounding box center [87, 79] width 42 height 11
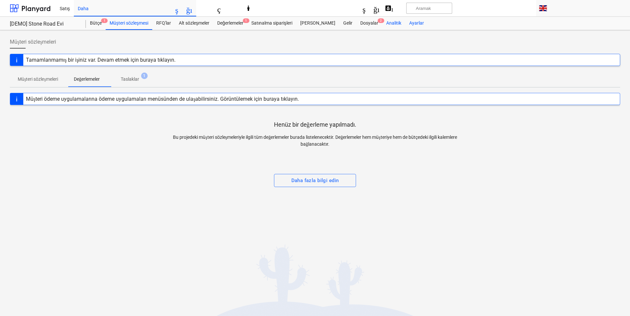
click at [123, 80] on span "Taslaklar 1" at bounding box center [130, 79] width 29 height 7
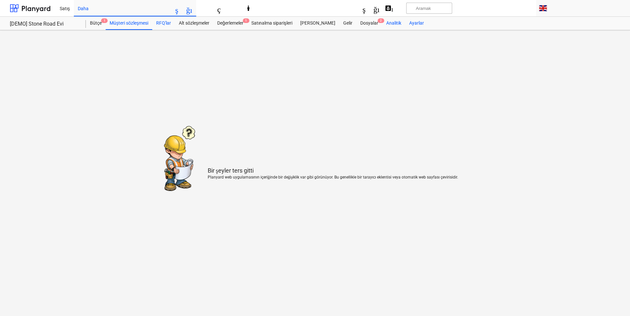
click at [169, 22] on font "RFQ'lar" at bounding box center [163, 22] width 15 height 5
click at [202, 27] on div "Alt sözleşmeler" at bounding box center [194, 23] width 38 height 13
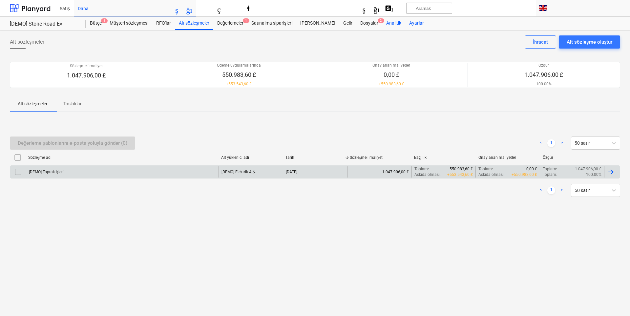
click at [68, 175] on div "[DEMO] Toprak işleri" at bounding box center [122, 171] width 193 height 11
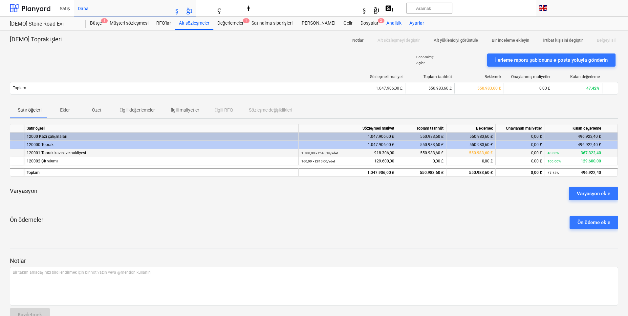
click at [82, 152] on font "120001 Toprak kazısı ve nakliyesi" at bounding box center [56, 153] width 59 height 5
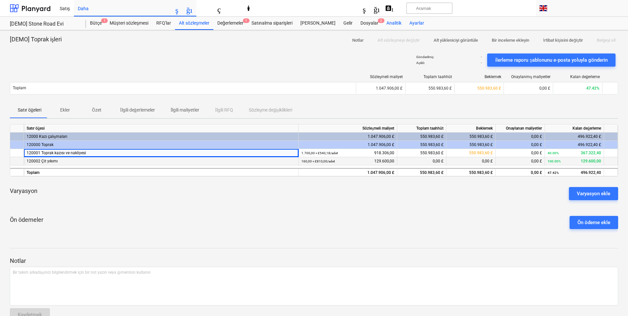
click at [79, 160] on div "120002 Çit yıkımı" at bounding box center [161, 161] width 269 height 8
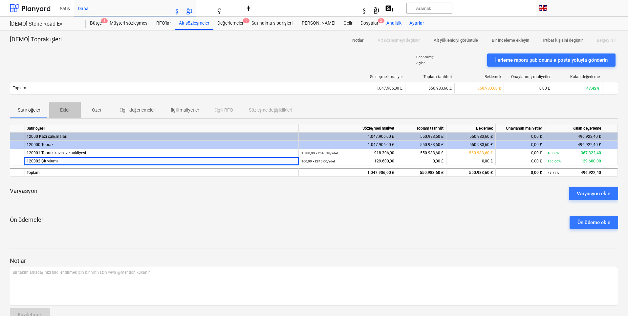
click at [70, 112] on font "Ekler" at bounding box center [65, 109] width 10 height 5
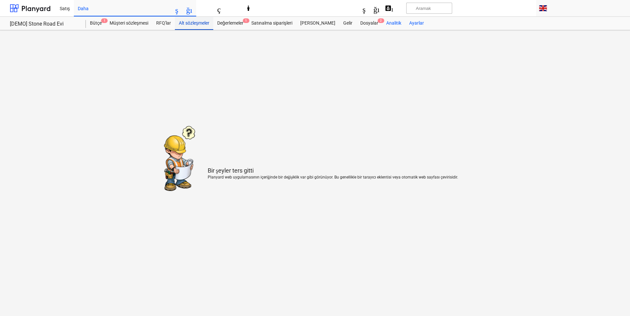
click at [204, 23] on font "Alt sözleşmeler" at bounding box center [194, 22] width 31 height 5
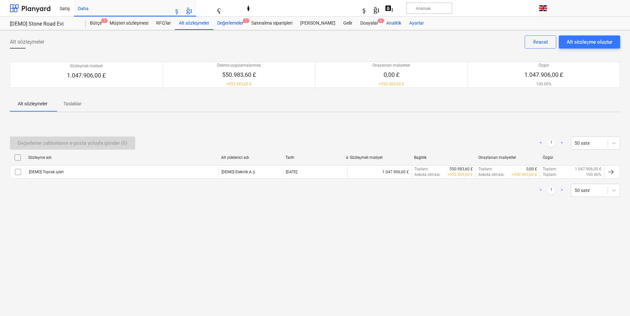
click at [225, 22] on font "Değerlemeler" at bounding box center [230, 22] width 26 height 5
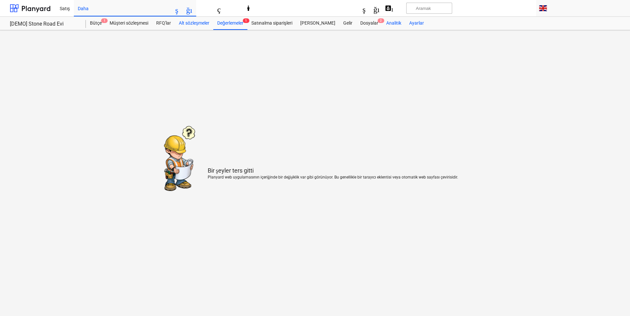
click at [197, 27] on div "Alt sözleşmeler" at bounding box center [194, 23] width 38 height 13
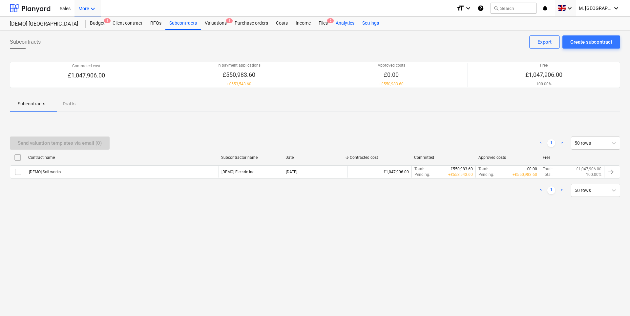
drag, startPoint x: 304, startPoint y: 92, endPoint x: 531, endPoint y: 113, distance: 227.5
click at [534, 122] on div "Send valuation templates via email (0) < 1 > 50 rows Contract name Subcontracto…" at bounding box center [315, 167] width 611 height 99
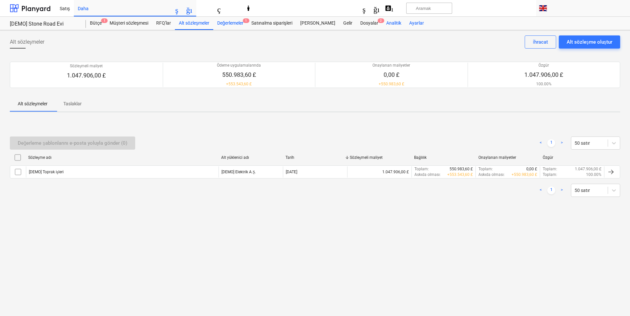
click at [240, 27] on div "Değerlemeler 1" at bounding box center [230, 23] width 34 height 13
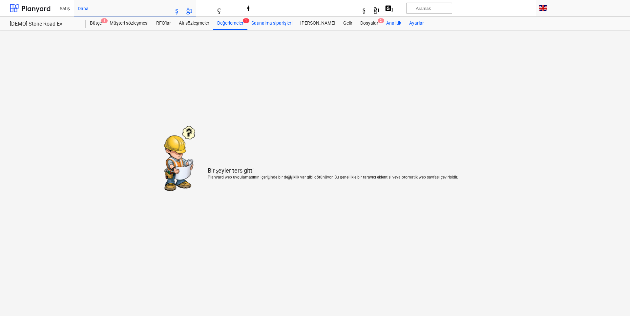
click at [272, 22] on font "Satınalma siparişleri" at bounding box center [272, 22] width 41 height 5
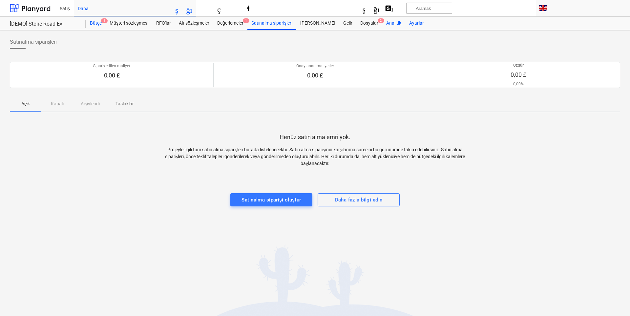
click at [97, 21] on font "Bütçe" at bounding box center [96, 22] width 12 height 5
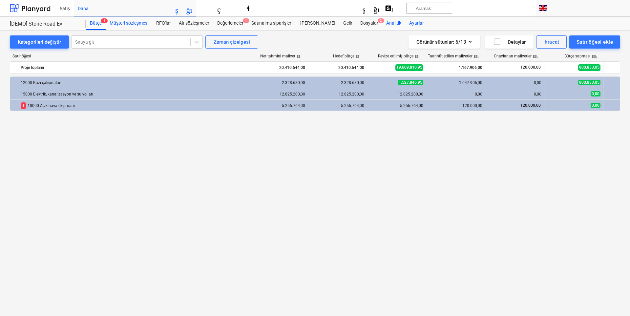
click at [130, 20] on div "Müşteri sözleşmesi" at bounding box center [129, 23] width 47 height 13
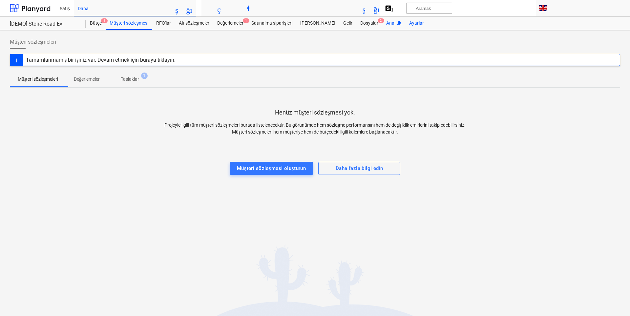
click at [361, 10] on font "klavye_ok_aşağı" at bounding box center [328, 8] width 104 height 8
click at [347, 9] on div at bounding box center [315, 158] width 630 height 316
click at [29, 9] on div at bounding box center [30, 8] width 41 height 16
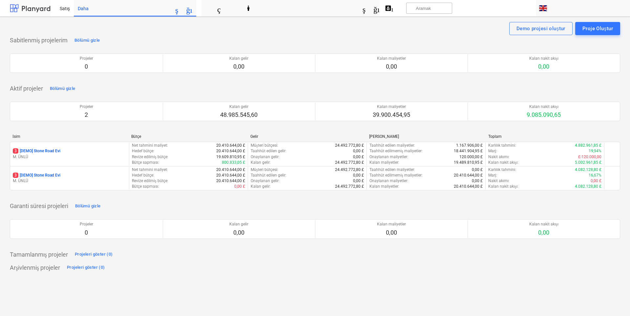
click at [25, 16] on div at bounding box center [30, 8] width 41 height 16
click at [31, 9] on div at bounding box center [30, 8] width 41 height 16
drag, startPoint x: 108, startPoint y: 9, endPoint x: 77, endPoint y: 6, distance: 31.9
click at [71, 7] on div "Satış Daha klavye_ok_aşağı" at bounding box center [126, 8] width 141 height 16
click at [92, 5] on font "klavye_ok_aşağı" at bounding box center [141, 9] width 104 height 8
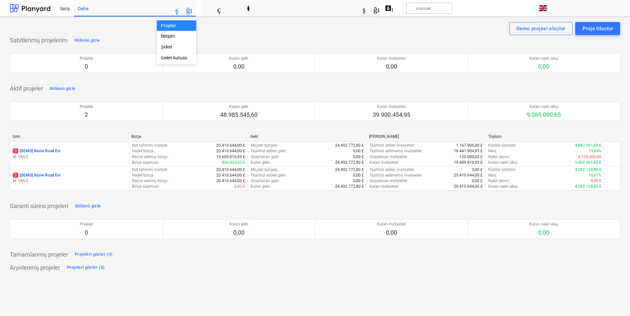
click at [175, 27] on font "Projeler" at bounding box center [168, 25] width 15 height 5
click at [69, 8] on font "Satış" at bounding box center [65, 8] width 10 height 5
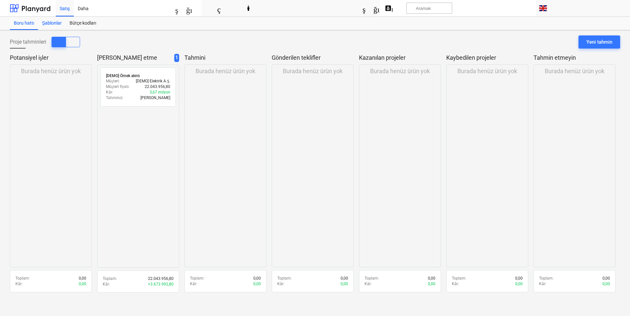
click at [55, 24] on font "Şablonlar" at bounding box center [52, 22] width 20 height 5
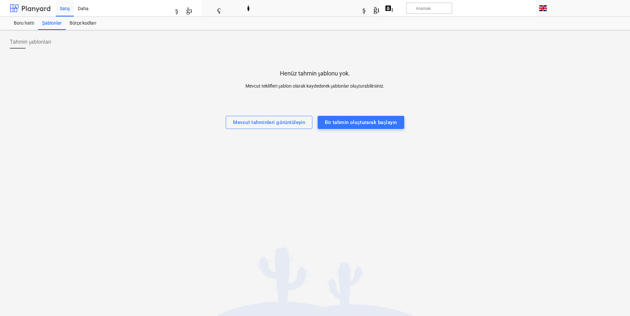
click at [28, 10] on div at bounding box center [30, 8] width 41 height 16
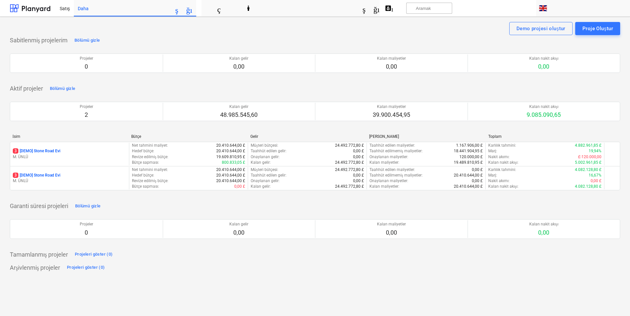
click at [57, 24] on div "Demo projesi oluştur Proje Oluştur" at bounding box center [315, 28] width 611 height 13
click at [32, 5] on div at bounding box center [30, 8] width 41 height 16
click at [94, 9] on font "klavye_ok_aşağı" at bounding box center [141, 9] width 104 height 8
click at [175, 60] on font "Gelen kutusu" at bounding box center [174, 57] width 27 height 5
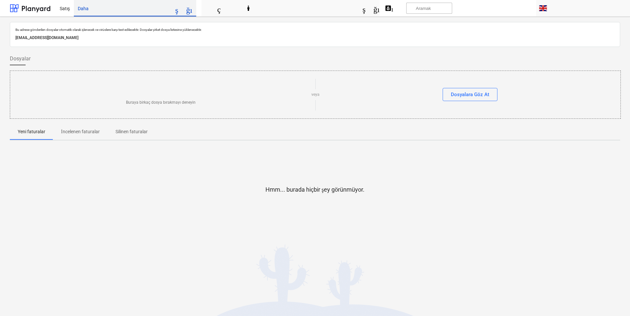
click at [165, 11] on font "klavye_ok_aşağı" at bounding box center [141, 9] width 104 height 8
click at [174, 26] on font "Projeler" at bounding box center [168, 25] width 15 height 5
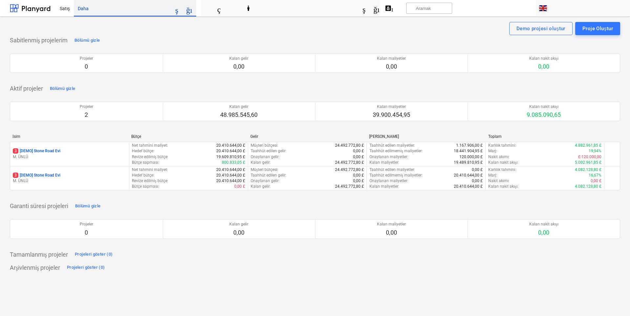
click at [152, 12] on font "klavye_ok_aşağı" at bounding box center [141, 9] width 104 height 8
click at [173, 36] on font "İletişim" at bounding box center [168, 35] width 14 height 5
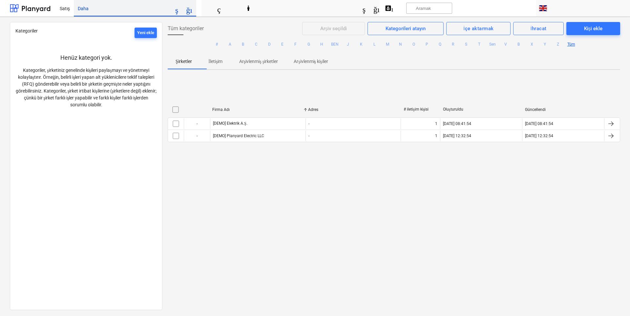
click at [157, 10] on font "klavye_ok_aşağı" at bounding box center [141, 9] width 104 height 8
click at [169, 47] on font "Şirket" at bounding box center [166, 46] width 11 height 5
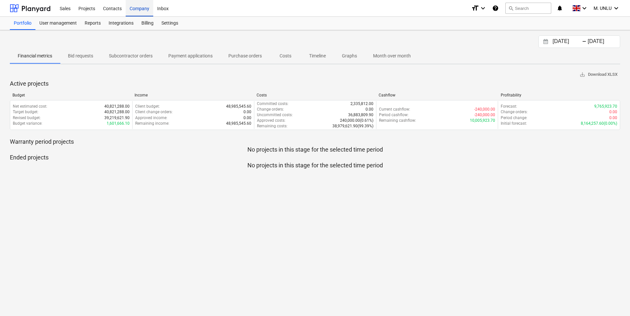
click at [141, 9] on div "Company" at bounding box center [140, 8] width 28 height 17
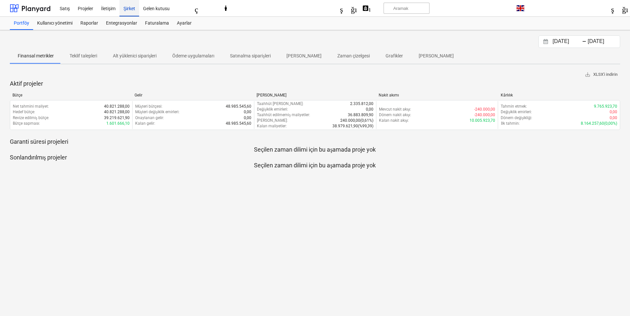
click at [127, 7] on font "Şirket" at bounding box center [129, 8] width 12 height 5
click at [83, 9] on font "Projeler" at bounding box center [85, 8] width 15 height 5
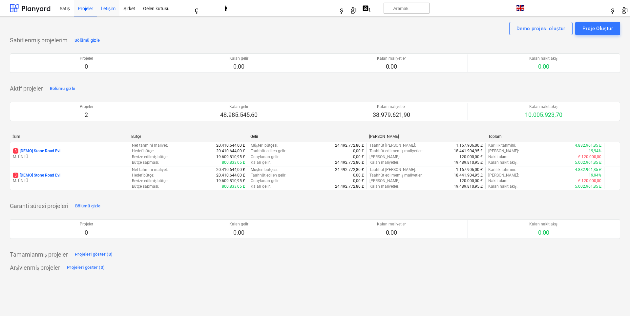
click at [117, 10] on div "İletişim" at bounding box center [108, 8] width 22 height 17
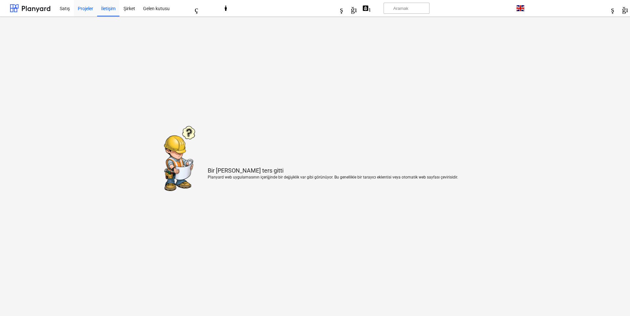
click at [83, 8] on font "Projeler" at bounding box center [85, 8] width 15 height 5
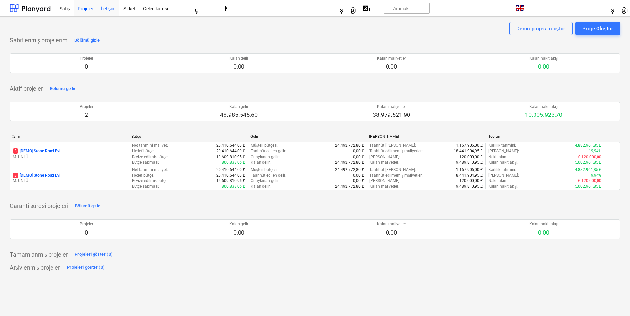
click at [113, 9] on font "İletişim" at bounding box center [108, 8] width 14 height 5
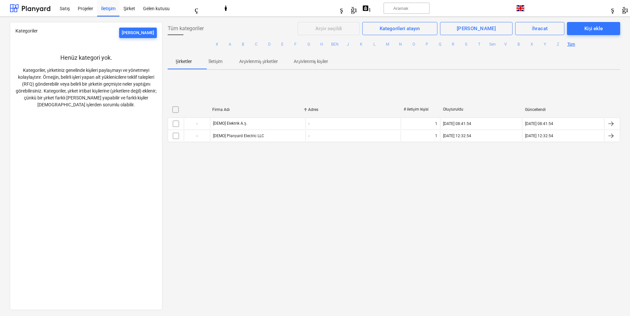
click at [261, 225] on div "Tüm kategoriler Arşiv seçildi Kategorileri atayın İçe aktarmak İhracat Kişi ekl…" at bounding box center [394, 166] width 463 height 288
click at [150, 33] on font "Yeni ekle" at bounding box center [138, 32] width 33 height 5
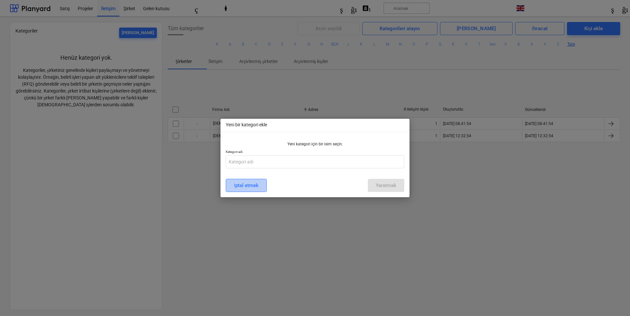
click at [254, 187] on font "İptal etmek" at bounding box center [246, 186] width 25 height 6
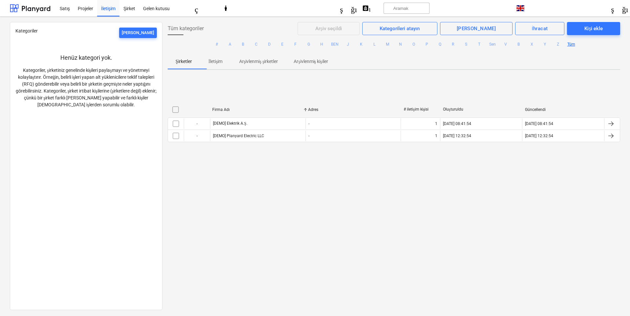
drag, startPoint x: 309, startPoint y: 247, endPoint x: 310, endPoint y: 239, distance: 8.0
click at [309, 248] on div "Tüm kategoriler Arşiv seçildi Kategorileri atayın İçe aktarmak İhracat Kişi ekl…" at bounding box center [394, 166] width 463 height 288
click at [133, 10] on font "Şirket" at bounding box center [129, 8] width 12 height 5
